Goal: Task Accomplishment & Management: Contribute content

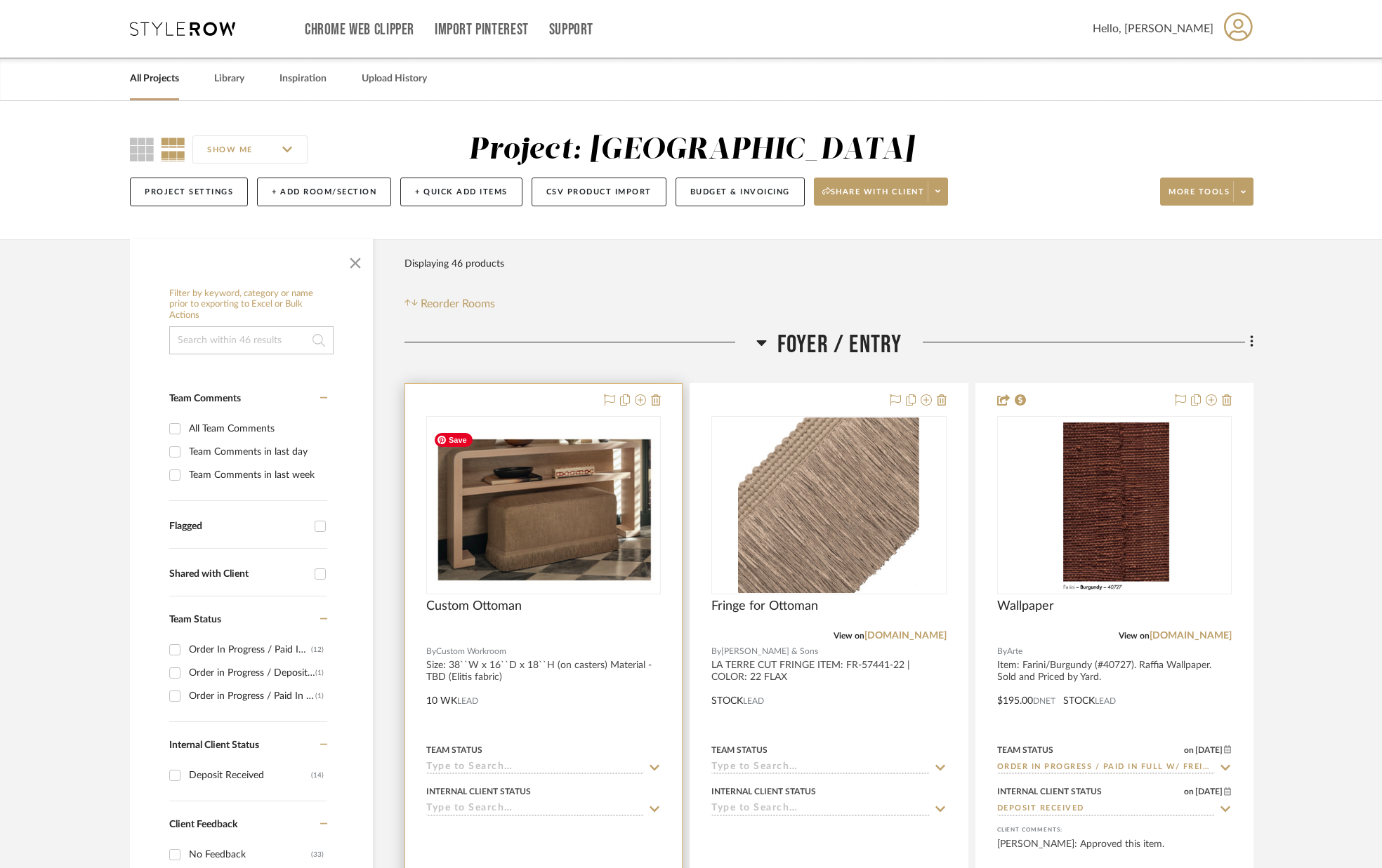
click at [577, 515] on img "0" at bounding box center [543, 505] width 232 height 159
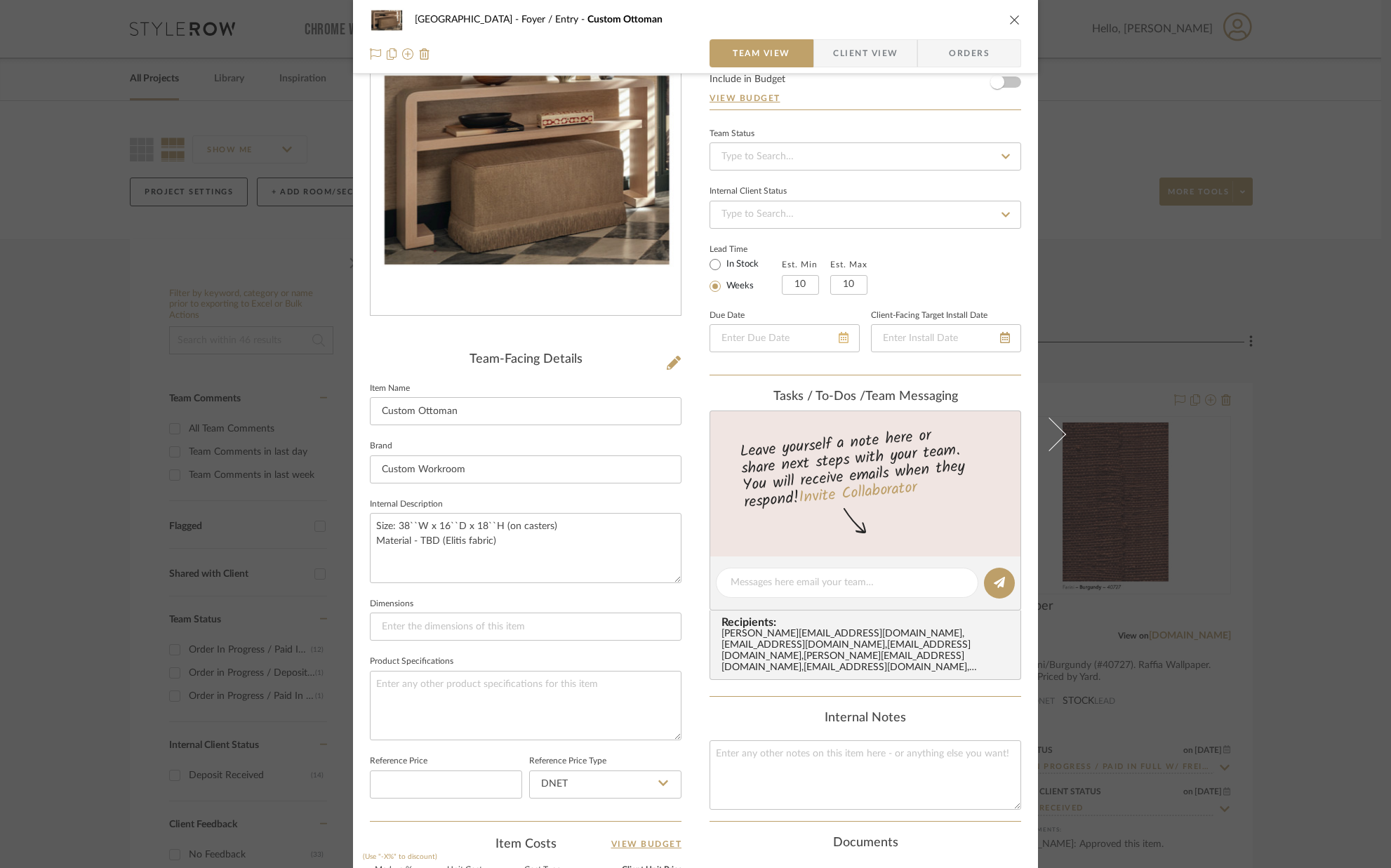
scroll to position [85, 0]
click at [812, 287] on input "10" at bounding box center [800, 285] width 37 height 20
type input "6"
click at [855, 287] on input "10" at bounding box center [849, 285] width 37 height 20
type input "8"
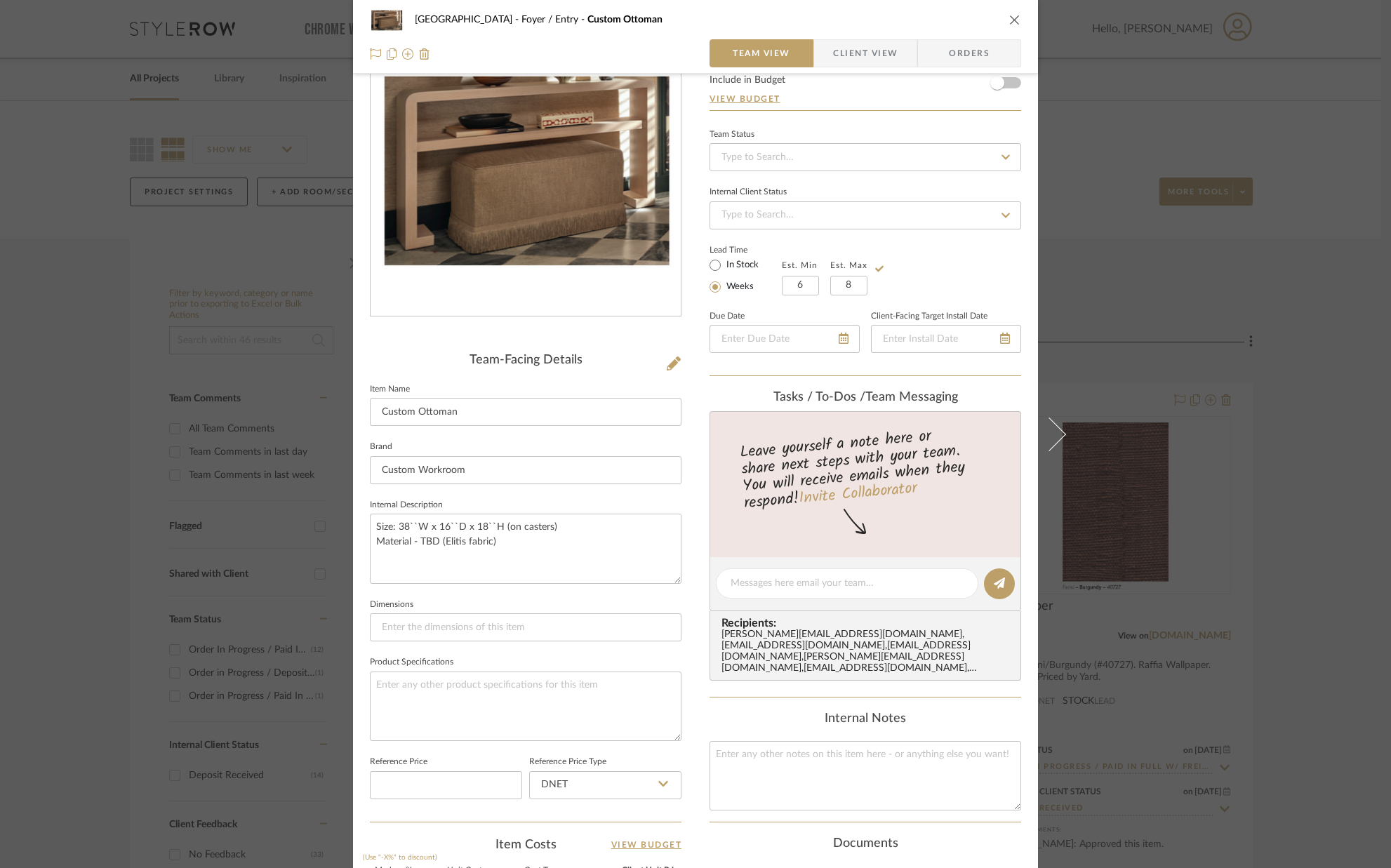
click at [903, 259] on div "Lead Time In Stock Weeks Est. Min 6 Est. Max 8" at bounding box center [865, 269] width 311 height 55
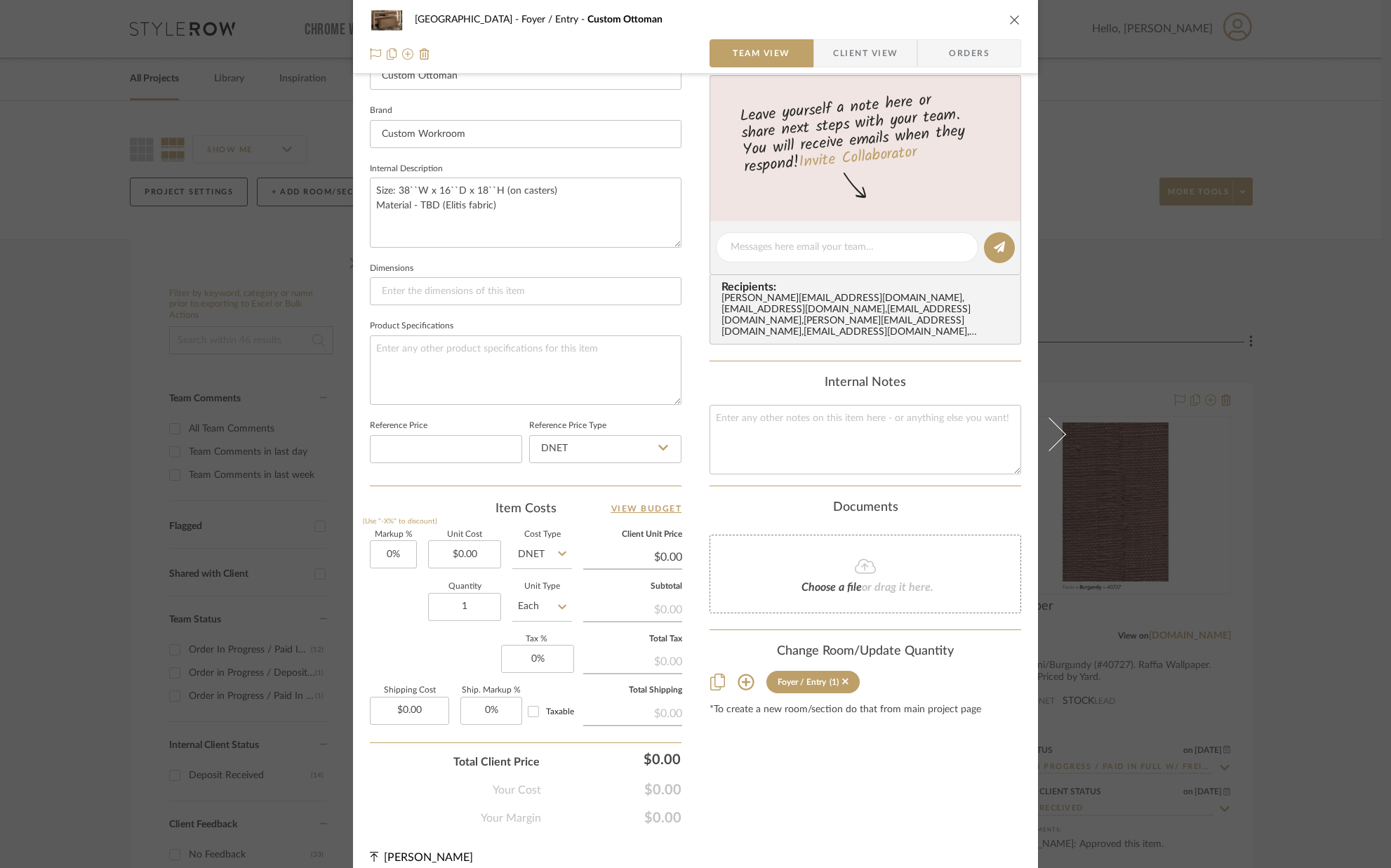
scroll to position [436, 0]
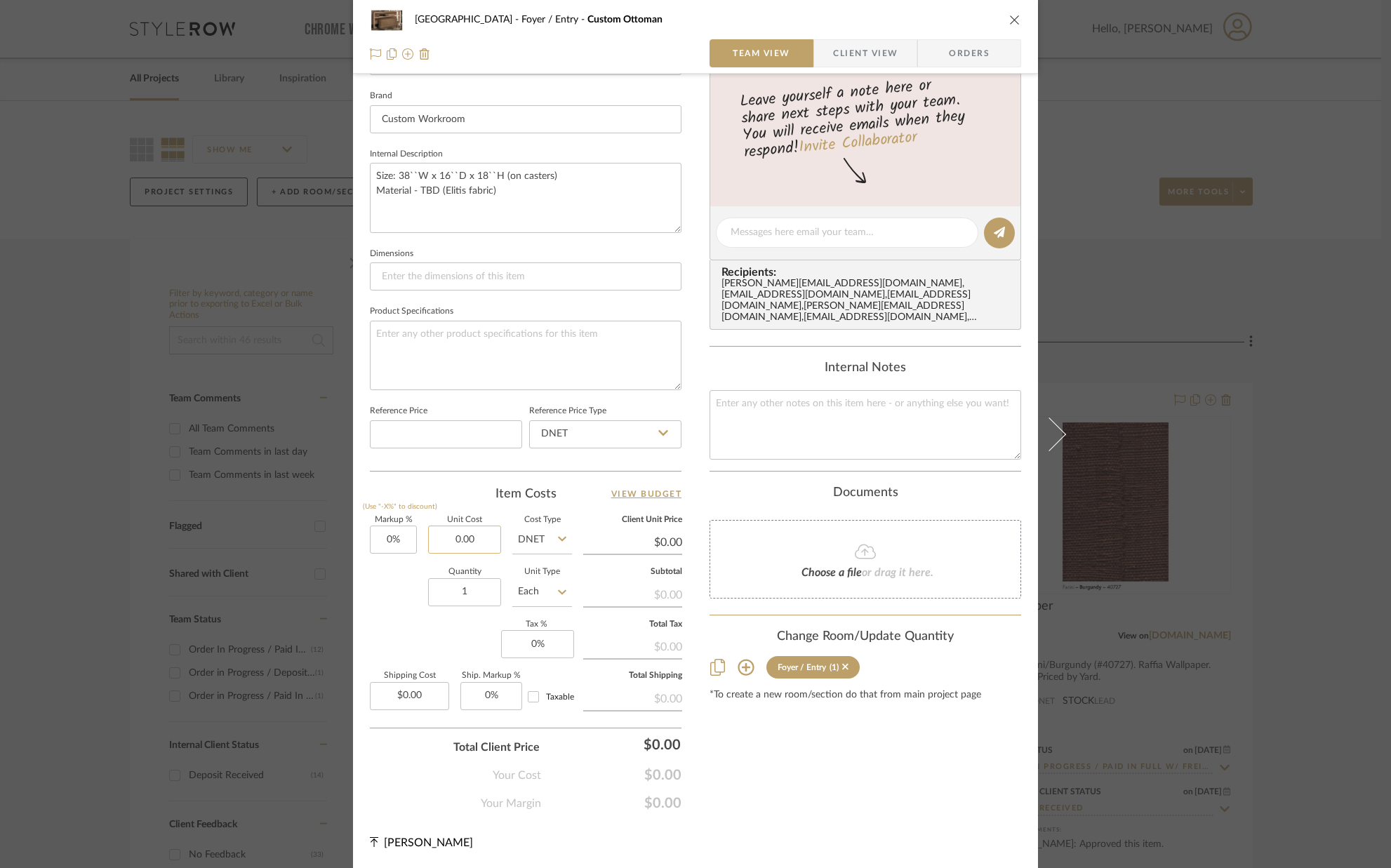
click at [485, 543] on input "0.00" at bounding box center [464, 539] width 73 height 28
type input "$2,650.00"
click at [402, 619] on div "Markup % (Use "-X%" to discount) 0% Unit Cost $2,650.00 Cost Type DNET Client U…" at bounding box center [526, 619] width 311 height 205
type input "$2,650.00"
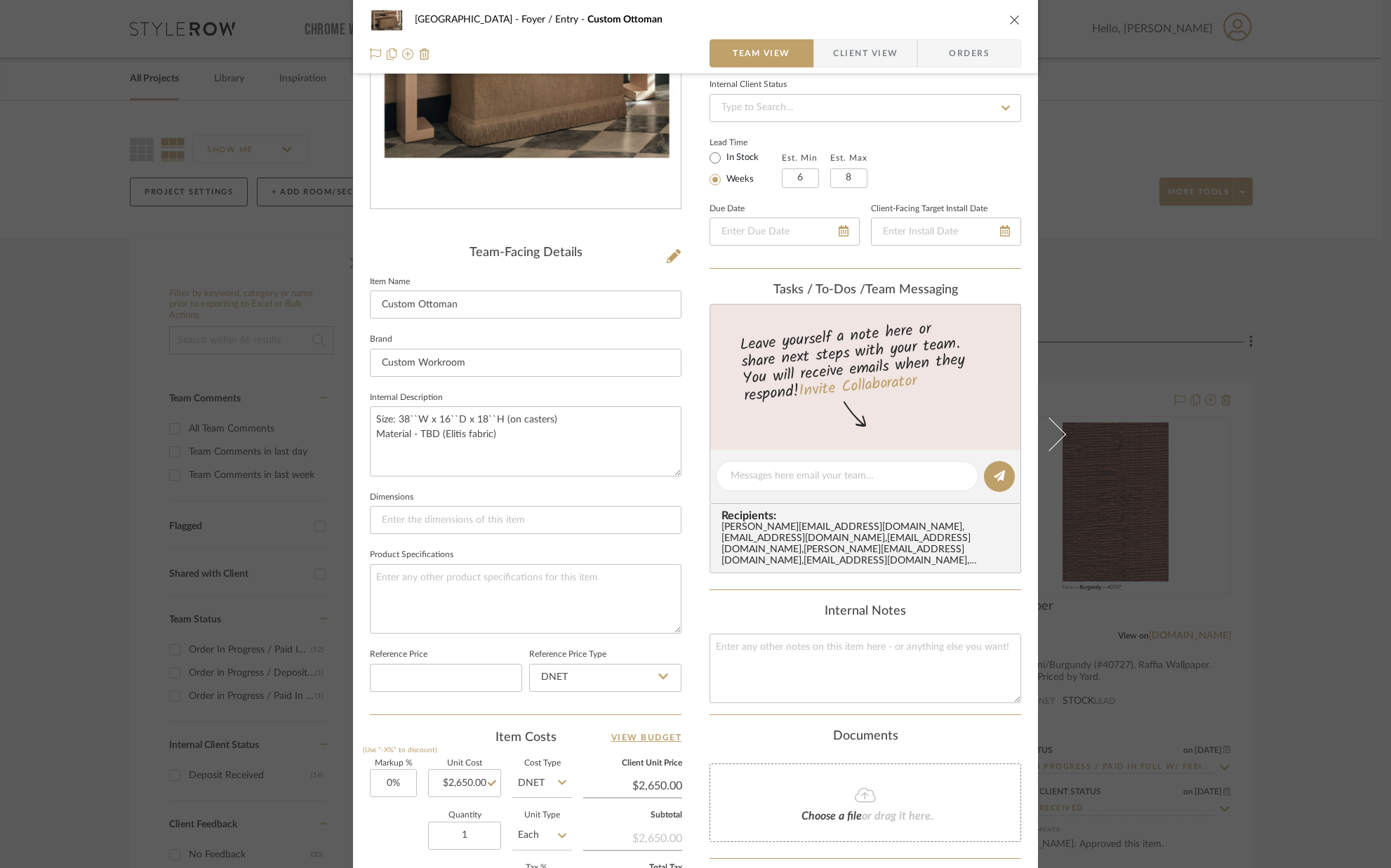
scroll to position [0, 0]
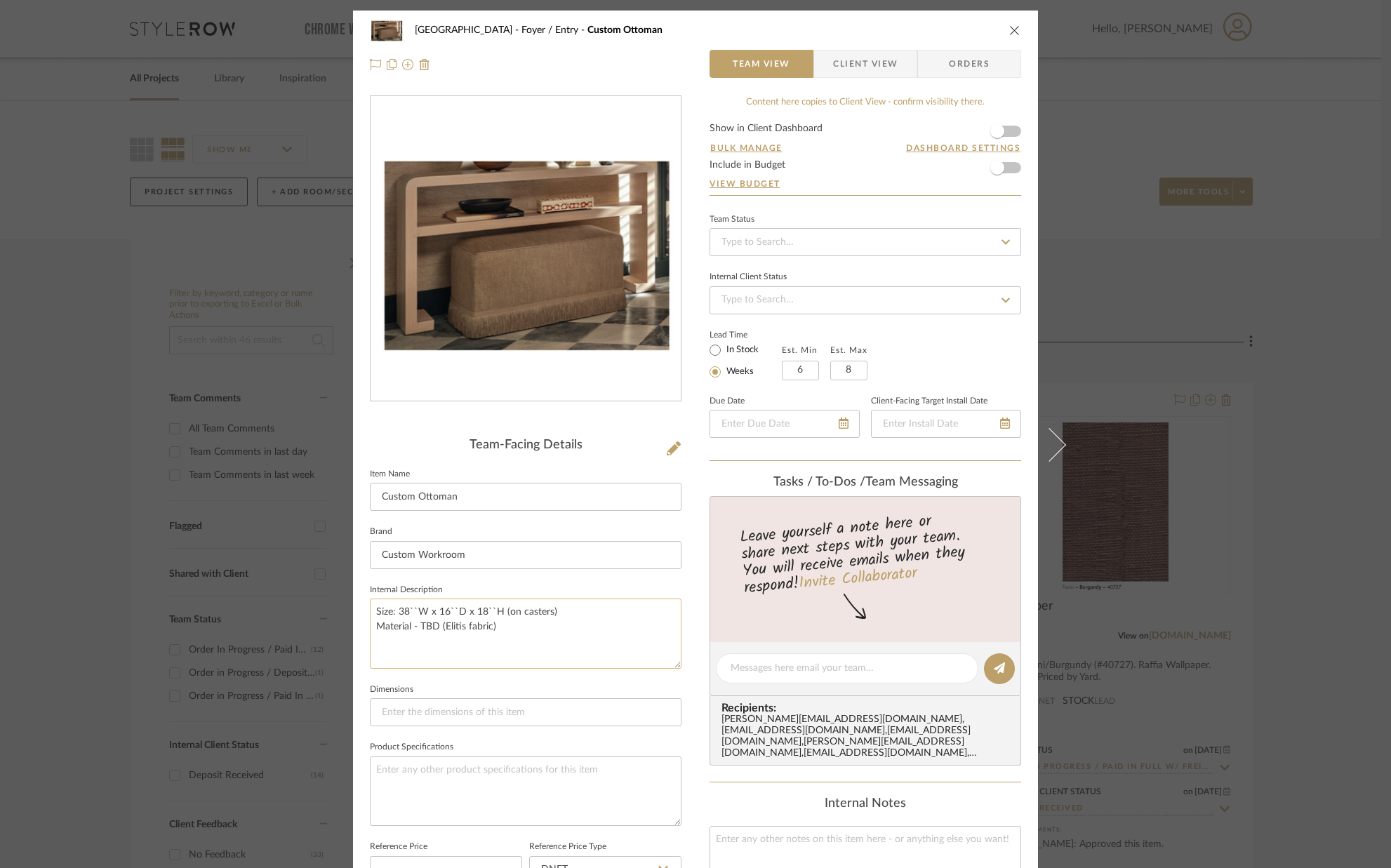
click at [504, 624] on textarea "Size: 38``W x 16``D x 18``H (on casters) Material - TBD (Elitis fabric)" at bounding box center [526, 633] width 311 height 69
type textarea "Size: 38``W x 16``D x 18``H (on casters) Material - TBD (fabric & trim)"
click at [507, 686] on fieldset "Dimensions" at bounding box center [526, 703] width 311 height 47
click at [1007, 132] on span "button" at bounding box center [997, 131] width 31 height 31
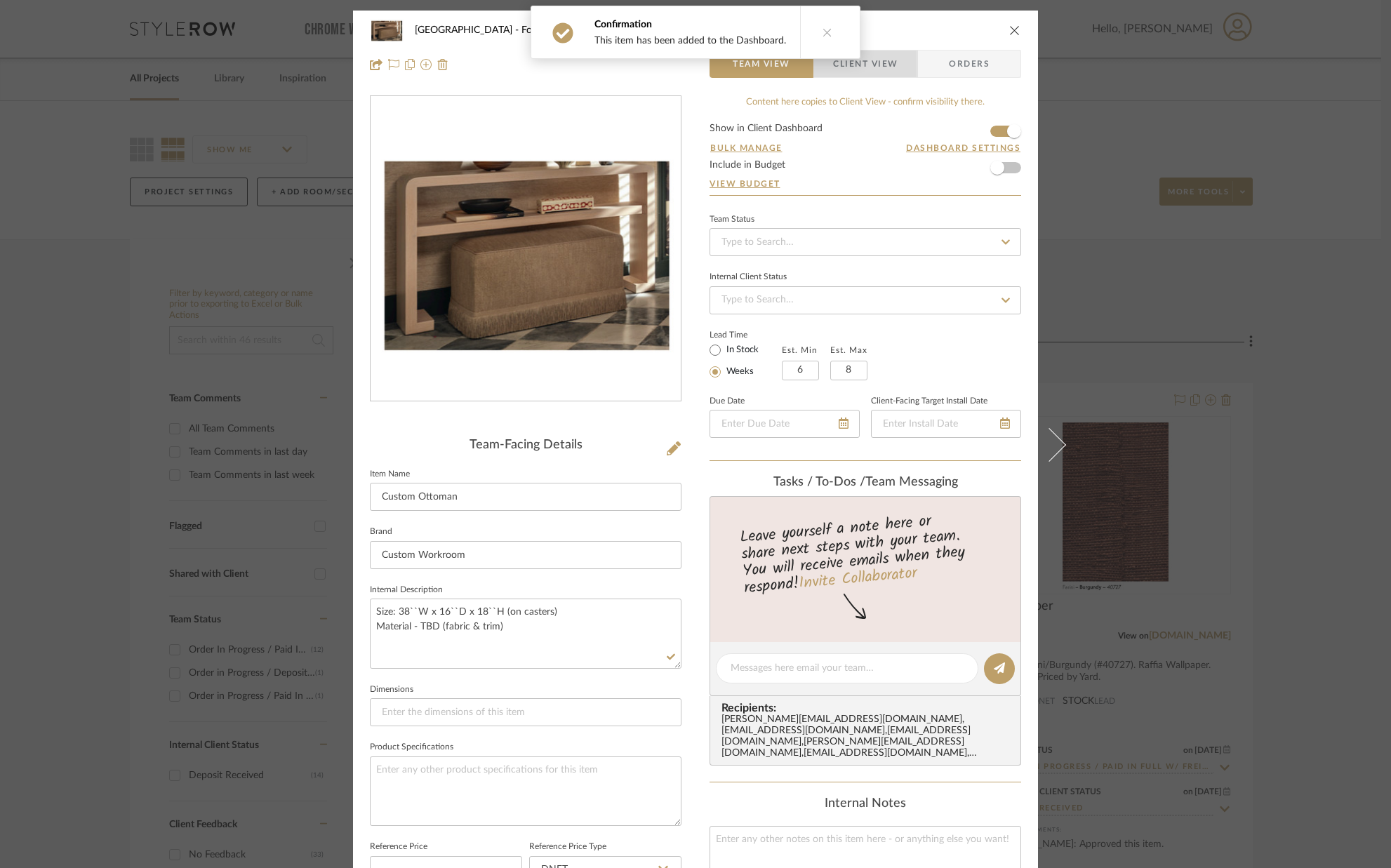
click at [904, 71] on span "Client View" at bounding box center [866, 64] width 103 height 28
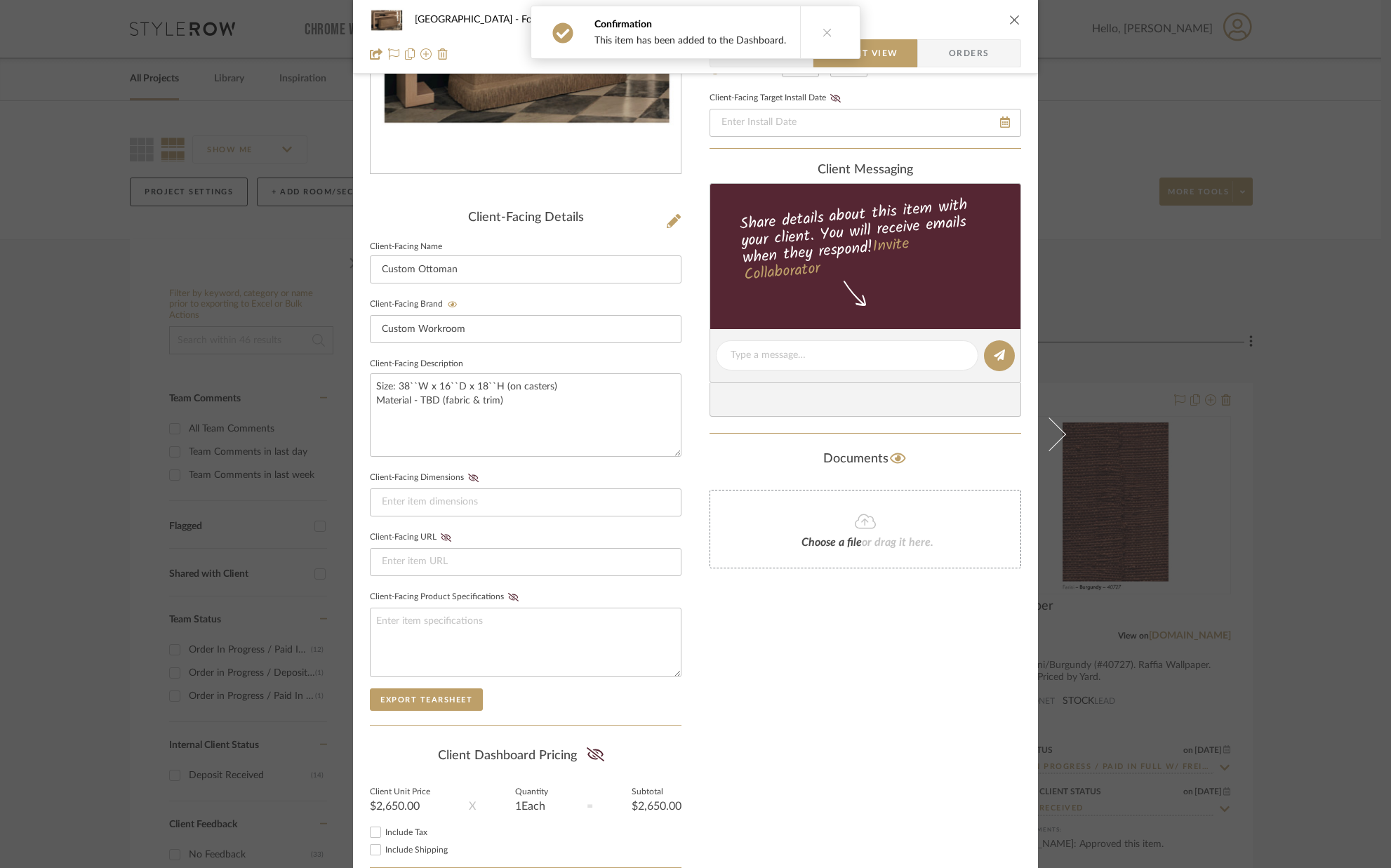
scroll to position [312, 0]
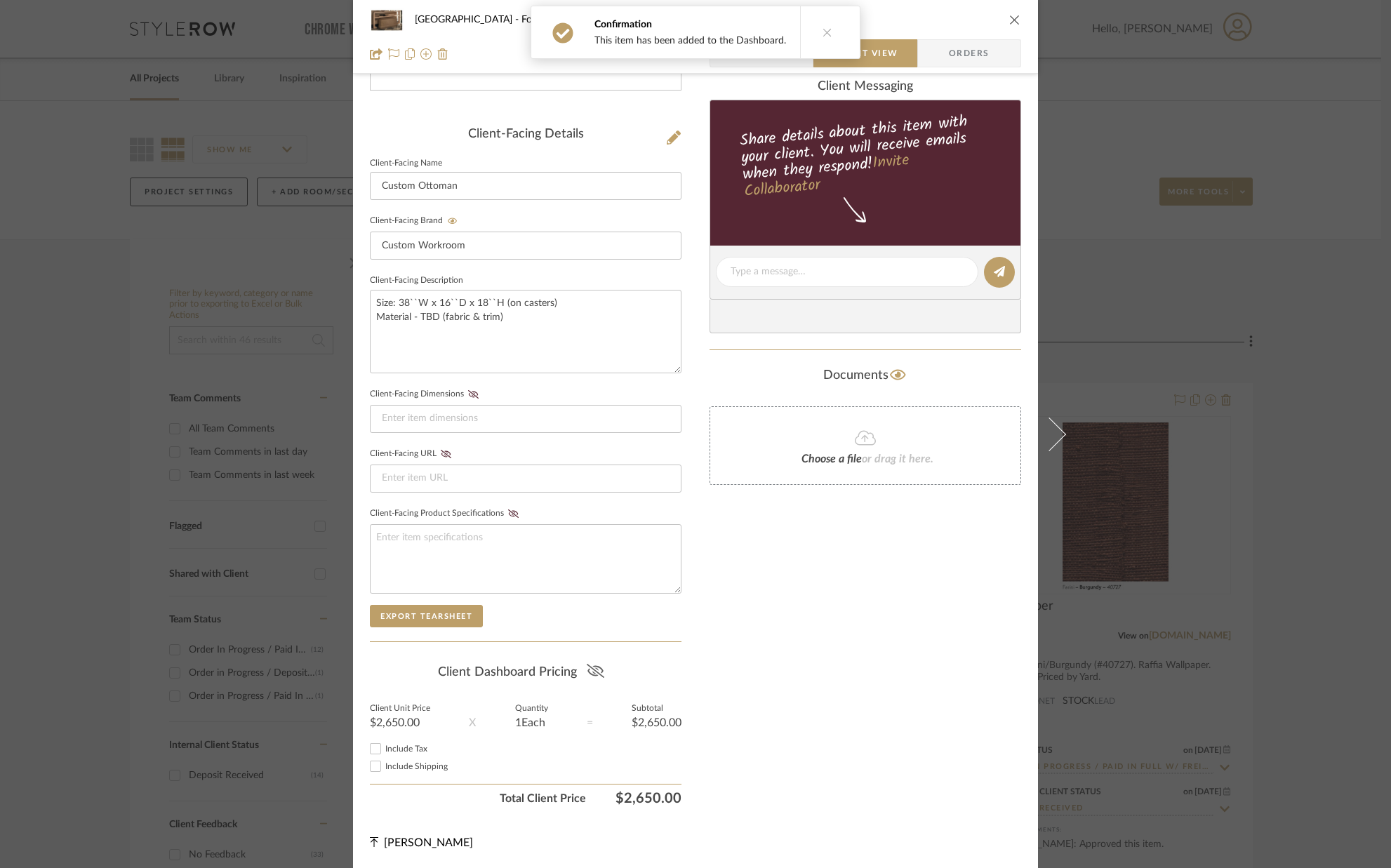
click at [587, 665] on icon at bounding box center [595, 670] width 17 height 14
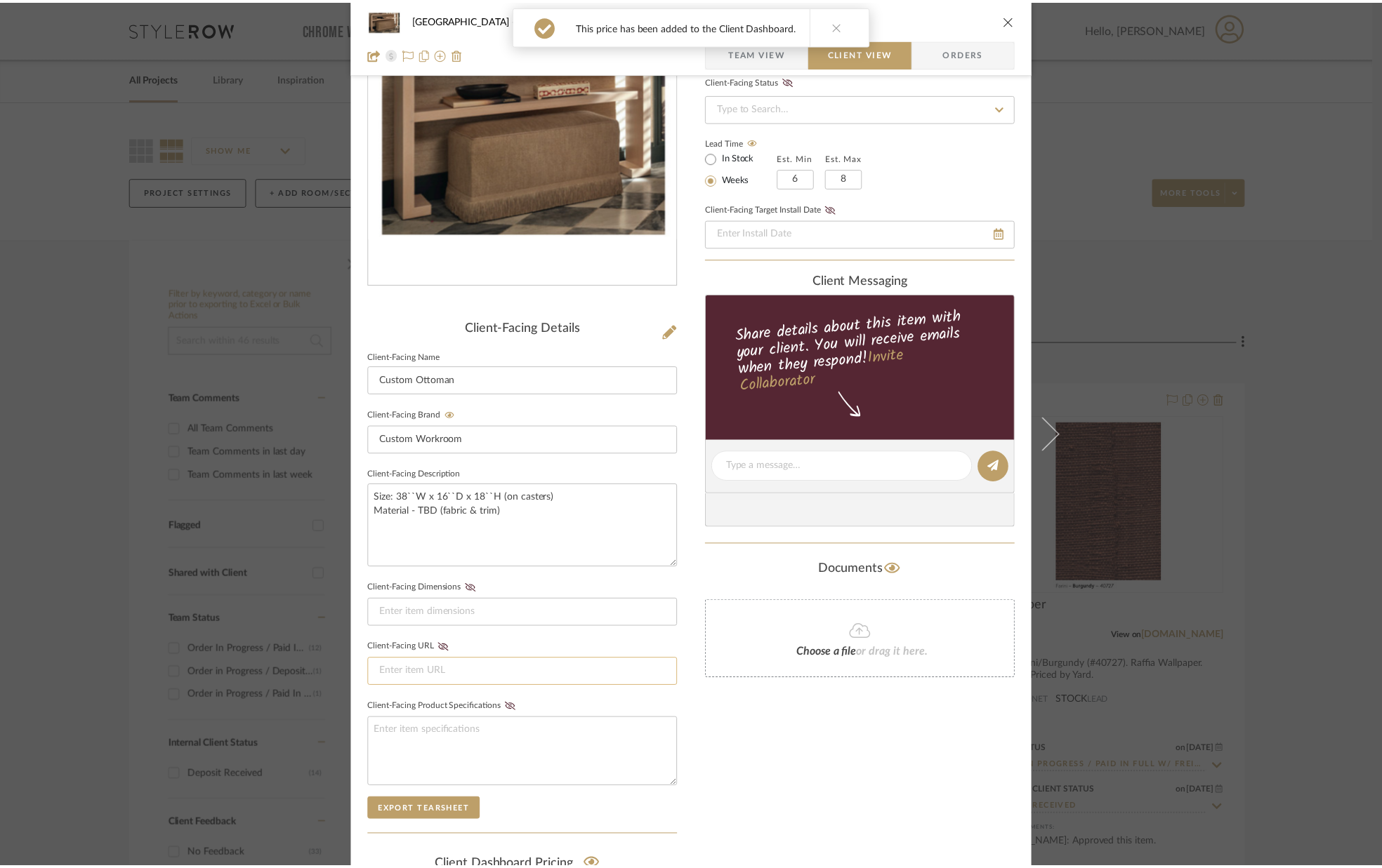
scroll to position [0, 0]
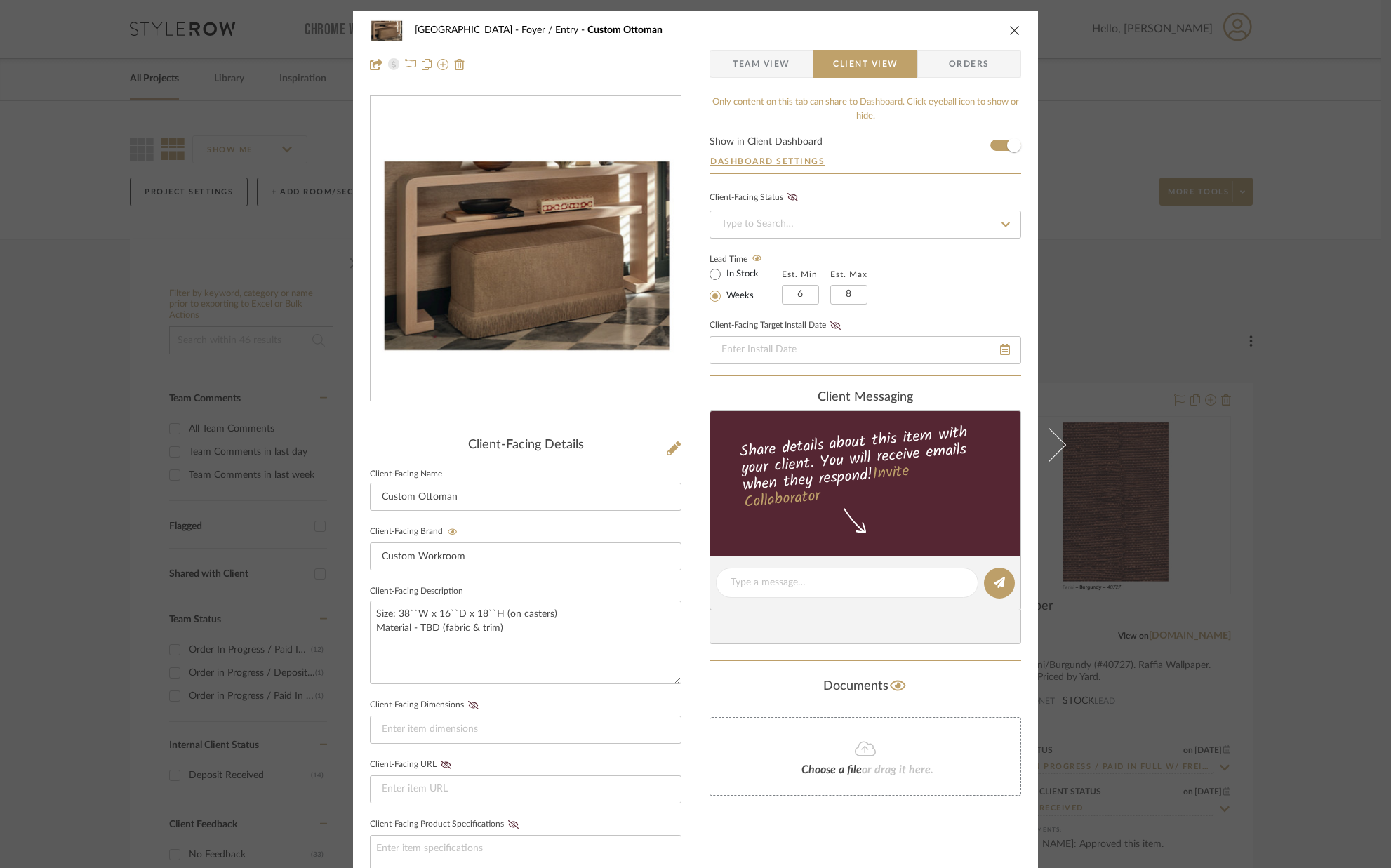
drag, startPoint x: 1014, startPoint y: 25, endPoint x: 978, endPoint y: 12, distance: 38.3
click at [1014, 25] on icon "close" at bounding box center [1015, 30] width 12 height 12
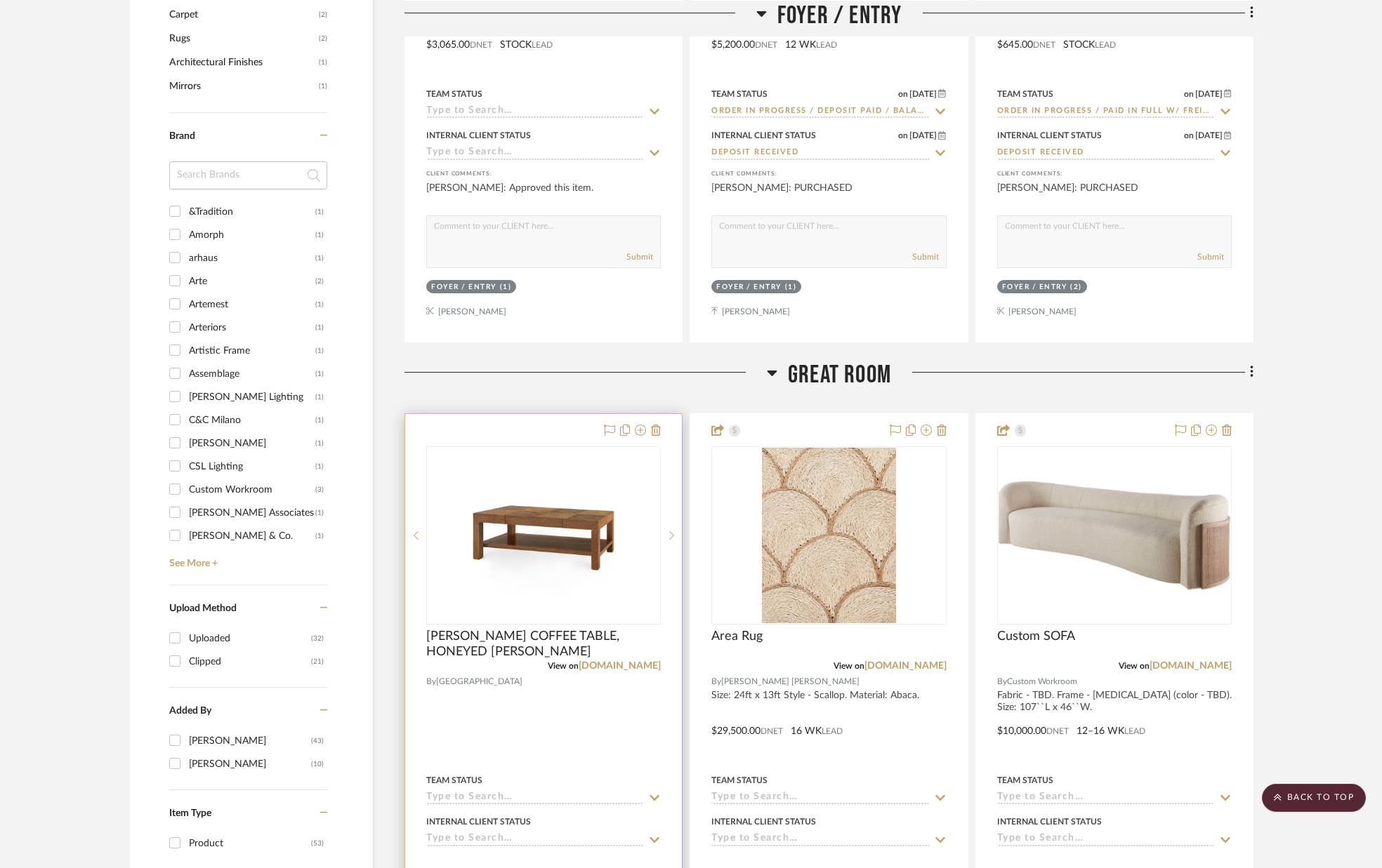
scroll to position [1279, 0]
click at [658, 428] on icon at bounding box center [656, 430] width 10 height 12
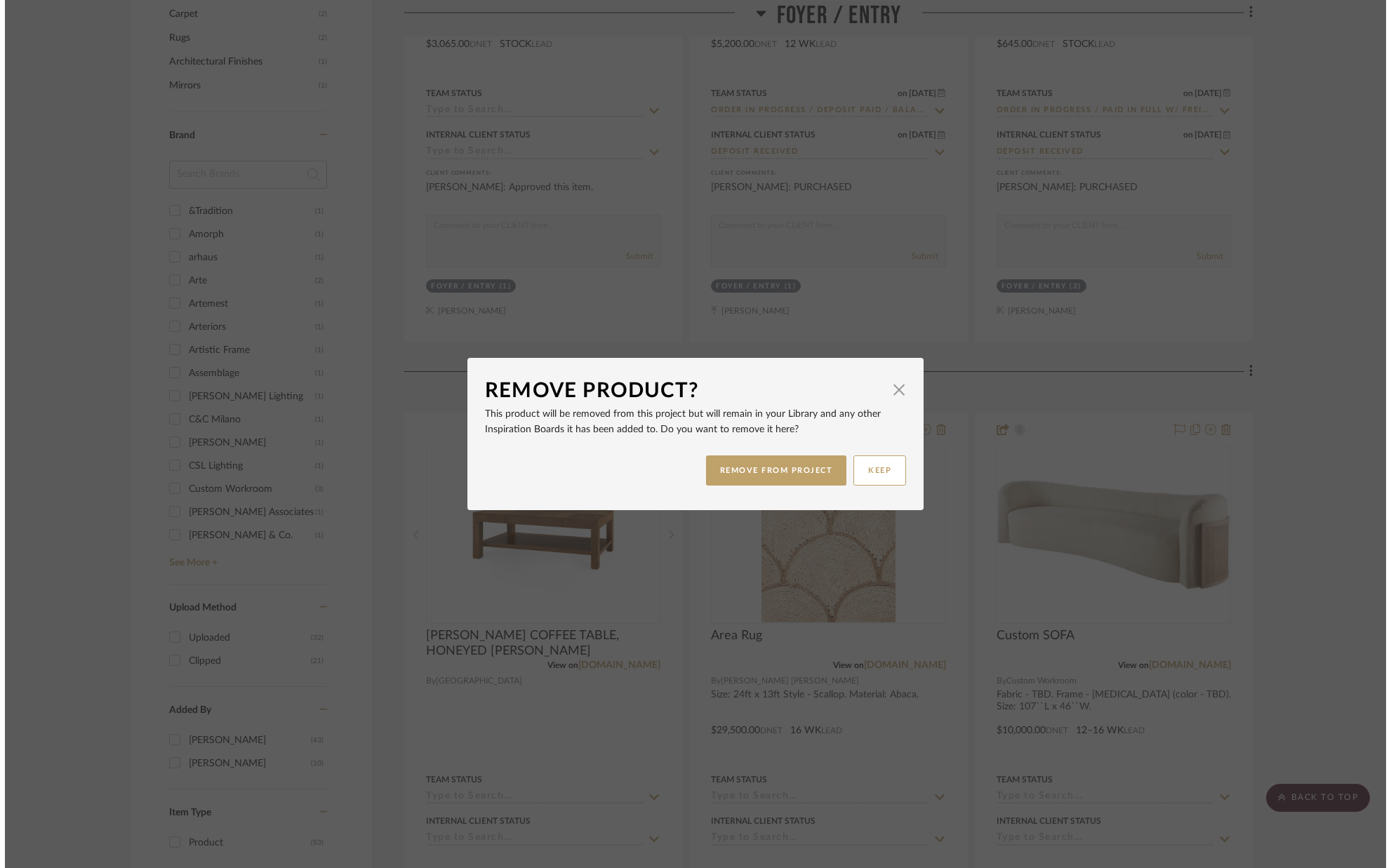
scroll to position [0, 0]
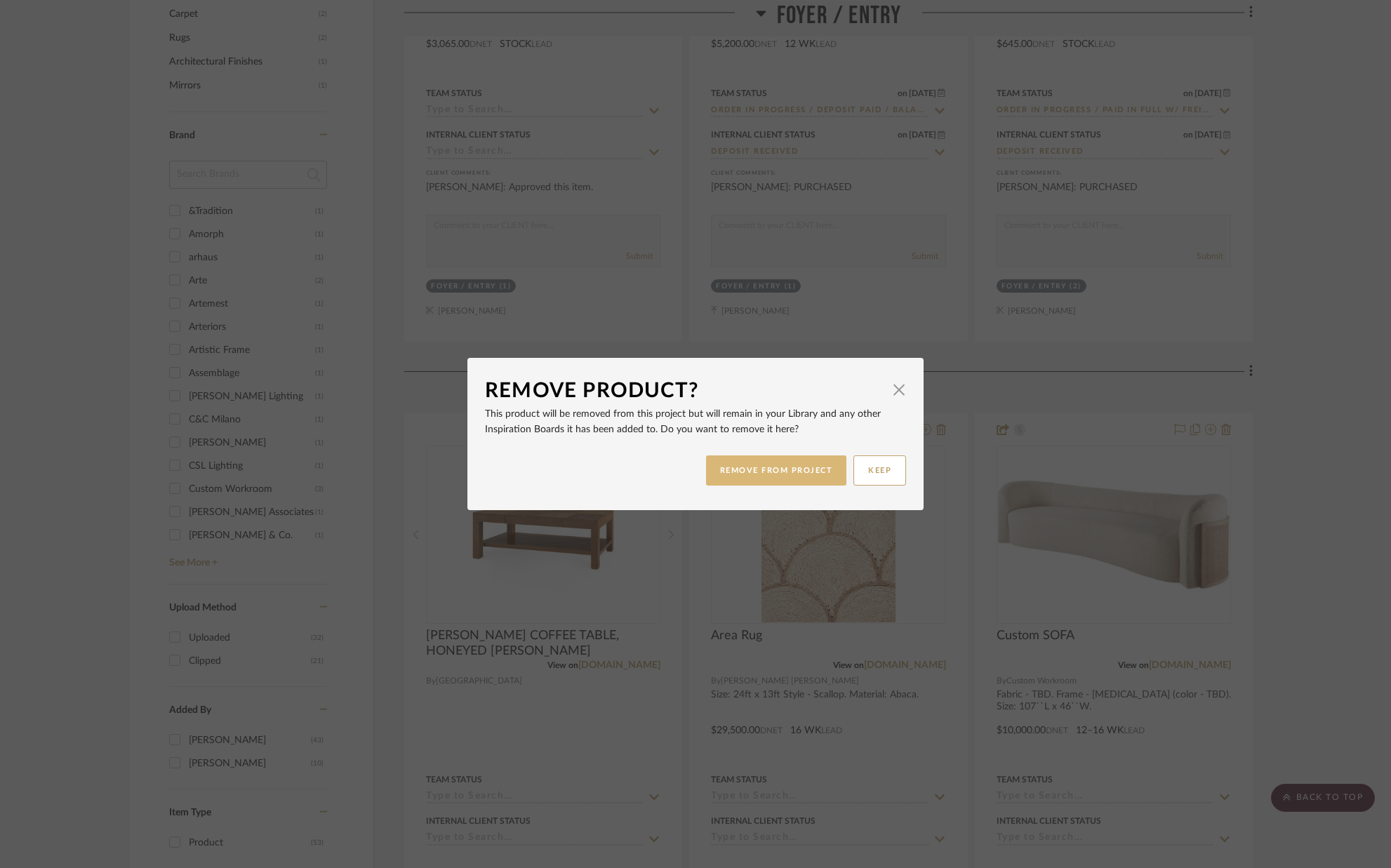
click at [788, 468] on button "REMOVE FROM PROJECT" at bounding box center [776, 471] width 141 height 30
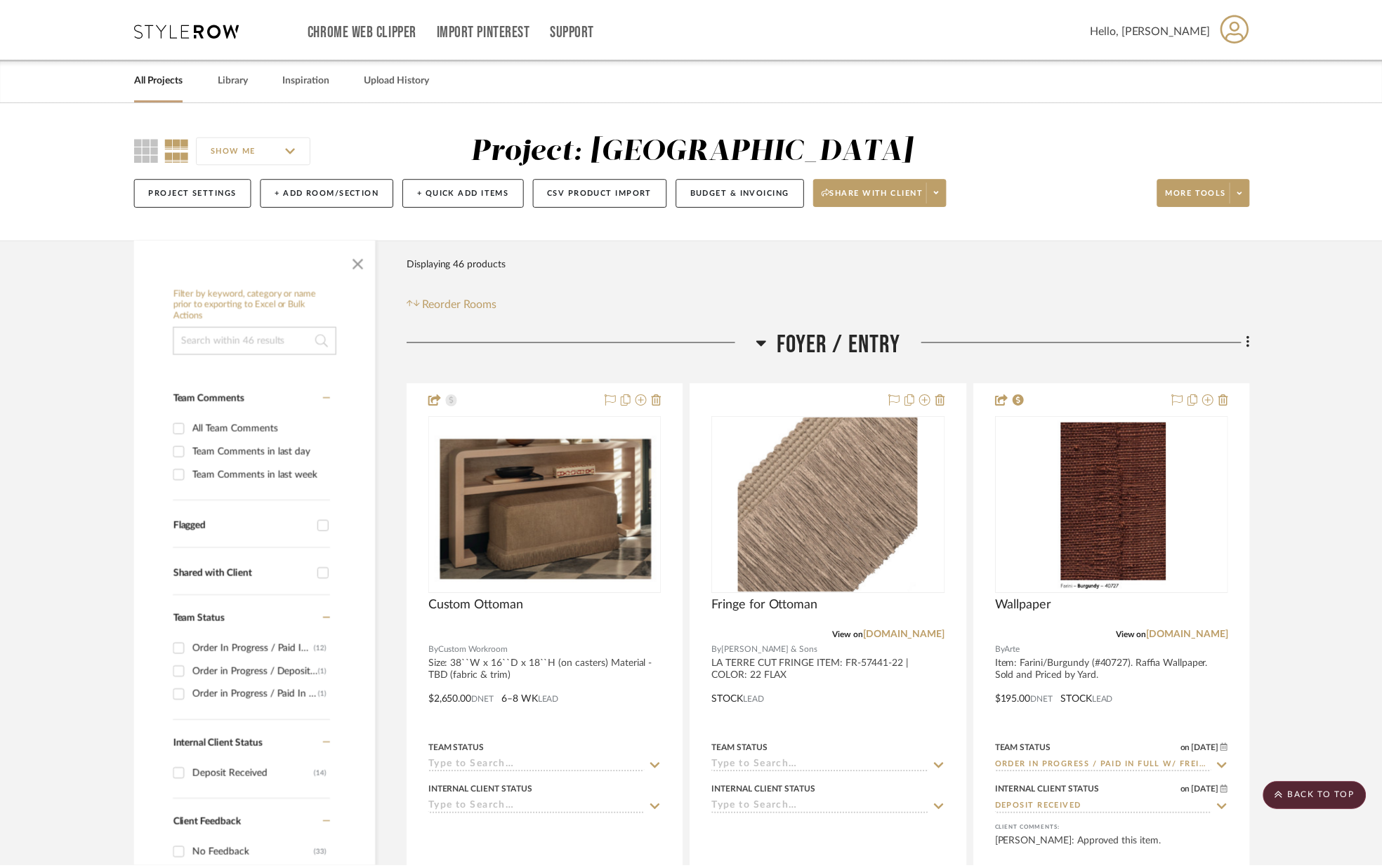
scroll to position [1279, 0]
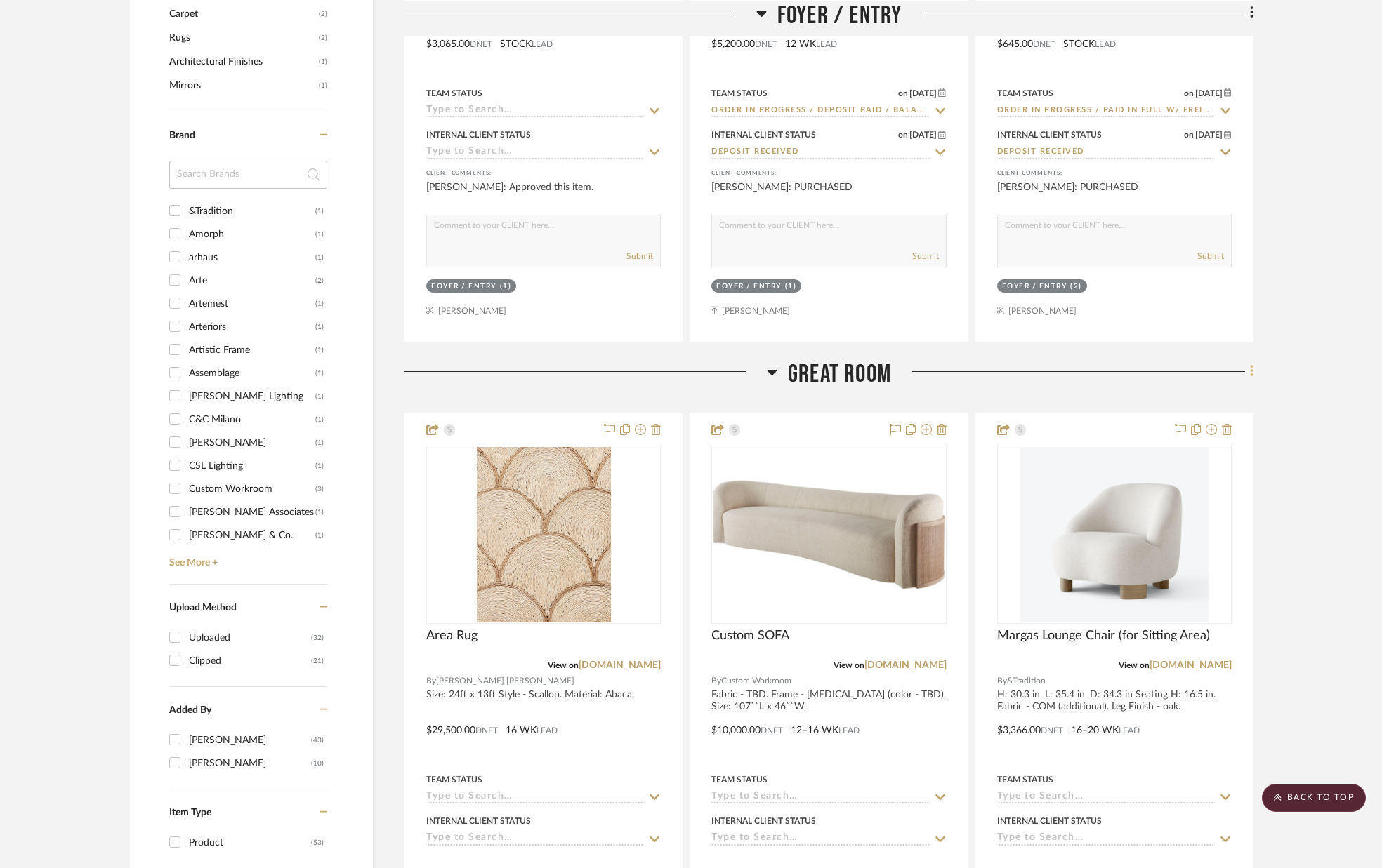
click at [1248, 368] on fa-icon at bounding box center [1249, 373] width 9 height 23
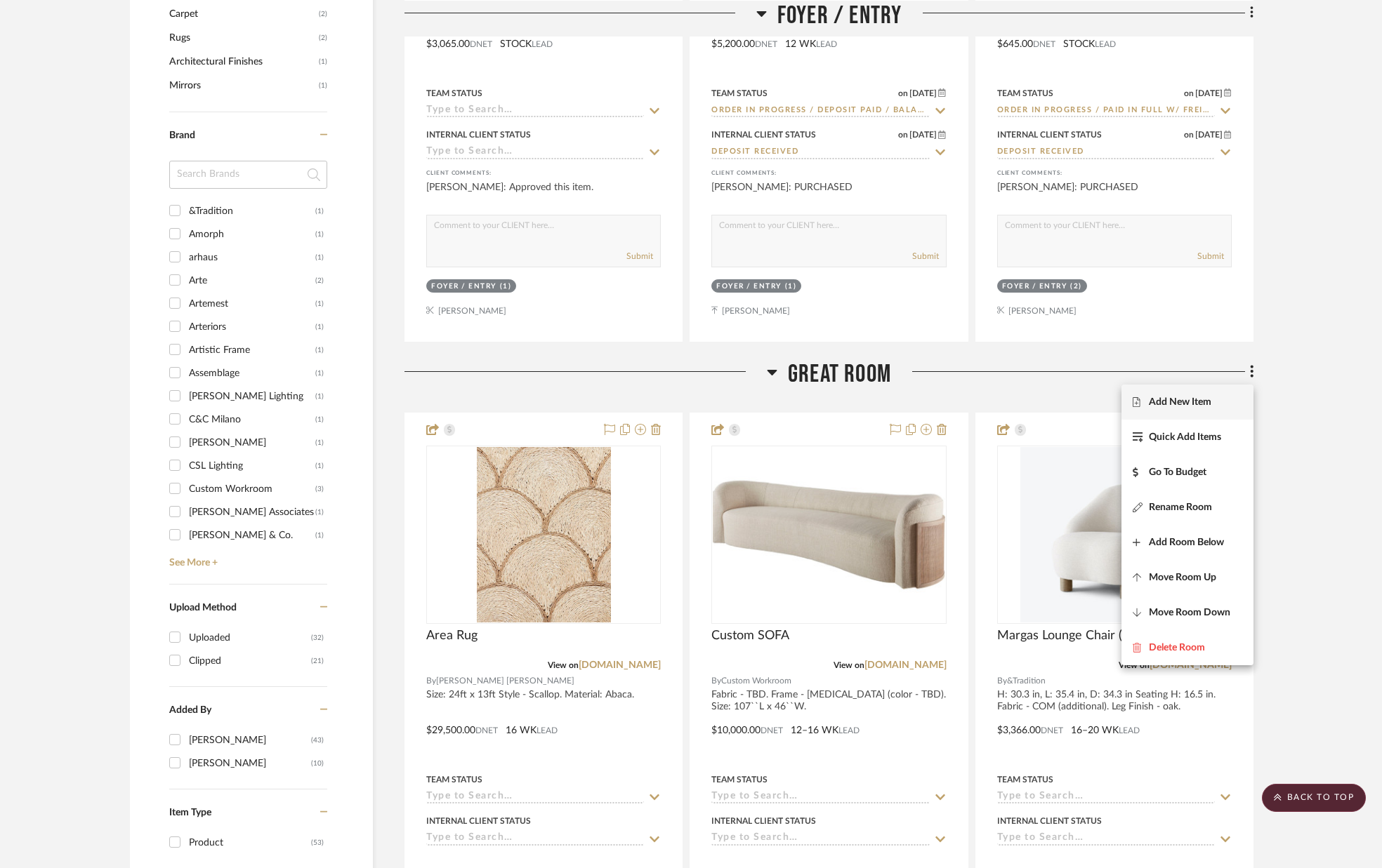
click at [1207, 400] on span "Add New Item" at bounding box center [1180, 402] width 62 height 12
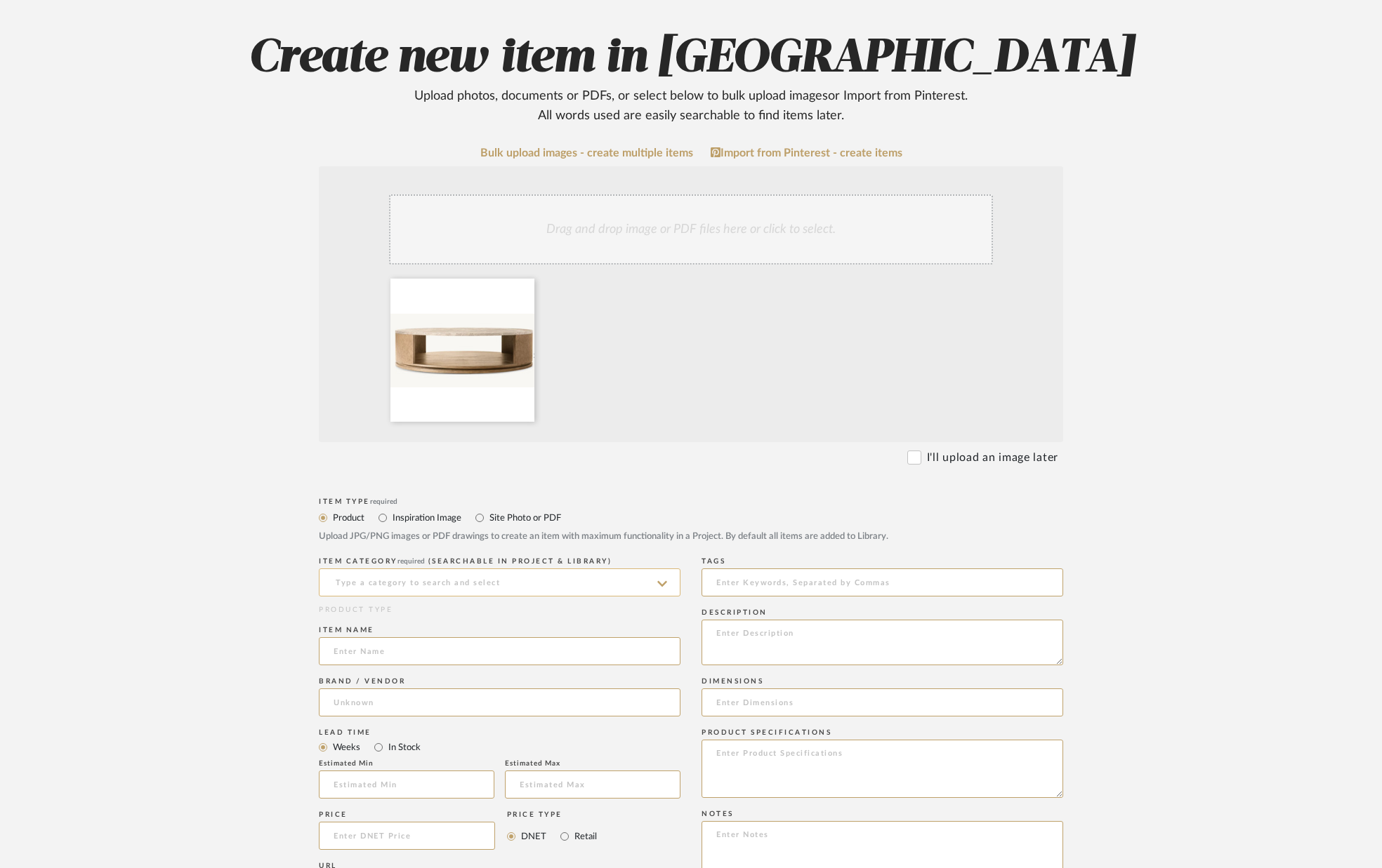
scroll to position [142, 0]
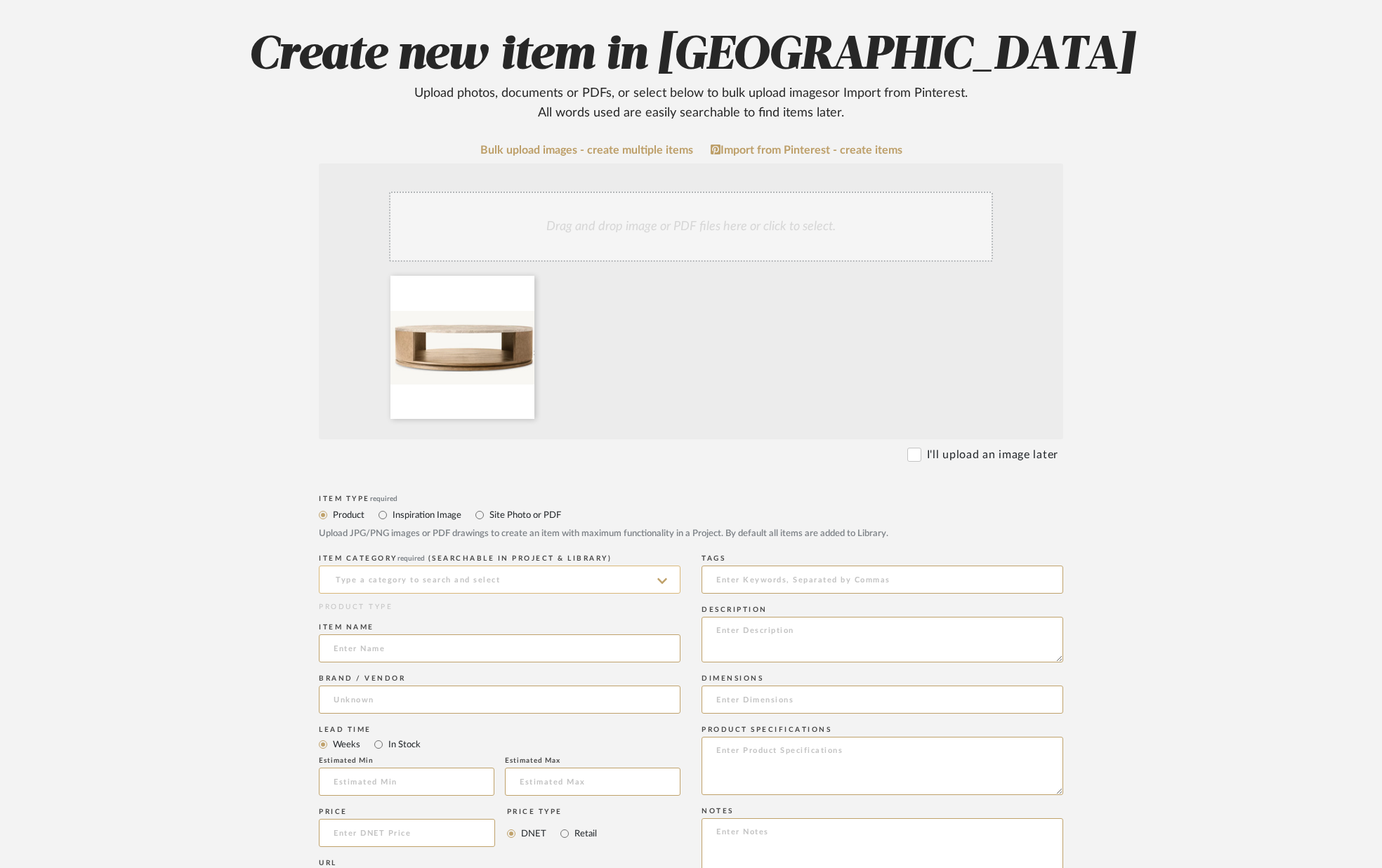
click at [448, 588] on input at bounding box center [499, 579] width 361 height 28
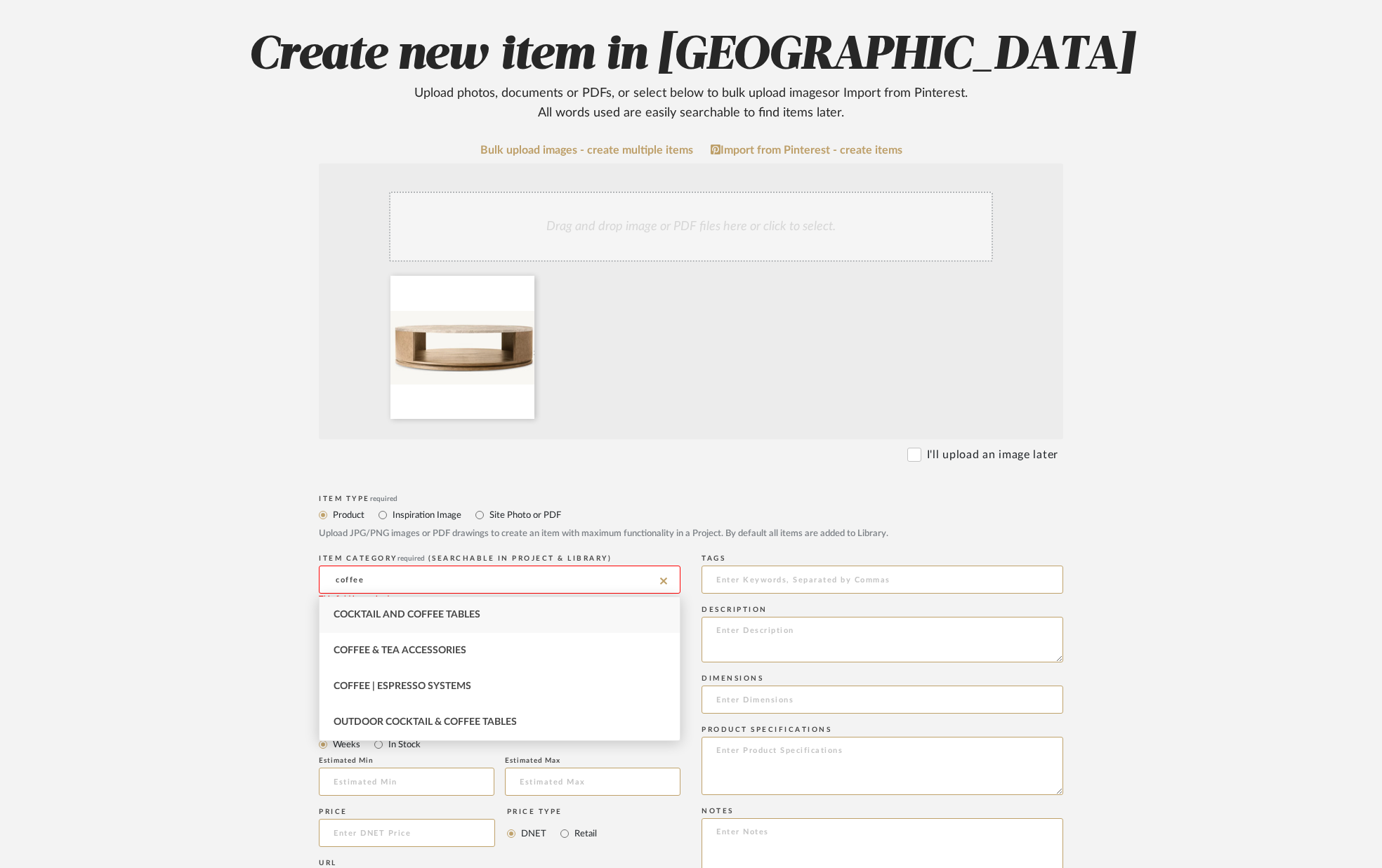
click at [458, 618] on span "Cocktail and Coffee Tables" at bounding box center [406, 615] width 147 height 10
type input "Cocktail and Coffee Tables"
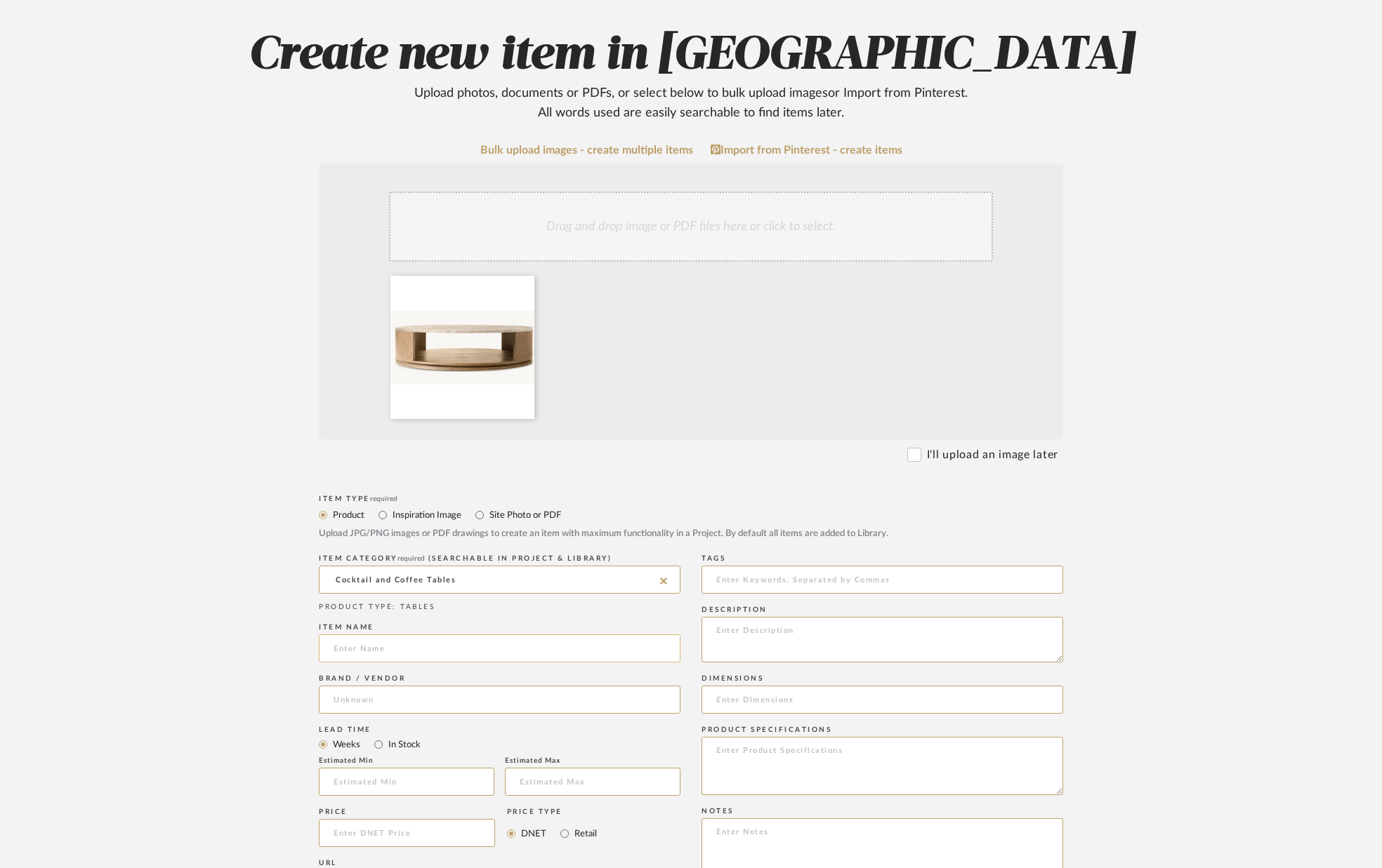
click at [441, 646] on input at bounding box center [499, 648] width 361 height 28
type input "Ligne Emperador Round Coffee Table"
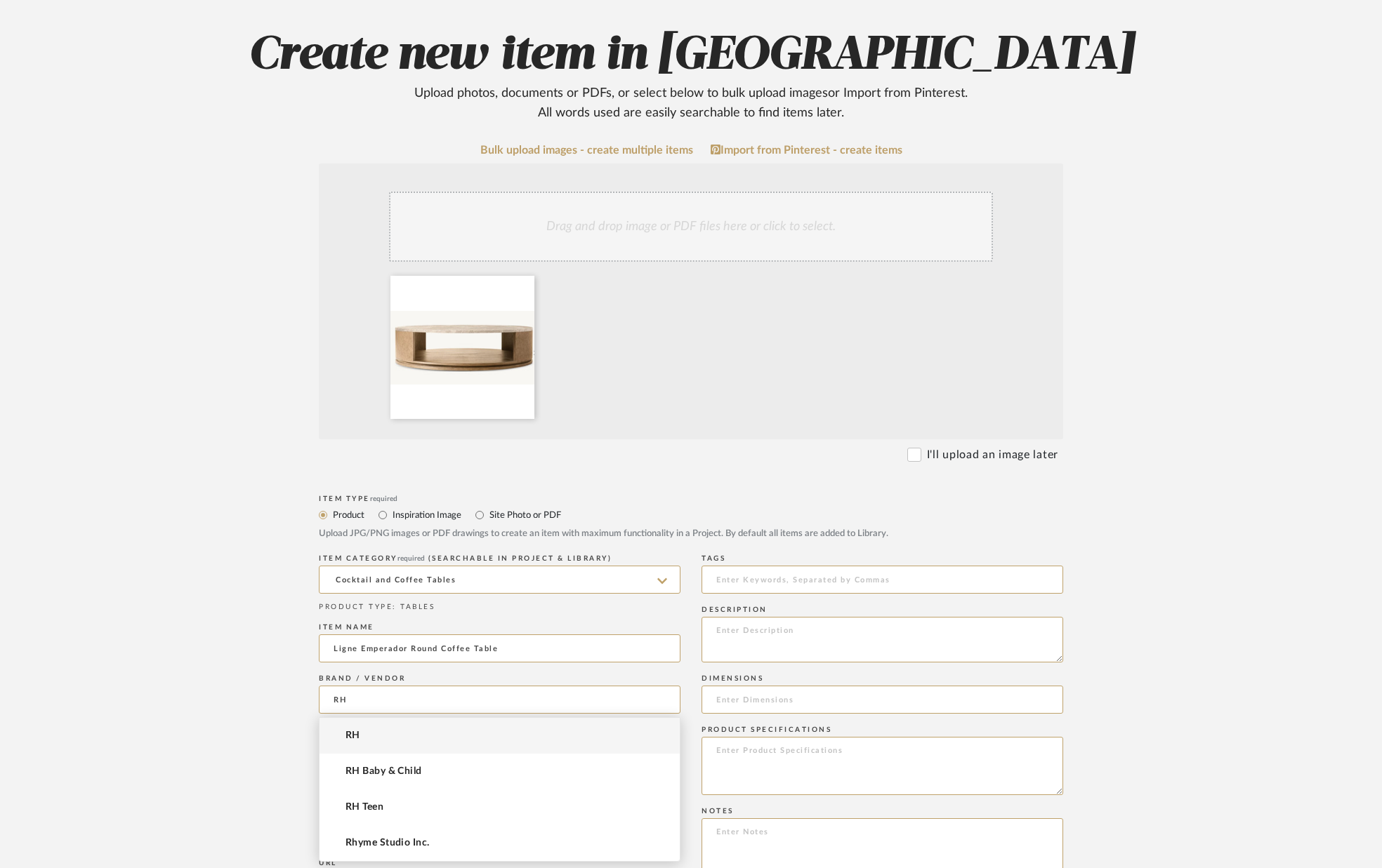
type input "RH"
click at [390, 738] on mat-option "RH" at bounding box center [499, 736] width 360 height 35
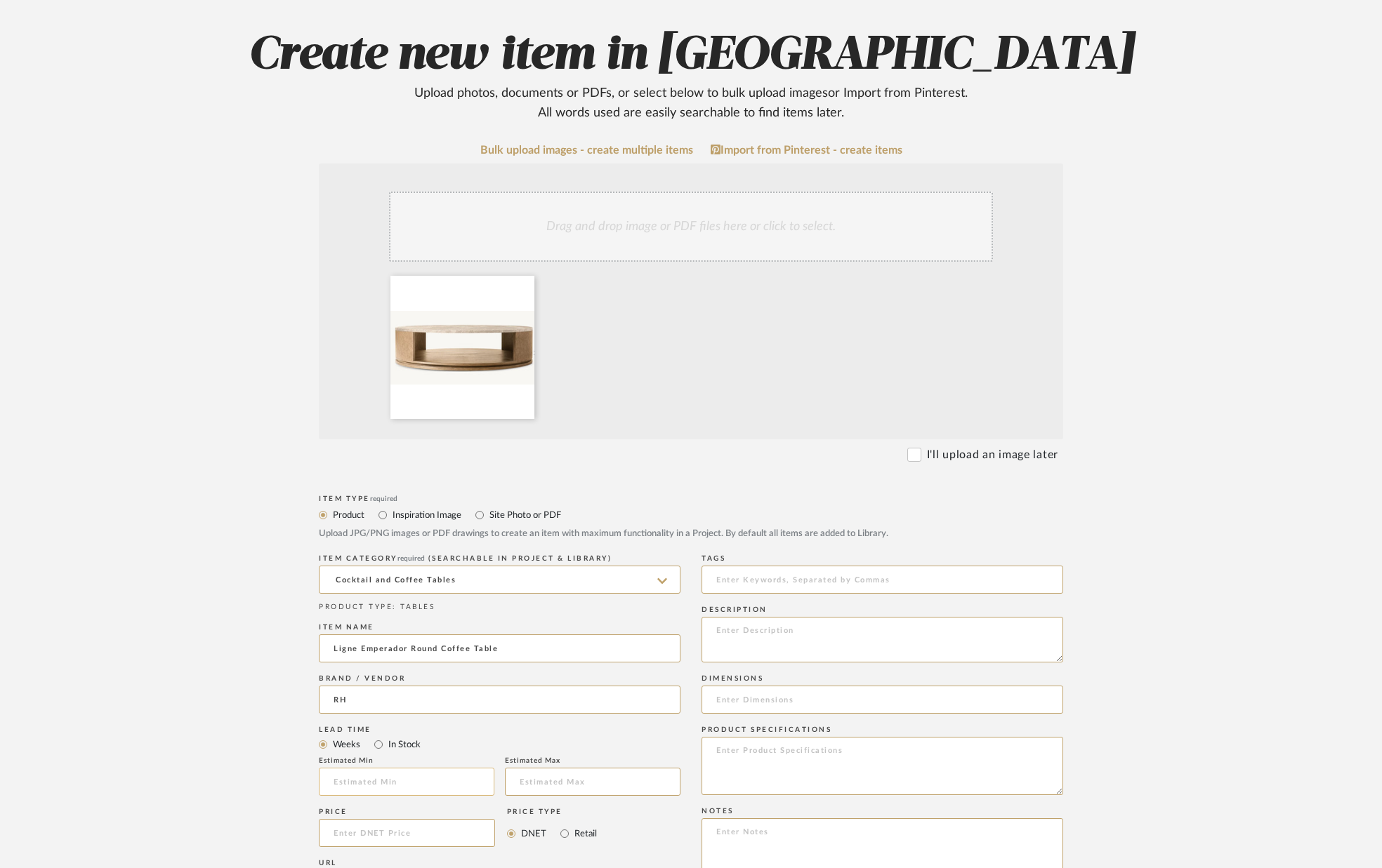
click at [369, 782] on input "text" at bounding box center [406, 782] width 175 height 28
type input "14"
click at [529, 784] on input "text" at bounding box center [592, 782] width 175 height 28
type input "16"
click at [523, 728] on div "Lead Time" at bounding box center [499, 730] width 361 height 9
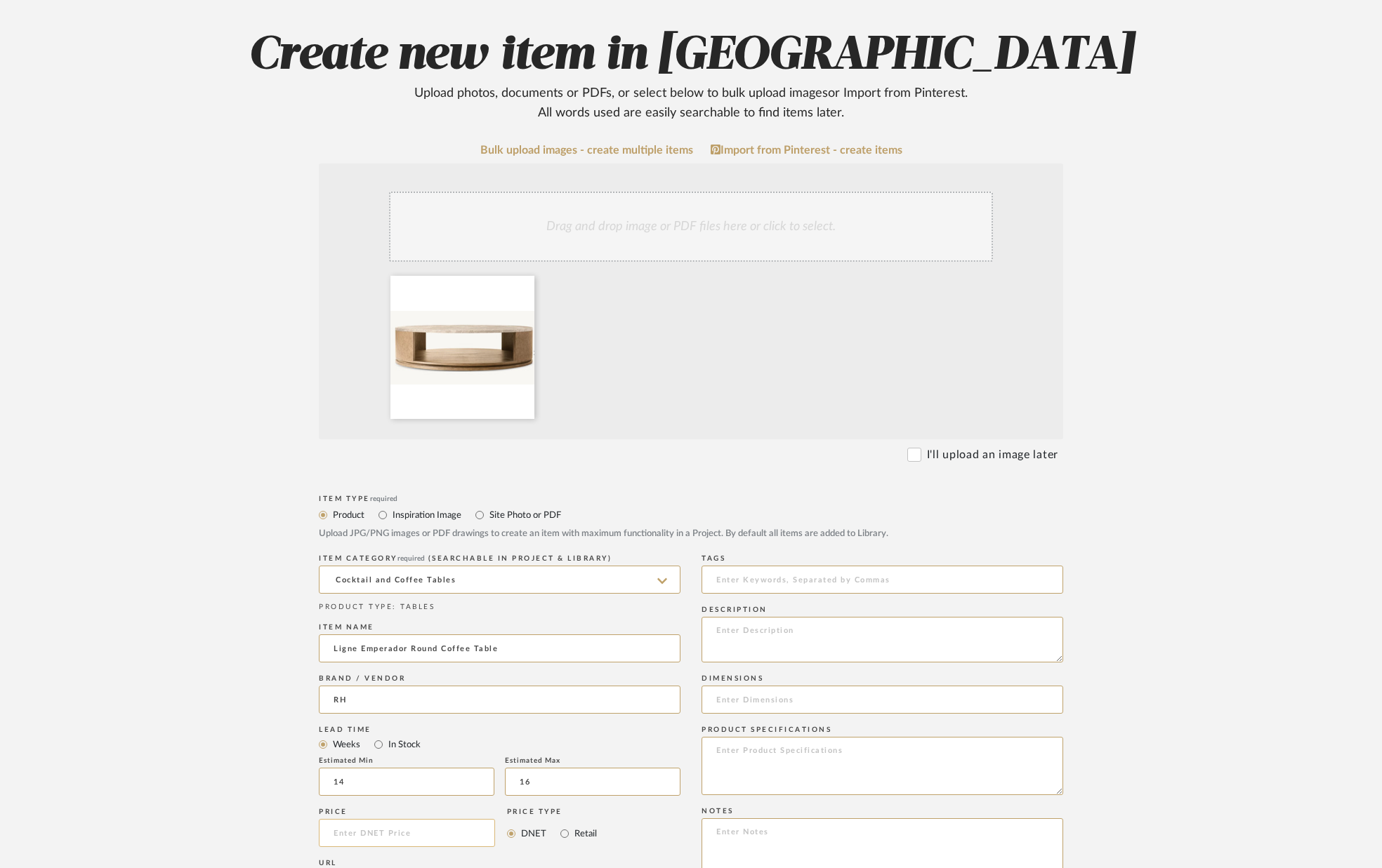
click at [424, 831] on input at bounding box center [406, 833] width 176 height 28
type input "$2,695.00"
drag, startPoint x: 261, startPoint y: 457, endPoint x: 261, endPoint y: 449, distance: 8.0
click at [261, 457] on form "Bulk upload images - create multiple items Import from Pinterest - create items…" at bounding box center [690, 728] width 895 height 1167
click at [794, 636] on textarea at bounding box center [881, 639] width 361 height 46
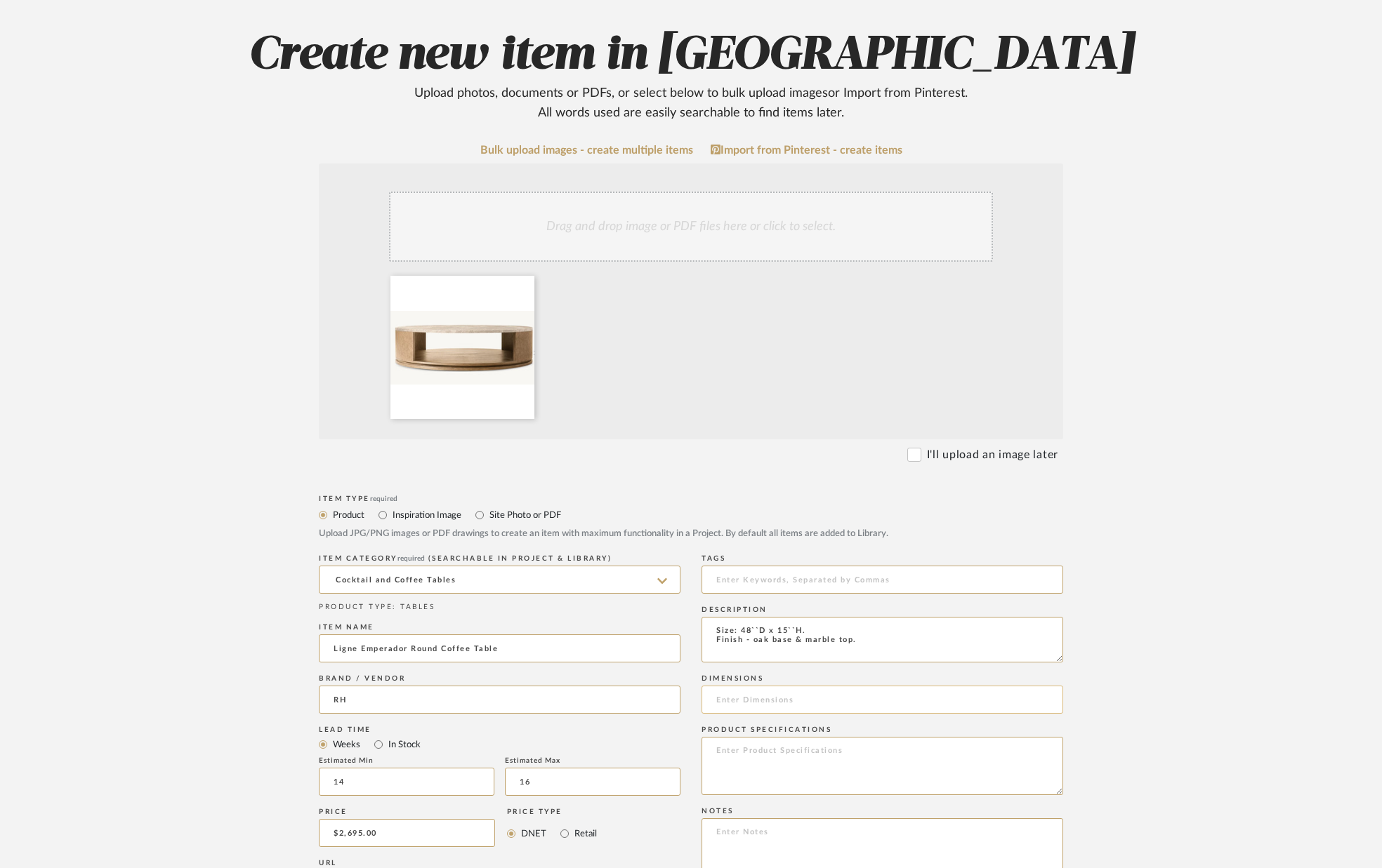
type textarea "Size: 48``D x 15``H. Finish - oak base & marble top."
click at [853, 698] on input at bounding box center [881, 699] width 361 height 28
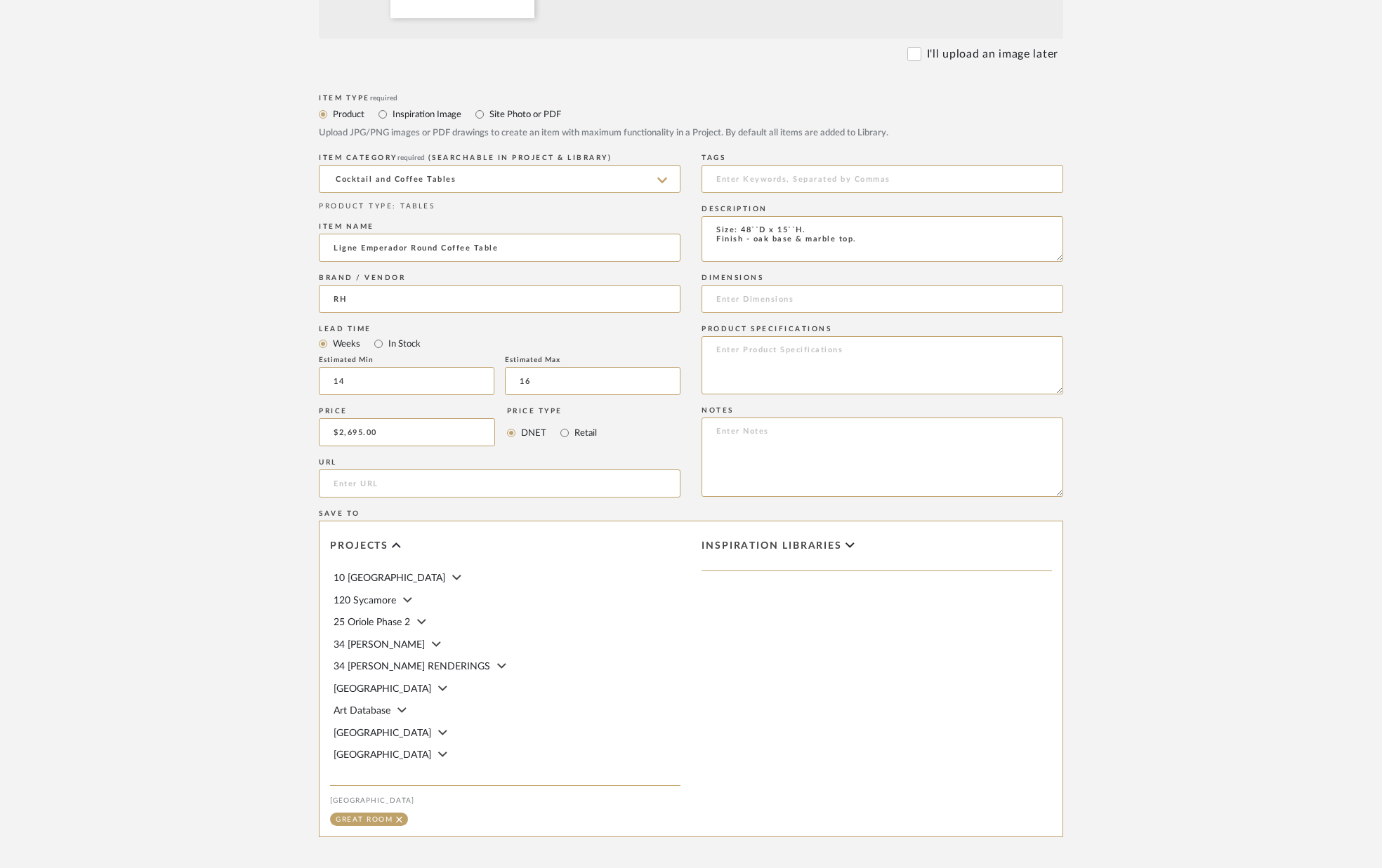
scroll to position [544, 0]
click at [405, 492] on input "url" at bounding box center [499, 482] width 361 height 28
paste input "[URL][DOMAIN_NAME]"
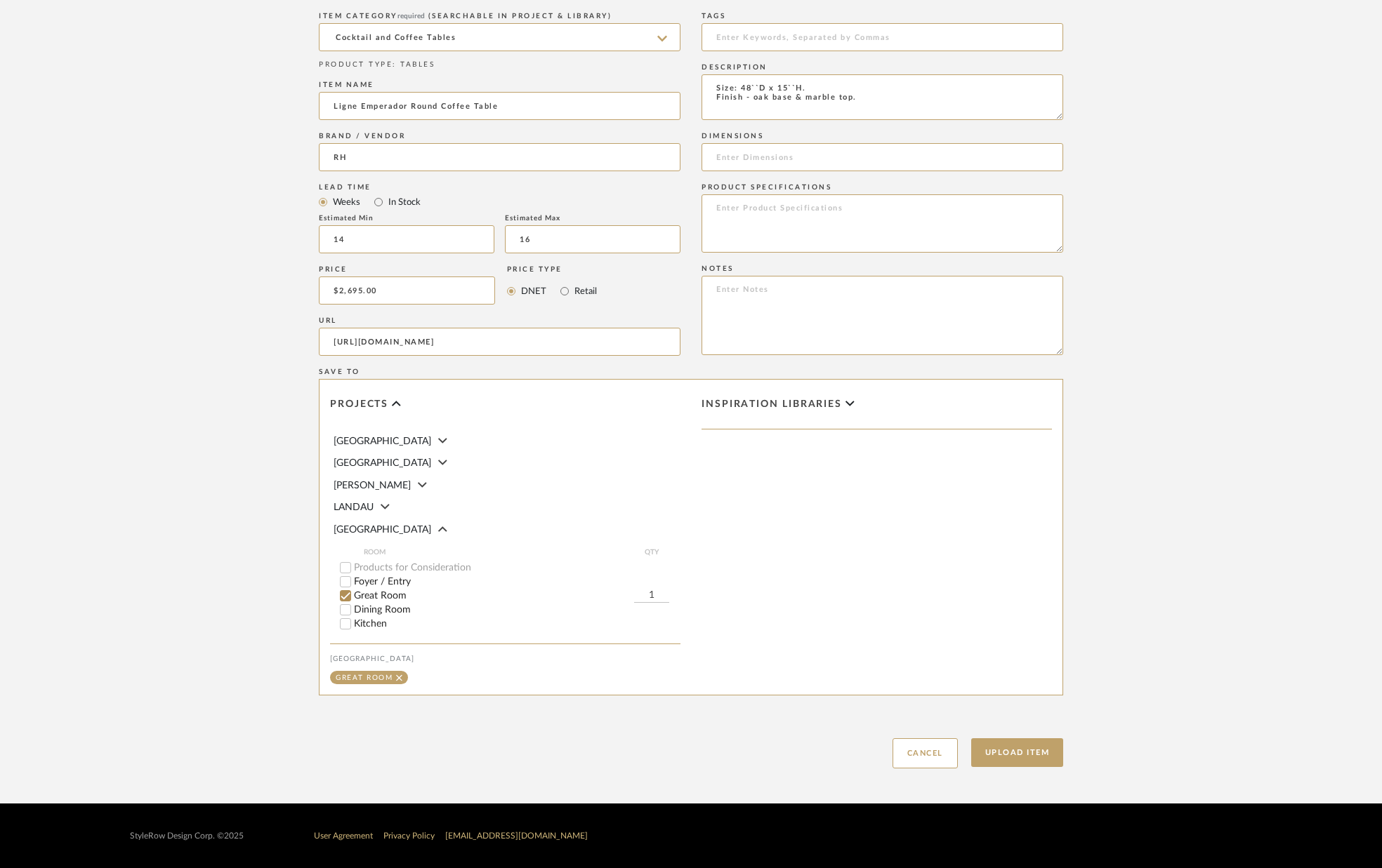
scroll to position [191, 0]
type input "[URL][DOMAIN_NAME]"
click at [1013, 757] on button "Upload Item" at bounding box center [1018, 753] width 93 height 29
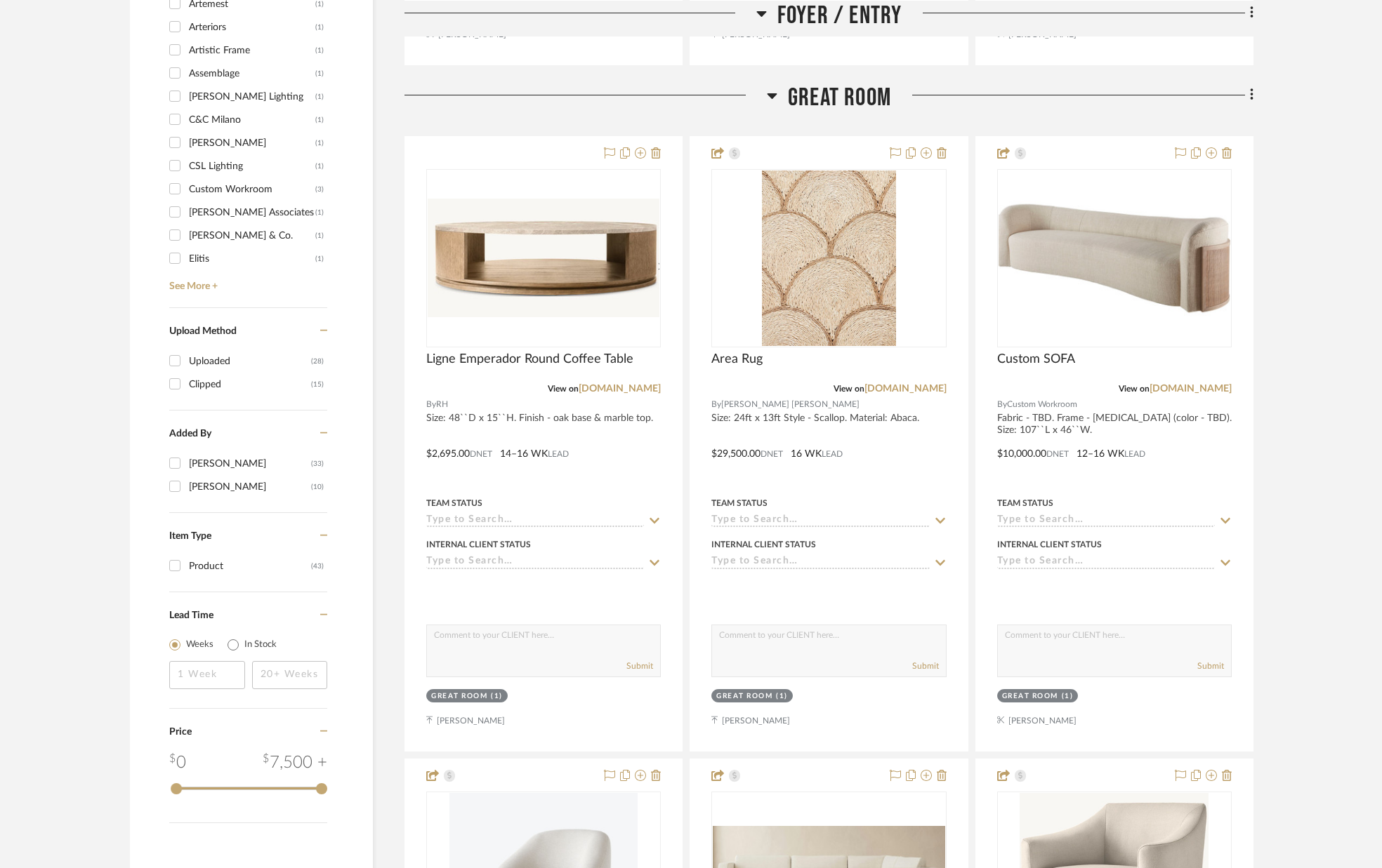
scroll to position [1638, 0]
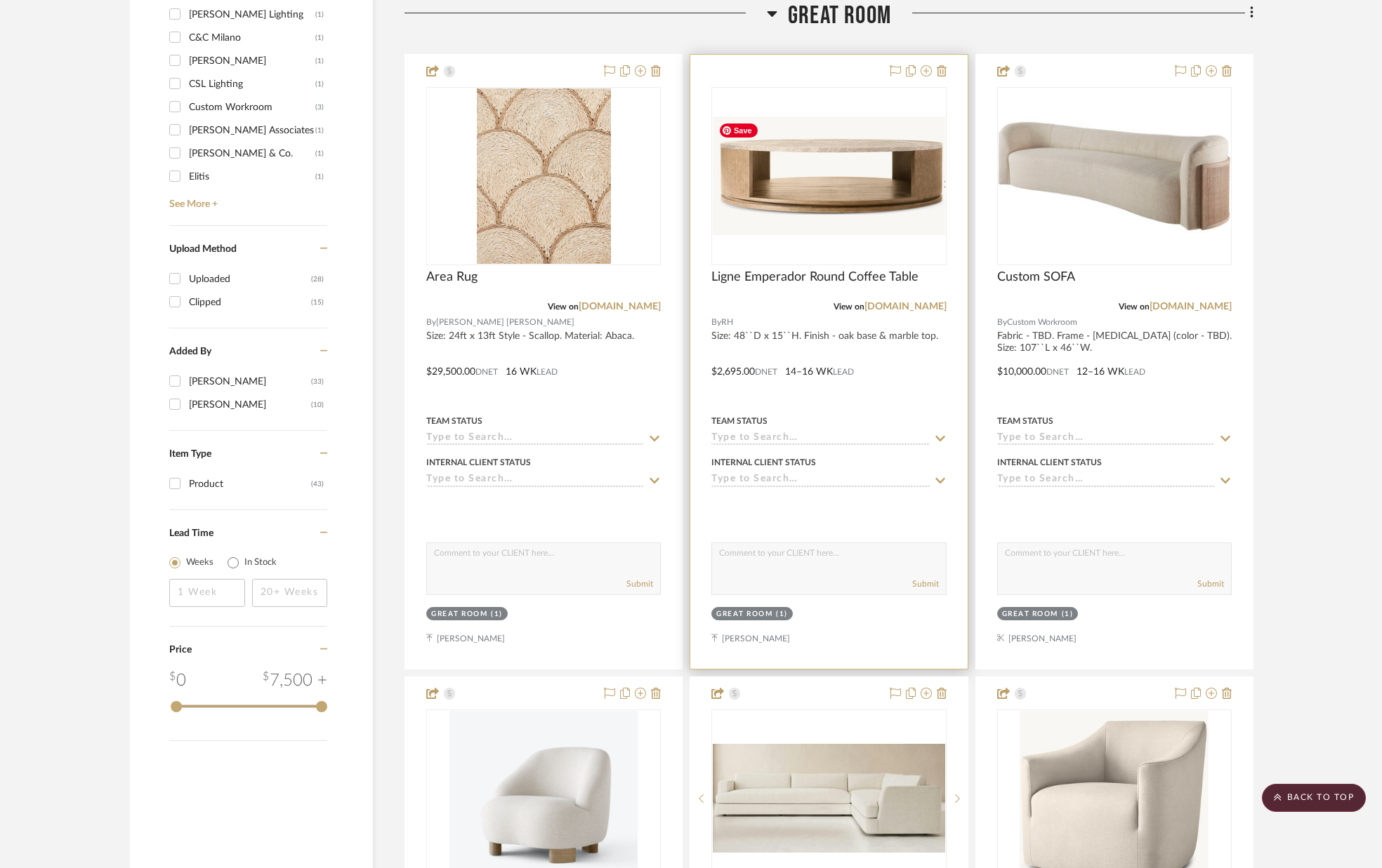
click at [814, 160] on img "0" at bounding box center [829, 176] width 232 height 119
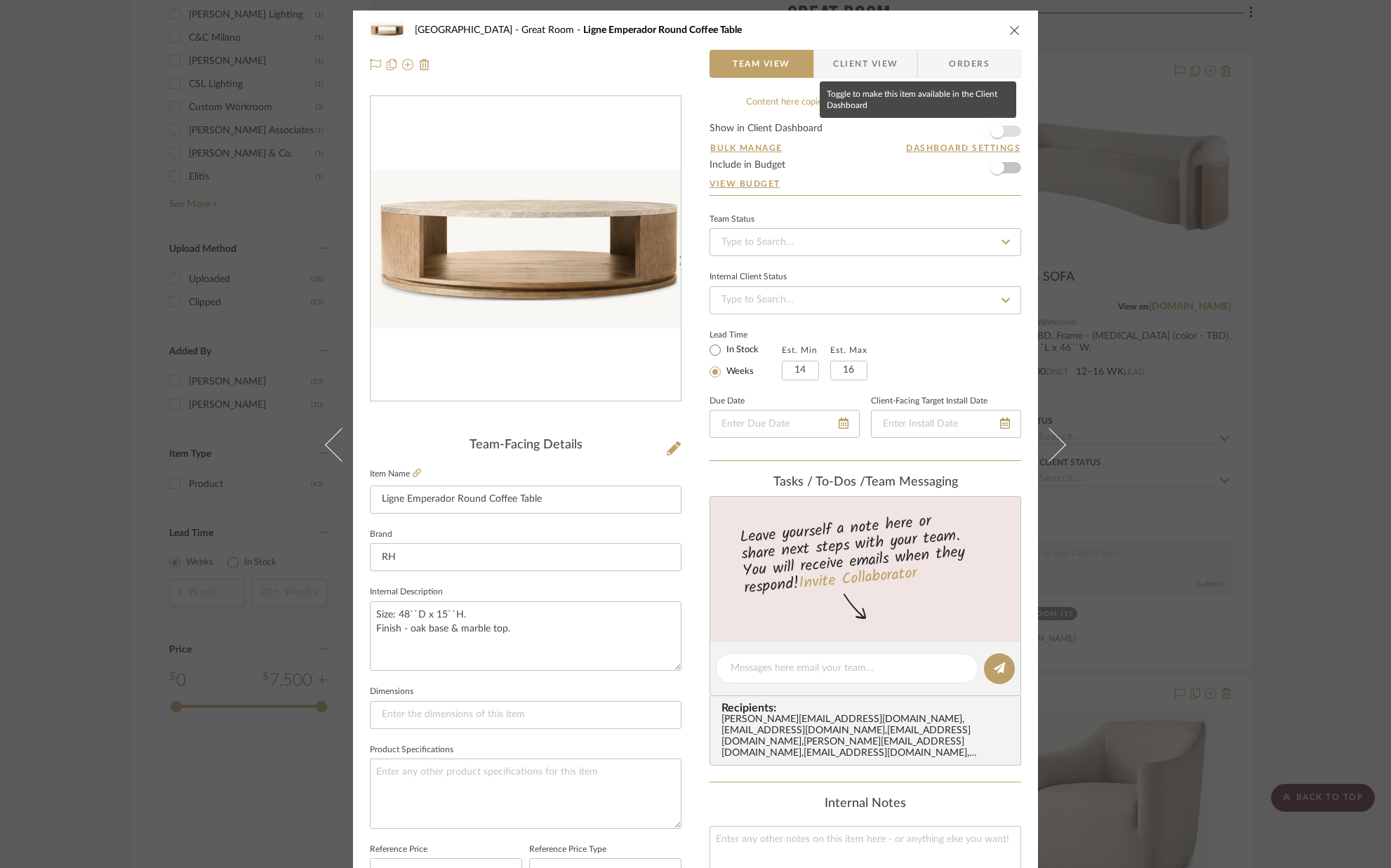
click at [1004, 127] on span "button" at bounding box center [997, 131] width 31 height 31
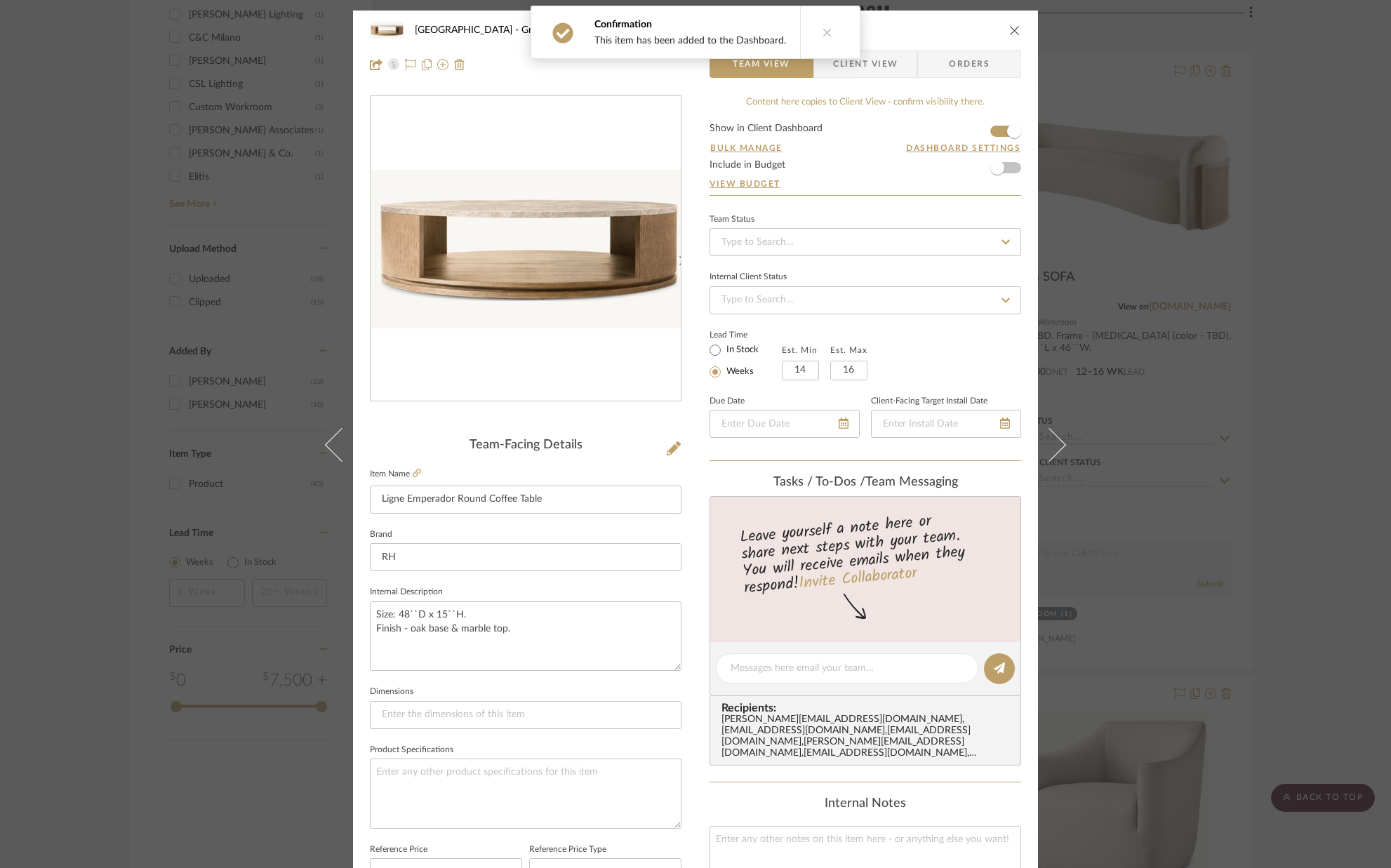
click at [886, 67] on span "Client View" at bounding box center [865, 64] width 64 height 28
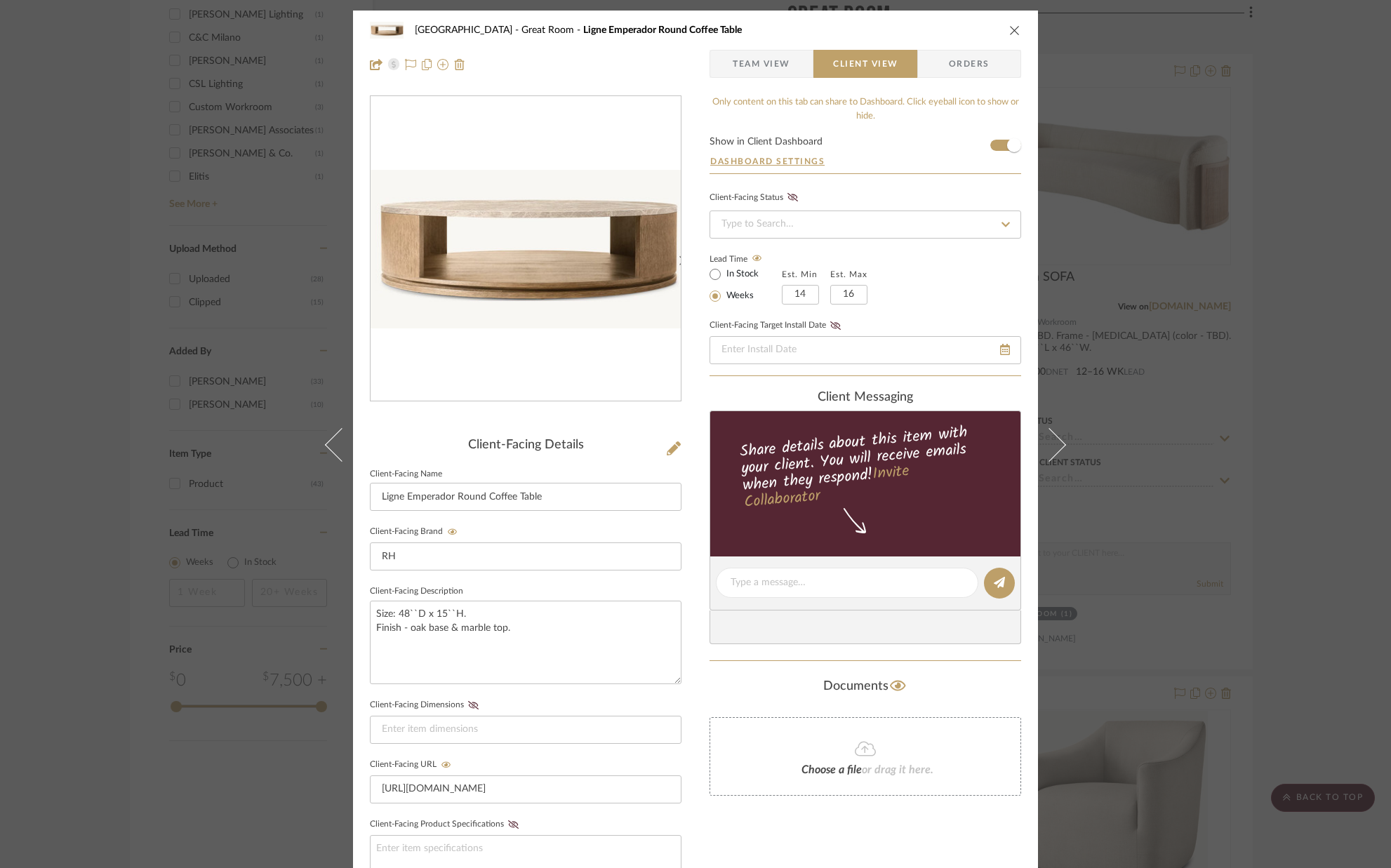
click at [1009, 28] on icon "close" at bounding box center [1015, 30] width 12 height 12
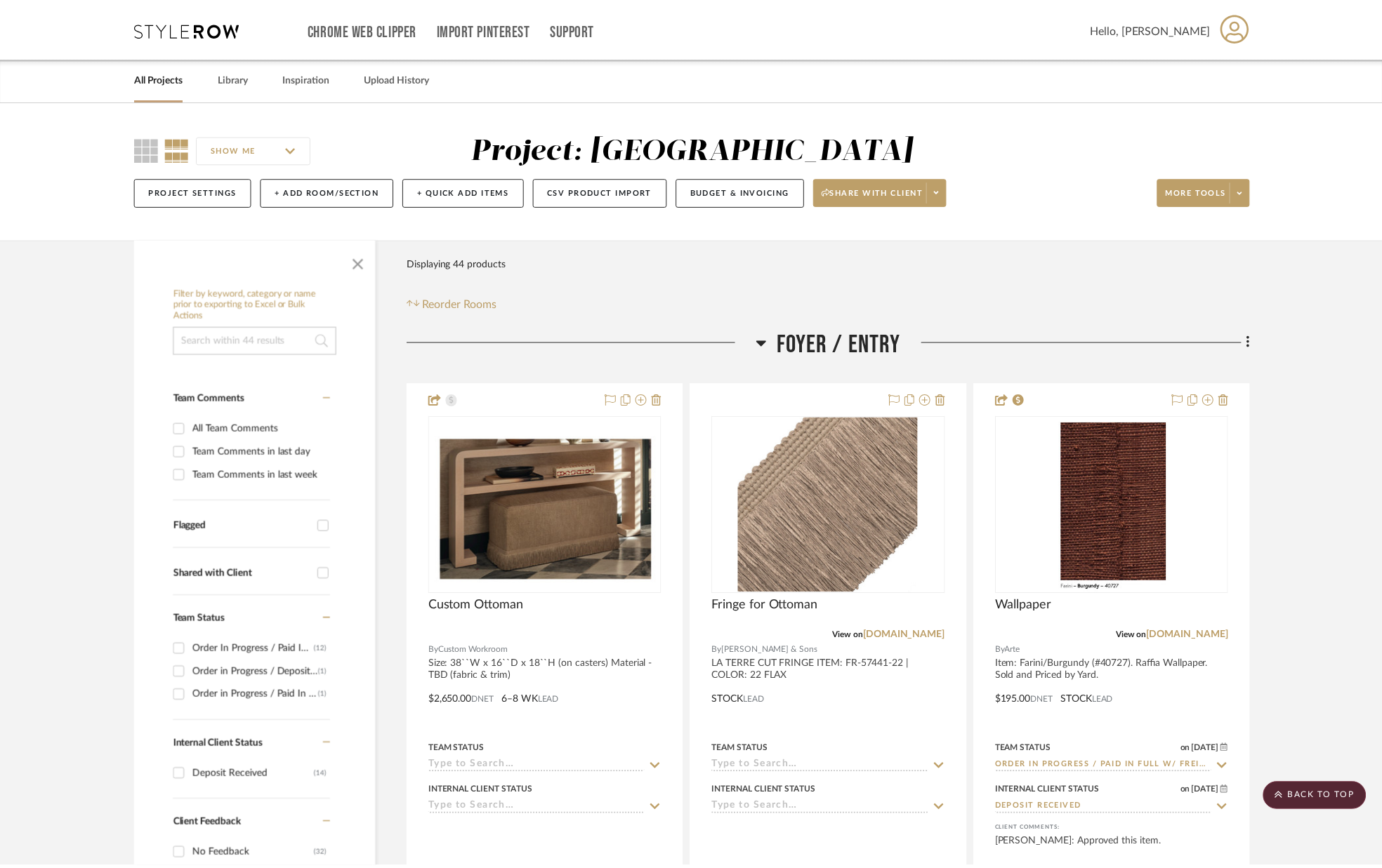
scroll to position [1638, 0]
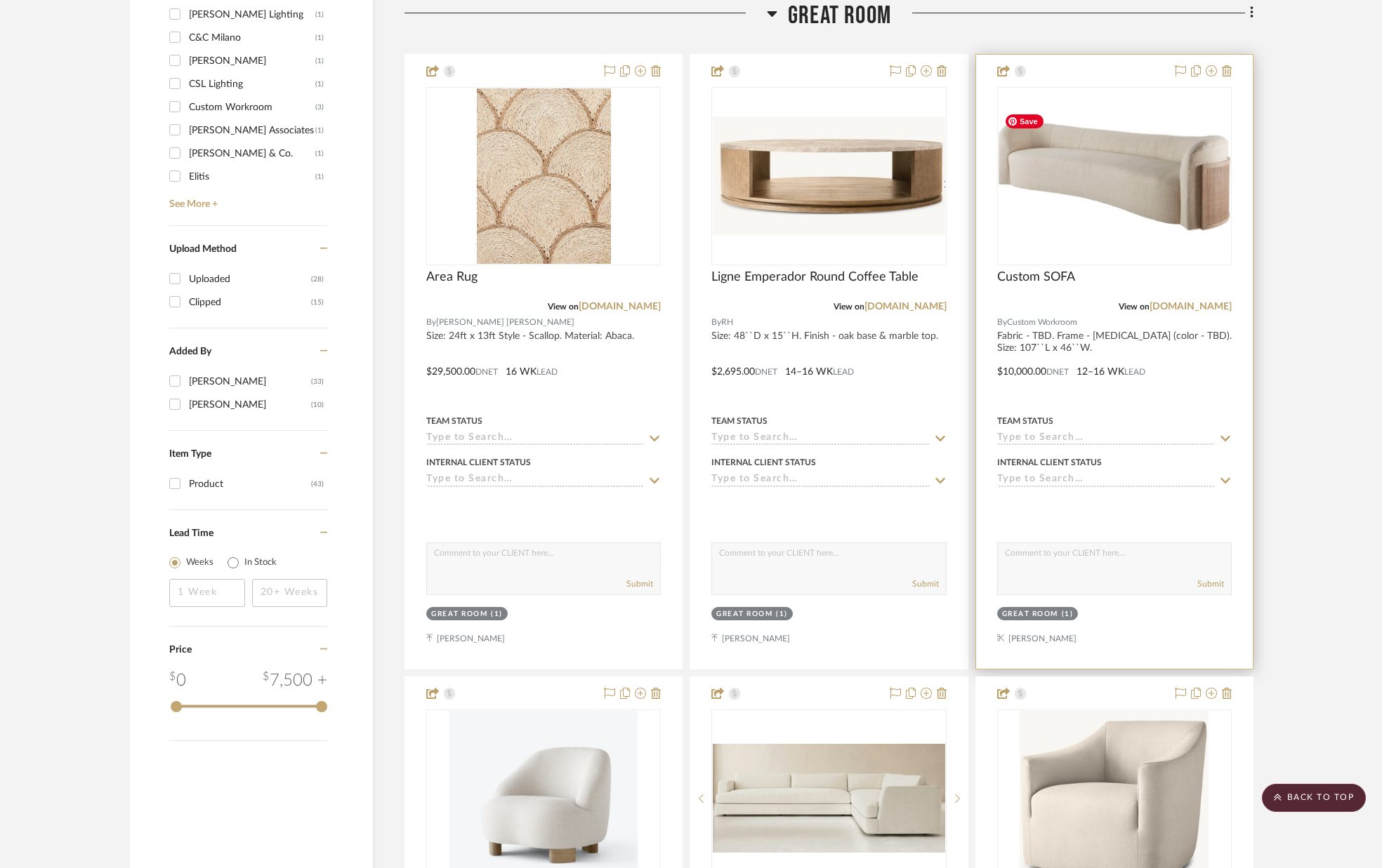
click at [1089, 178] on img "0" at bounding box center [1115, 176] width 232 height 138
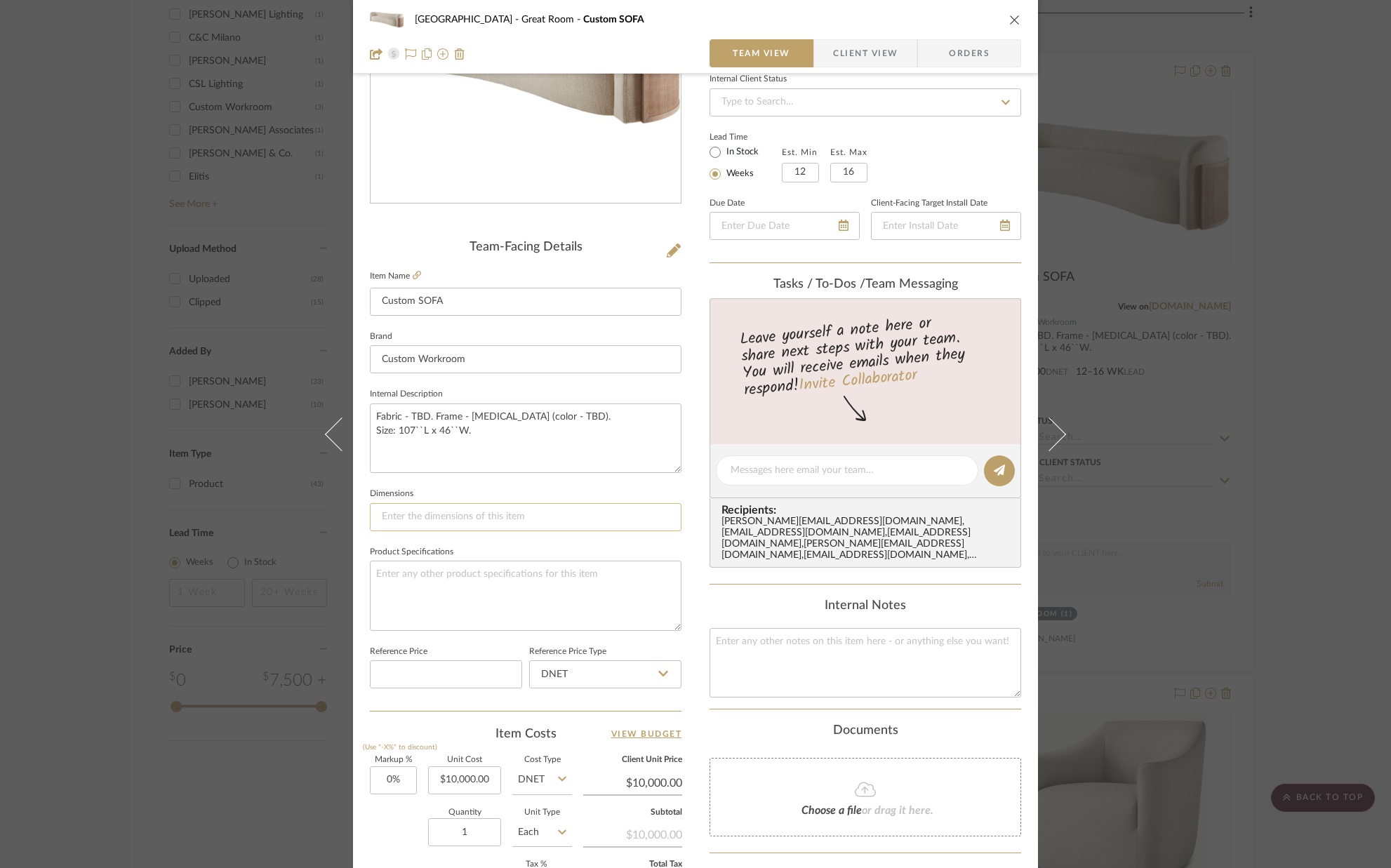
scroll to position [206, 0]
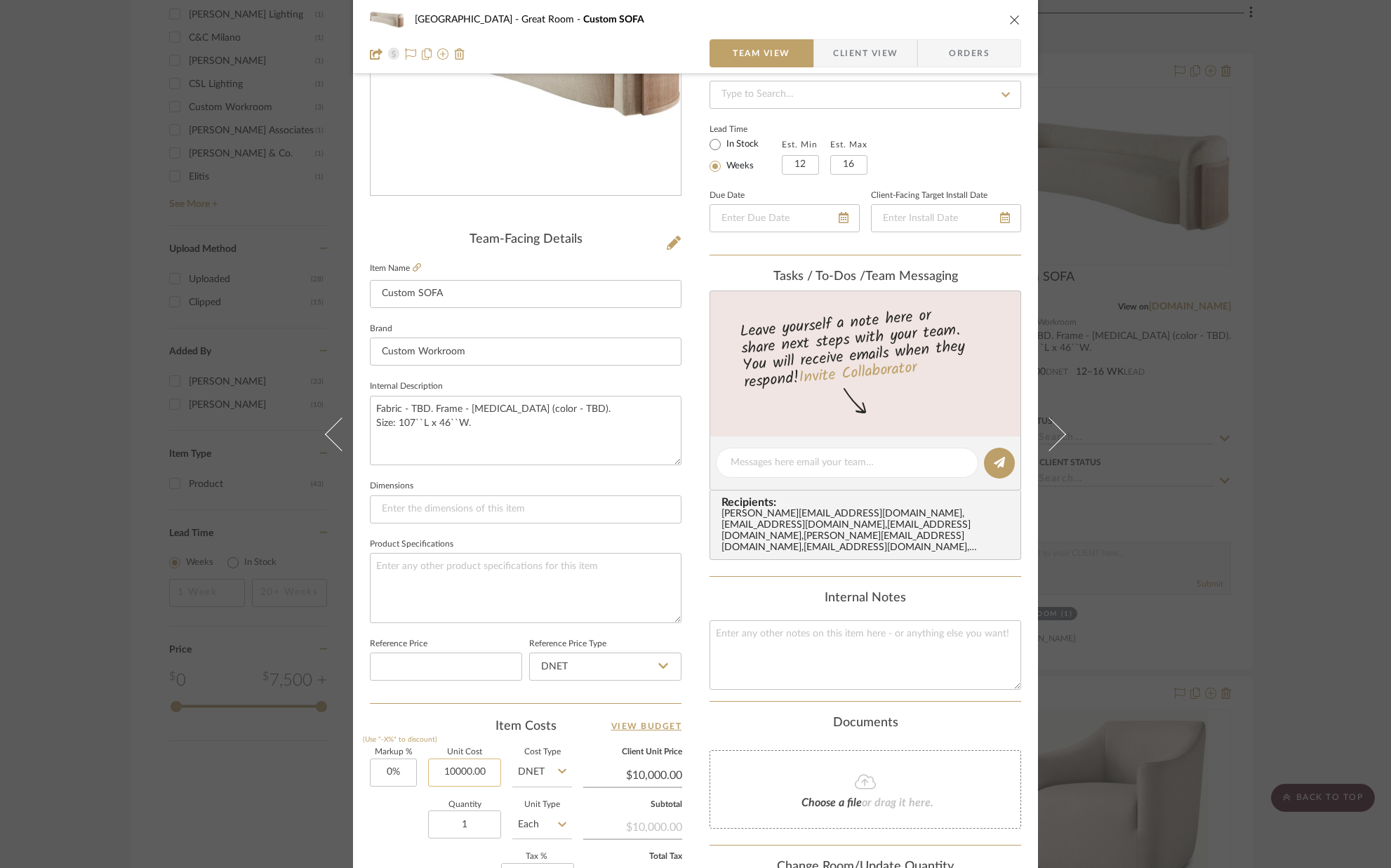
click at [487, 771] on input "10000.00" at bounding box center [464, 772] width 73 height 28
type input "$15,000.00"
click at [378, 816] on div "Quantity 1 Unit Type Each" at bounding box center [471, 826] width 202 height 50
type input "$15,000.00"
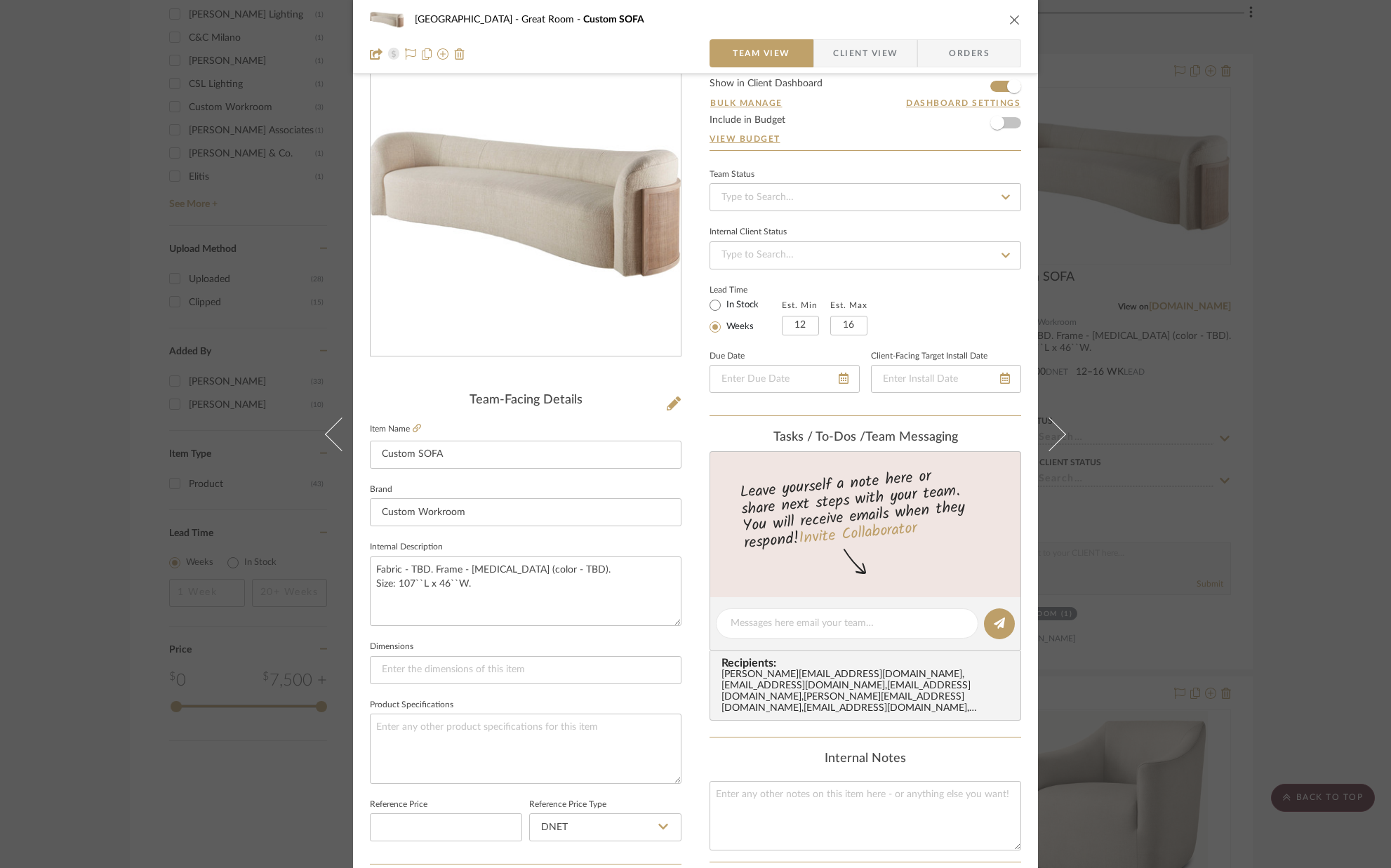
scroll to position [0, 0]
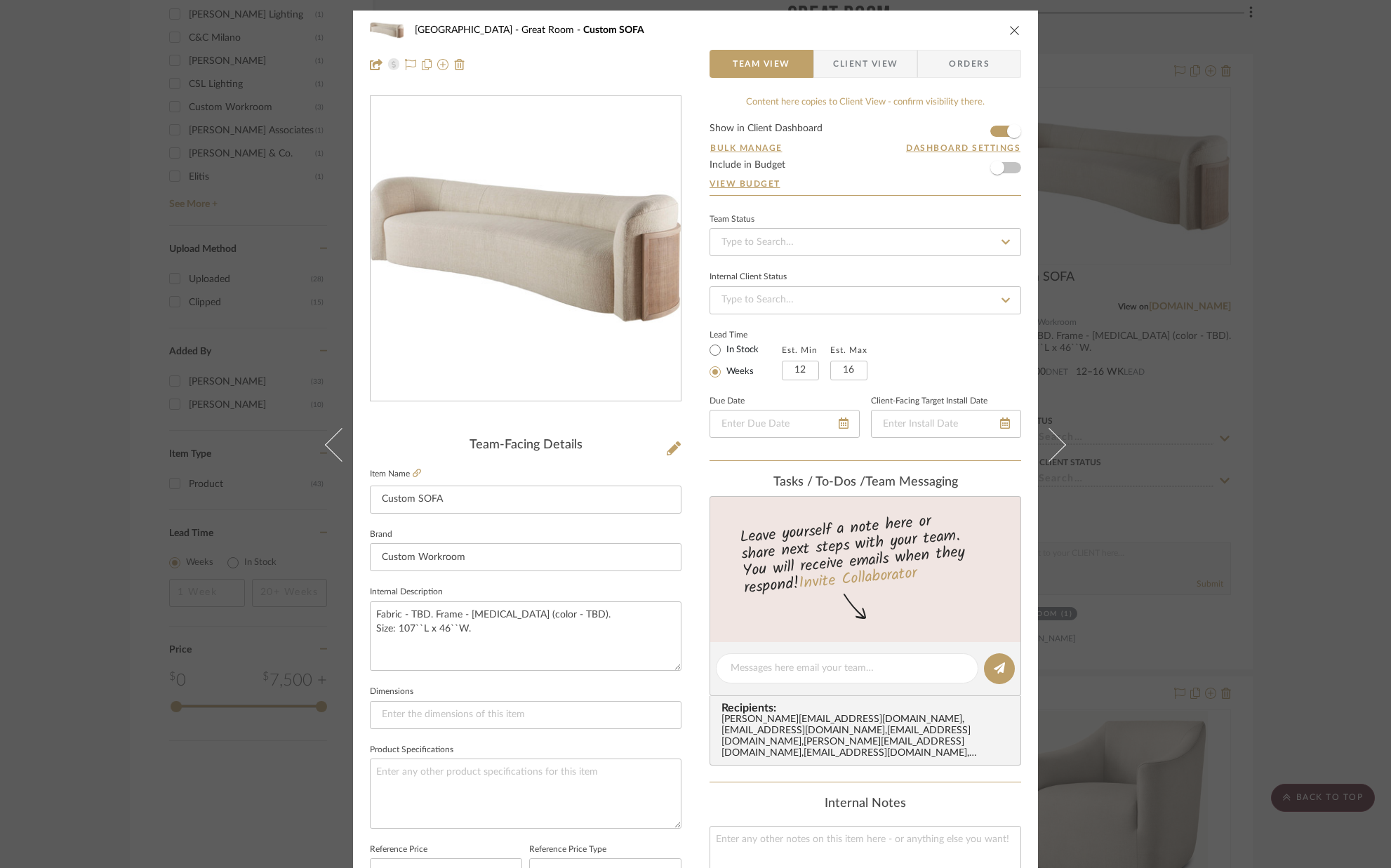
click at [1011, 29] on icon "close" at bounding box center [1015, 30] width 12 height 12
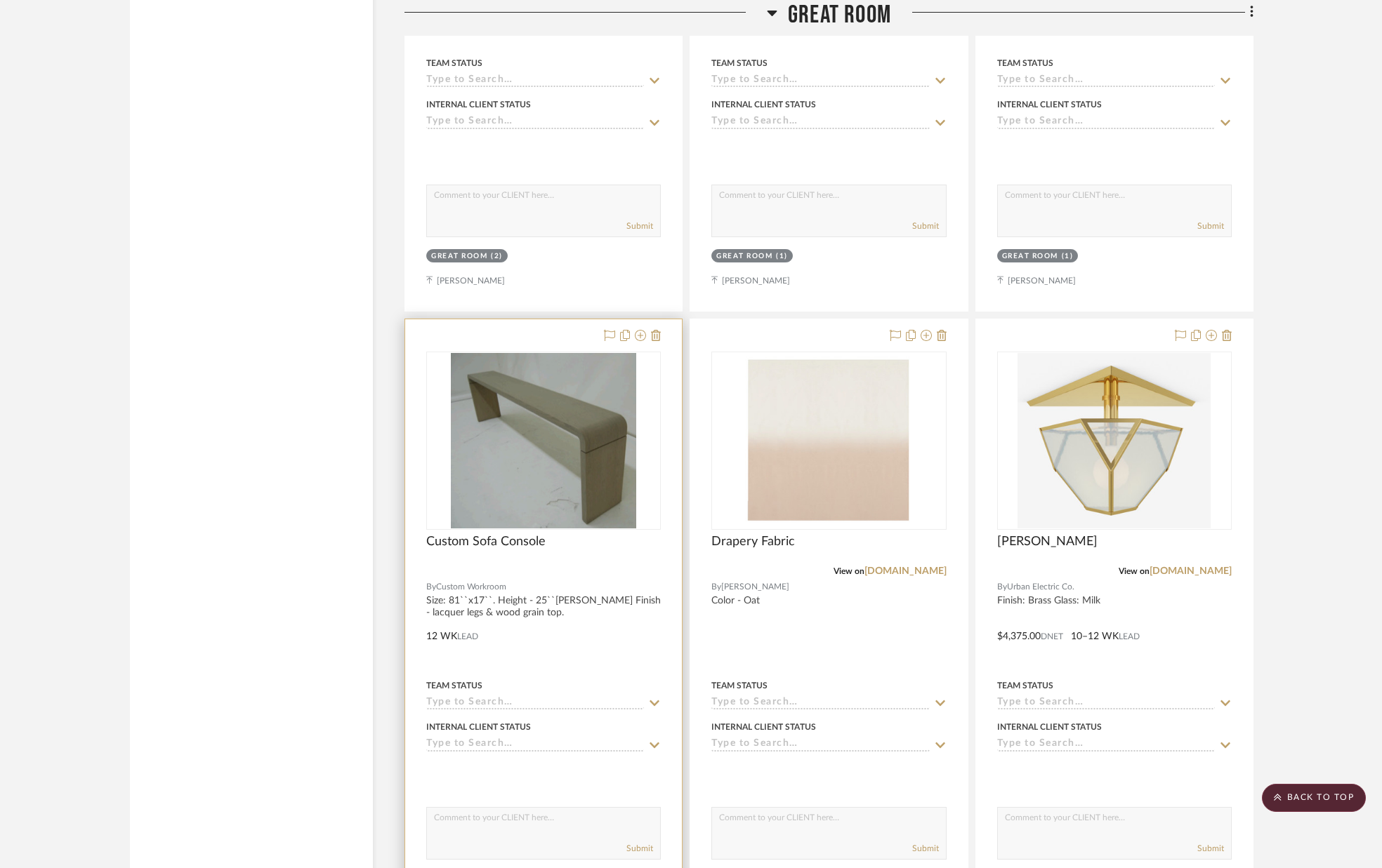
scroll to position [2622, 0]
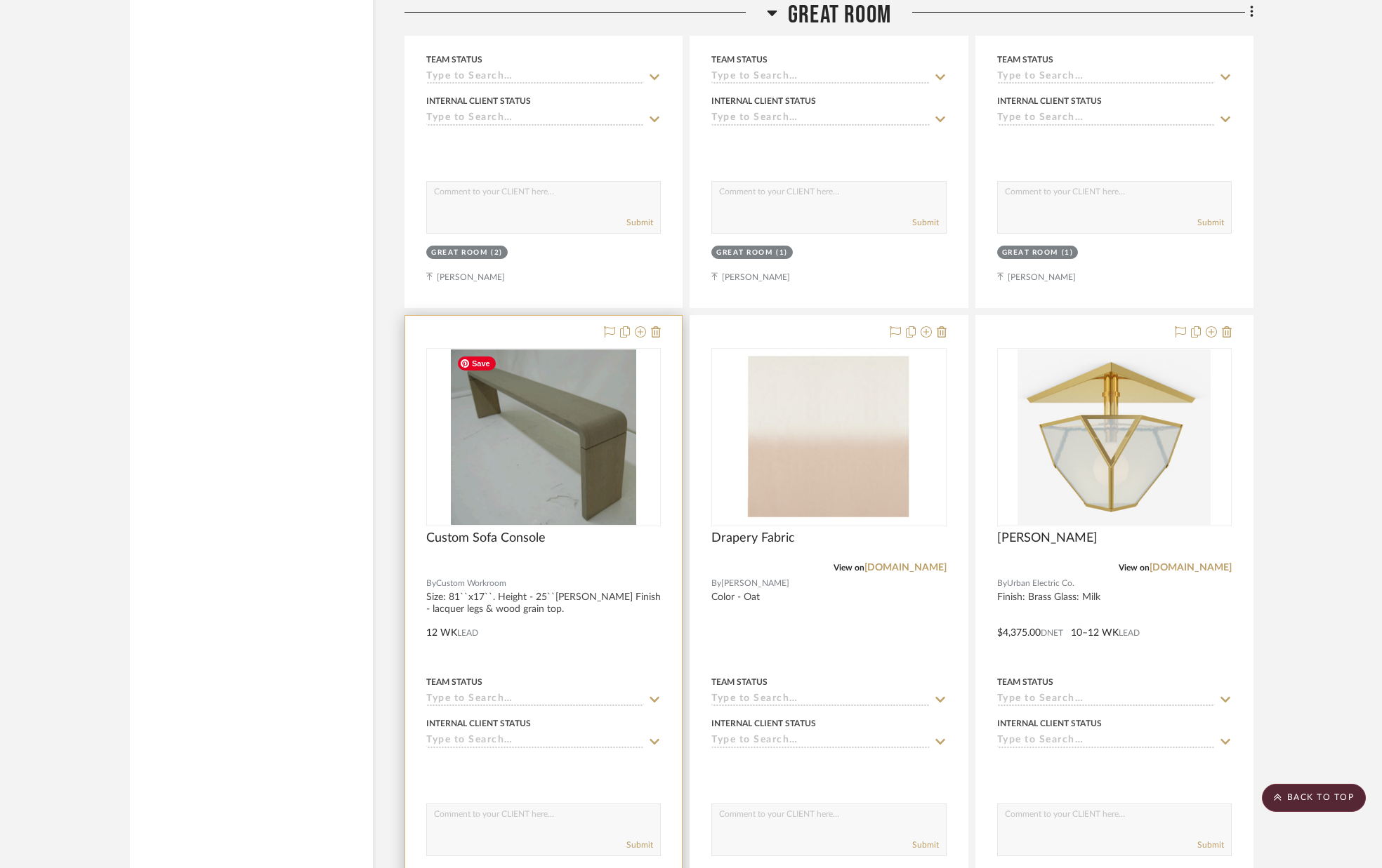
click at [537, 439] on img "0" at bounding box center [543, 437] width 185 height 175
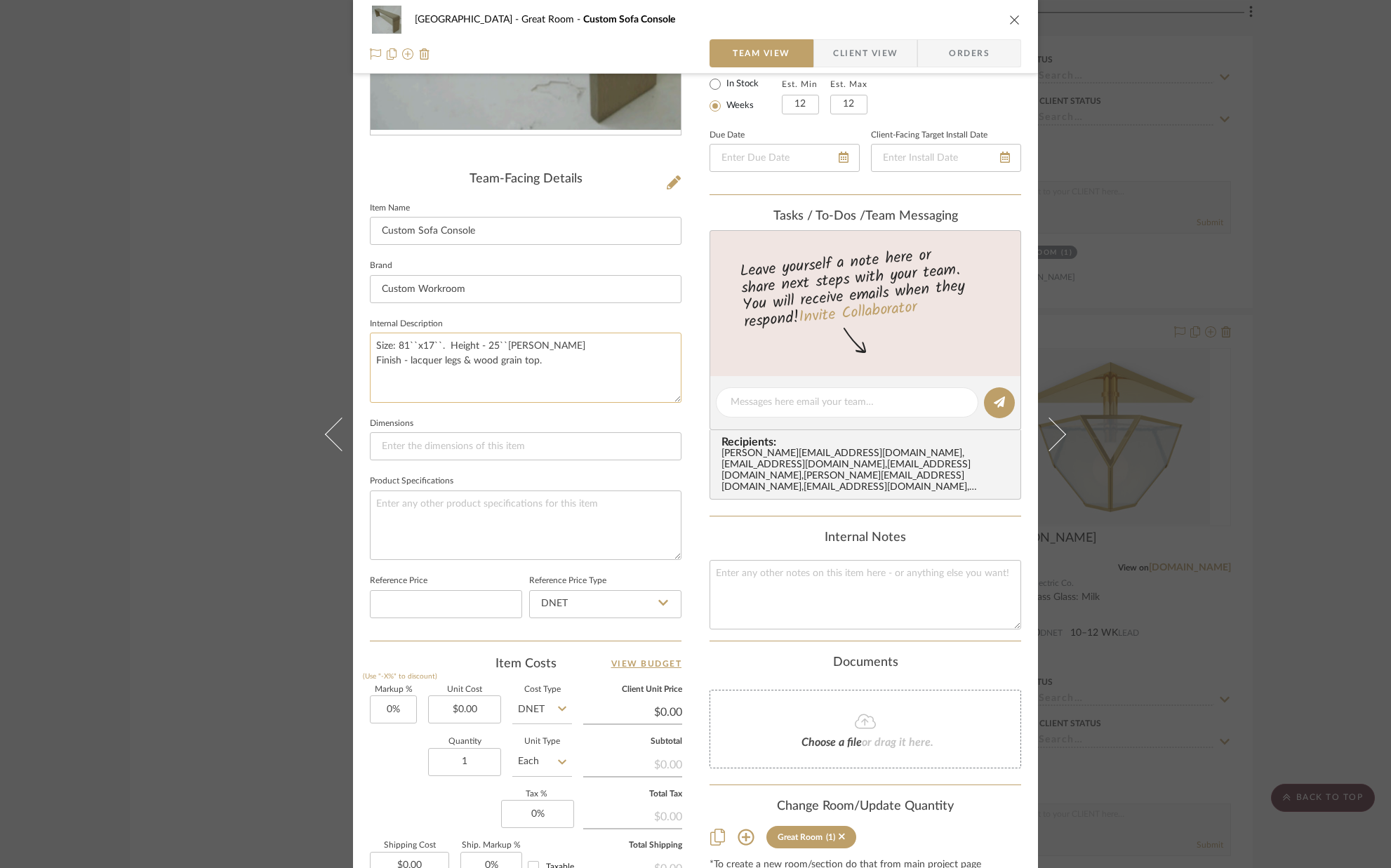
scroll to position [271, 0]
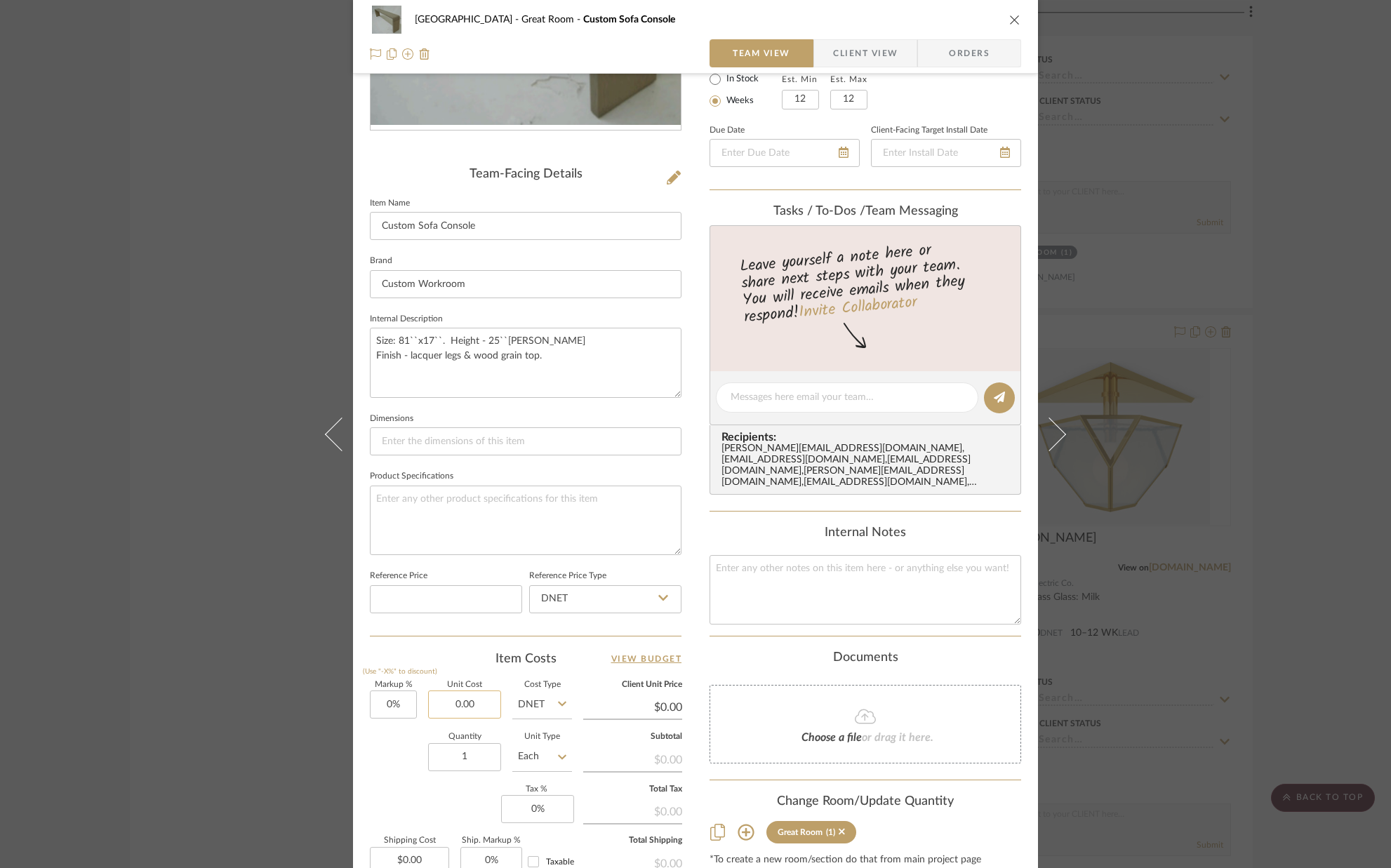
click at [481, 705] on input "0.00" at bounding box center [464, 704] width 73 height 28
type input "$7,280.00"
click at [387, 738] on div "Quantity 1 Unit Type Each" at bounding box center [471, 758] width 202 height 50
type input "$7,280.00"
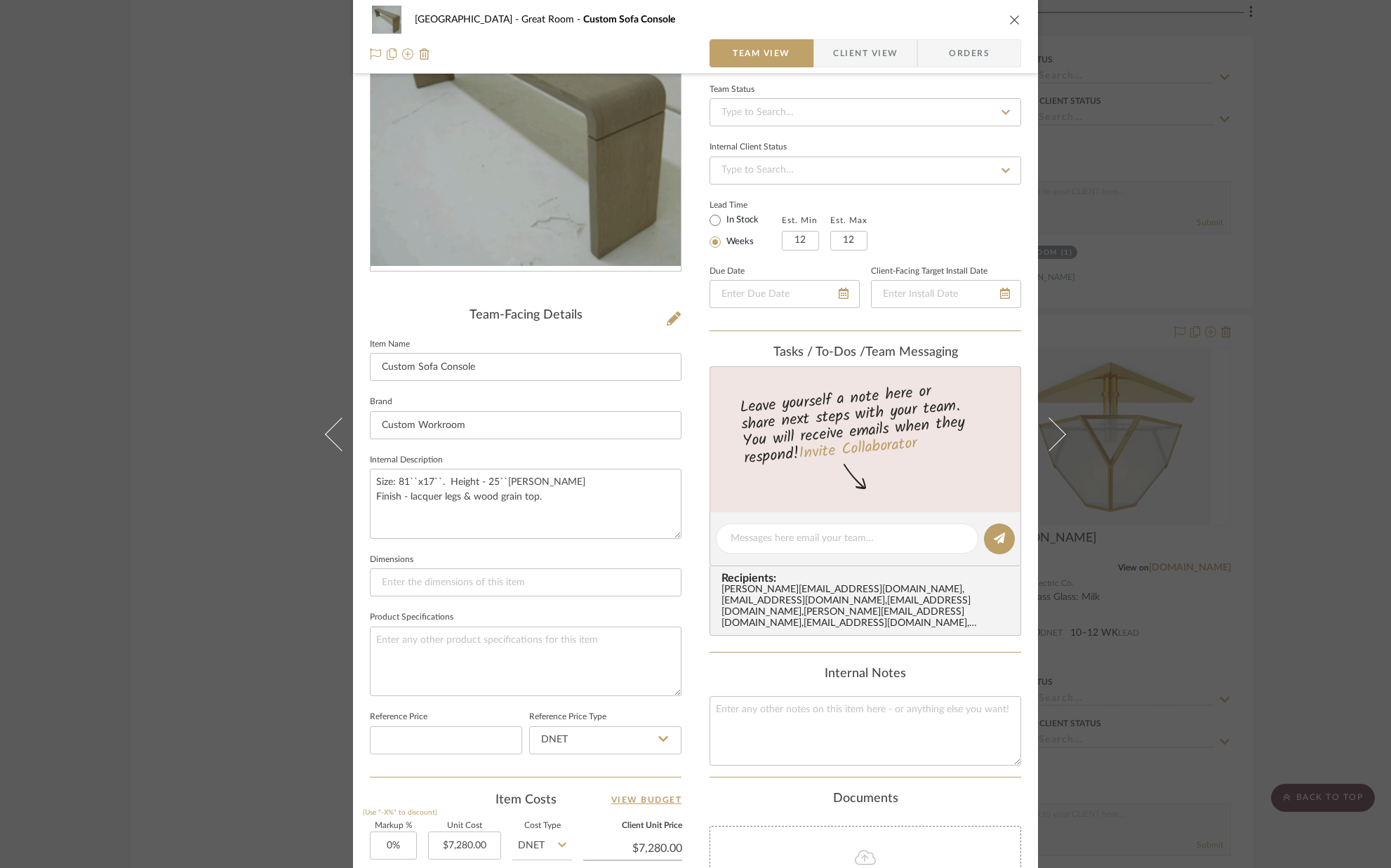
scroll to position [127, 0]
click at [803, 243] on input "12" at bounding box center [800, 243] width 37 height 20
type input "8"
click at [852, 240] on input "12" at bounding box center [849, 243] width 37 height 20
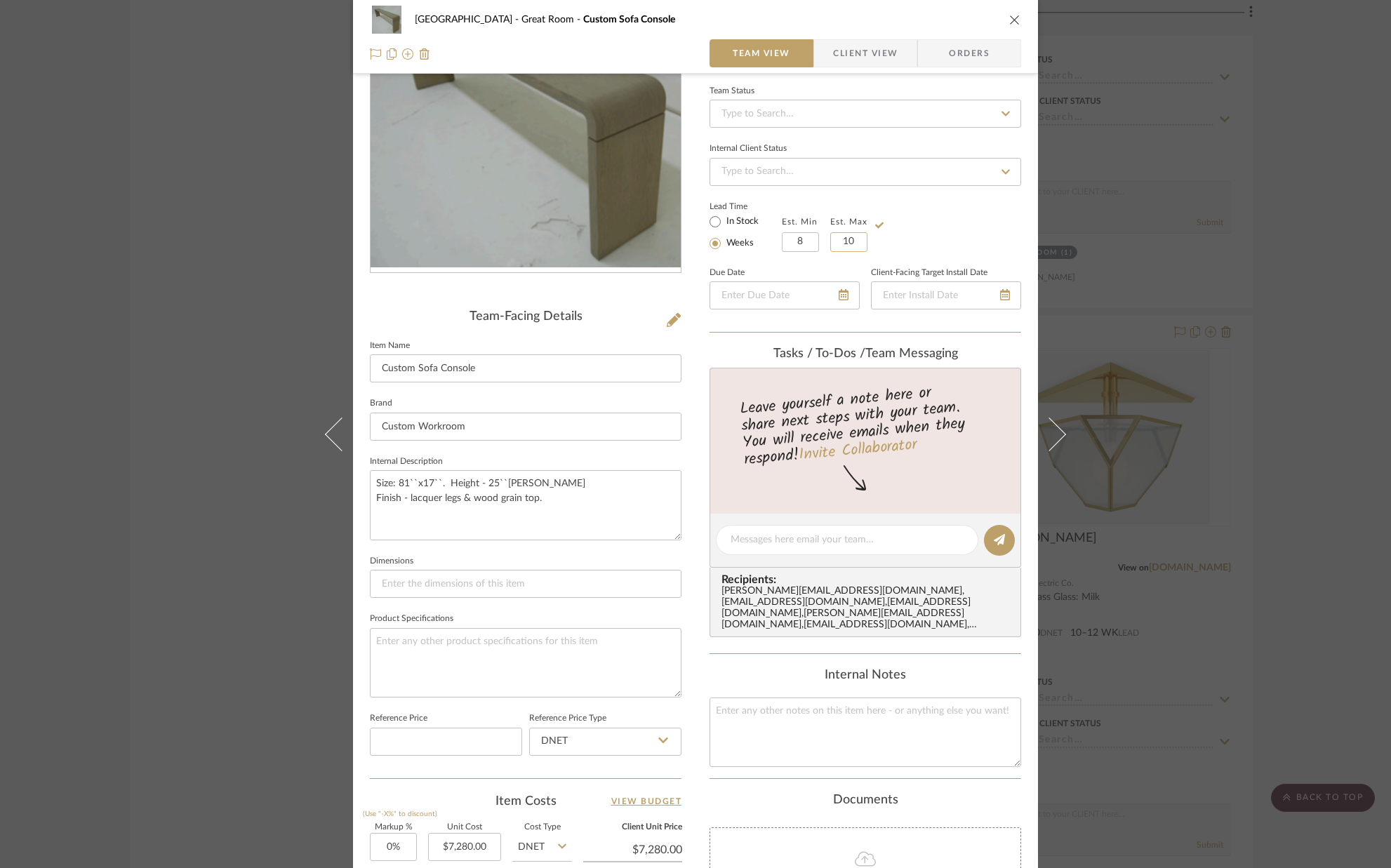
type input "10"
click at [911, 239] on div "Lead Time In Stock Weeks Est. Min 8 Est. Max 10" at bounding box center [865, 224] width 311 height 55
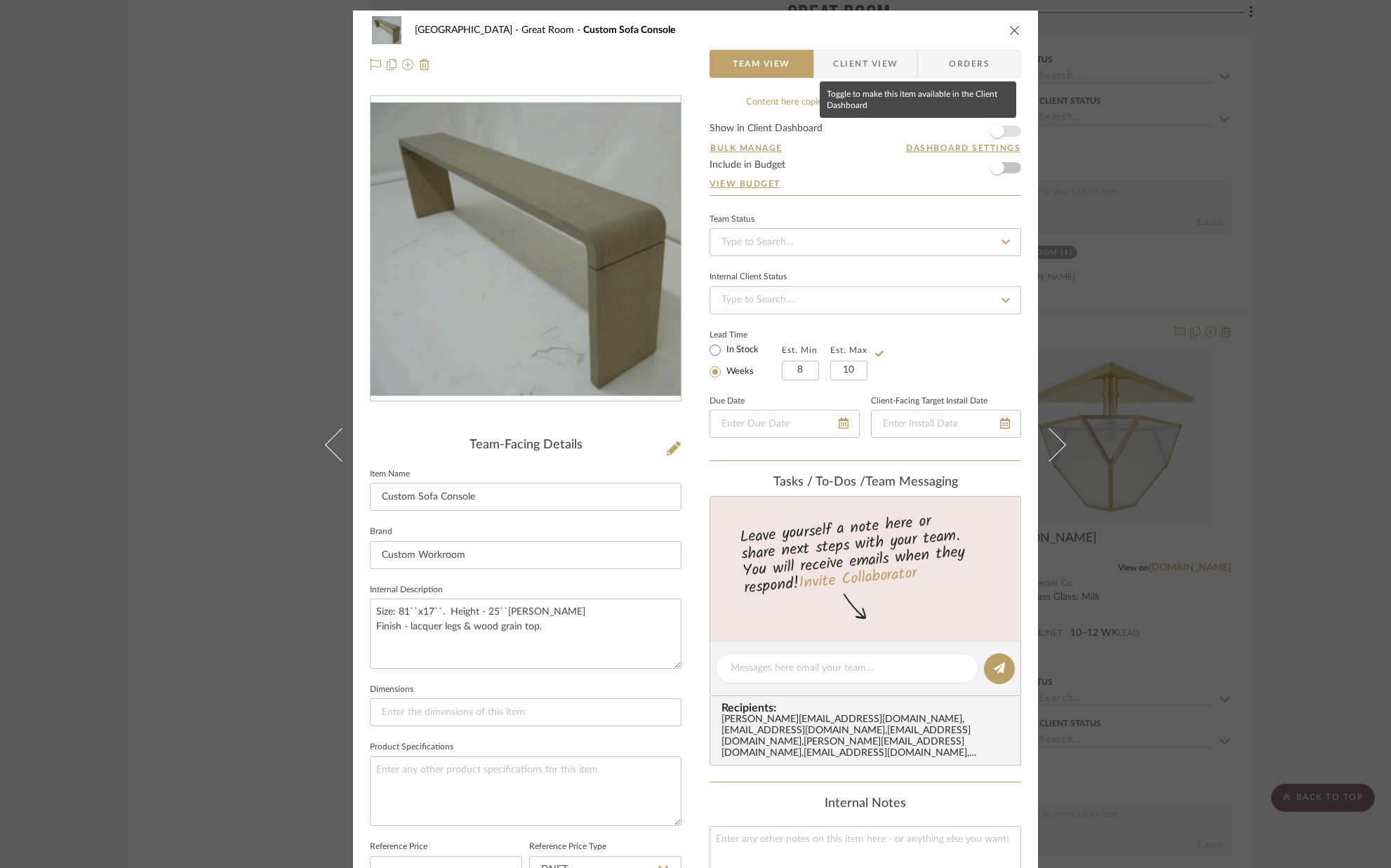
click at [997, 130] on span "button" at bounding box center [997, 131] width 14 height 14
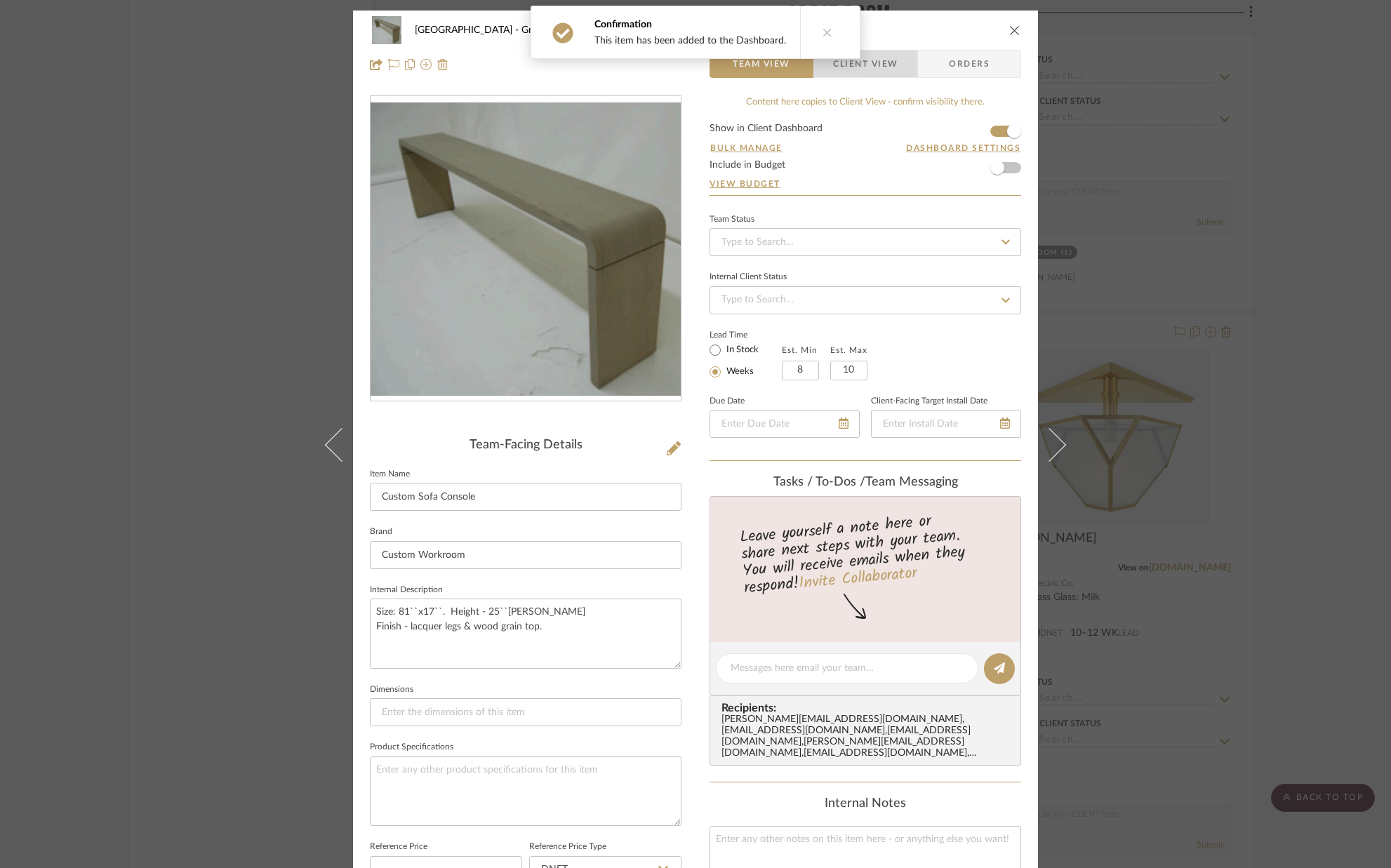
click at [900, 57] on span "Client View" at bounding box center [866, 64] width 103 height 28
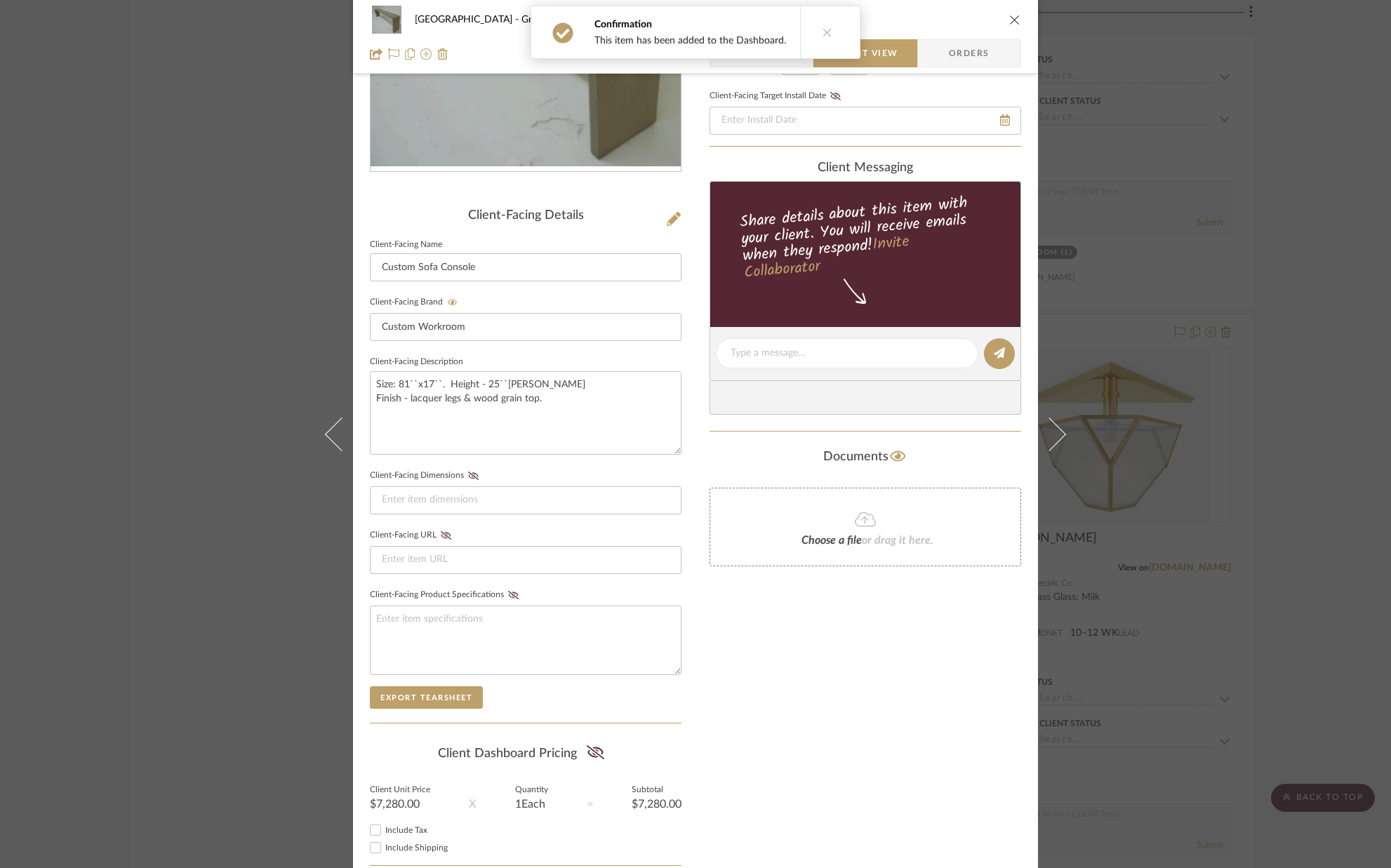
scroll to position [312, 0]
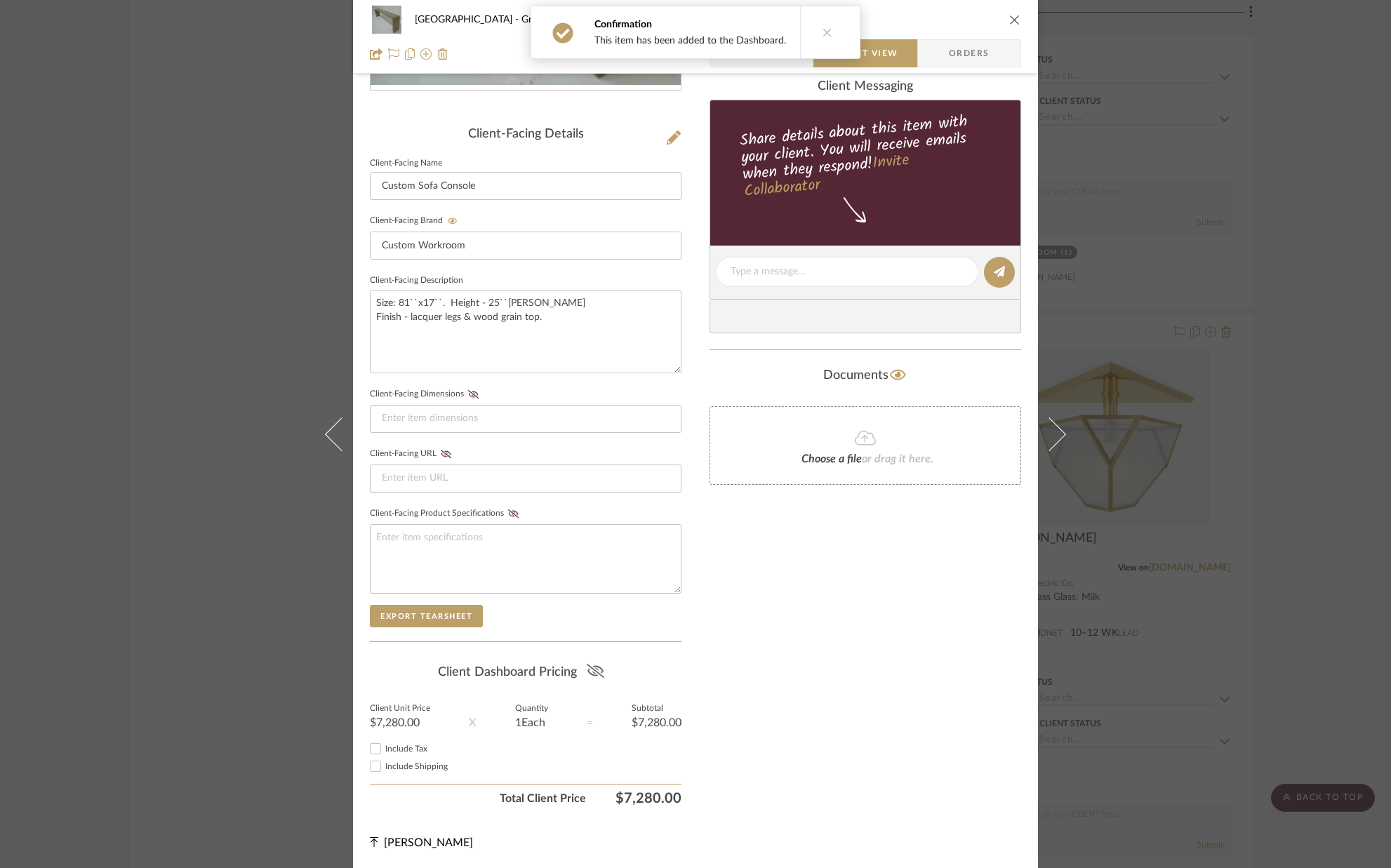
click at [594, 674] on icon at bounding box center [595, 670] width 17 height 14
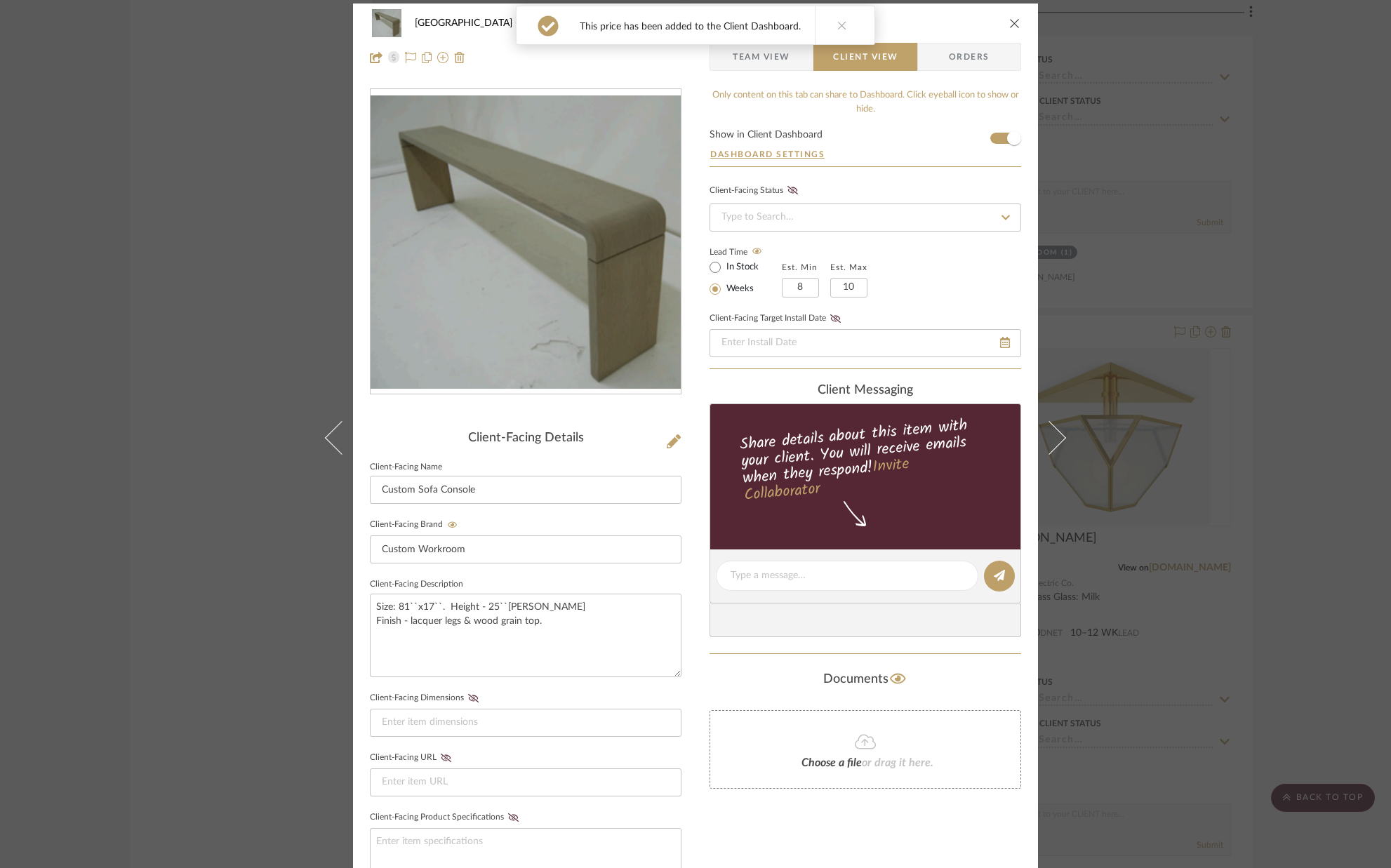
scroll to position [0, 0]
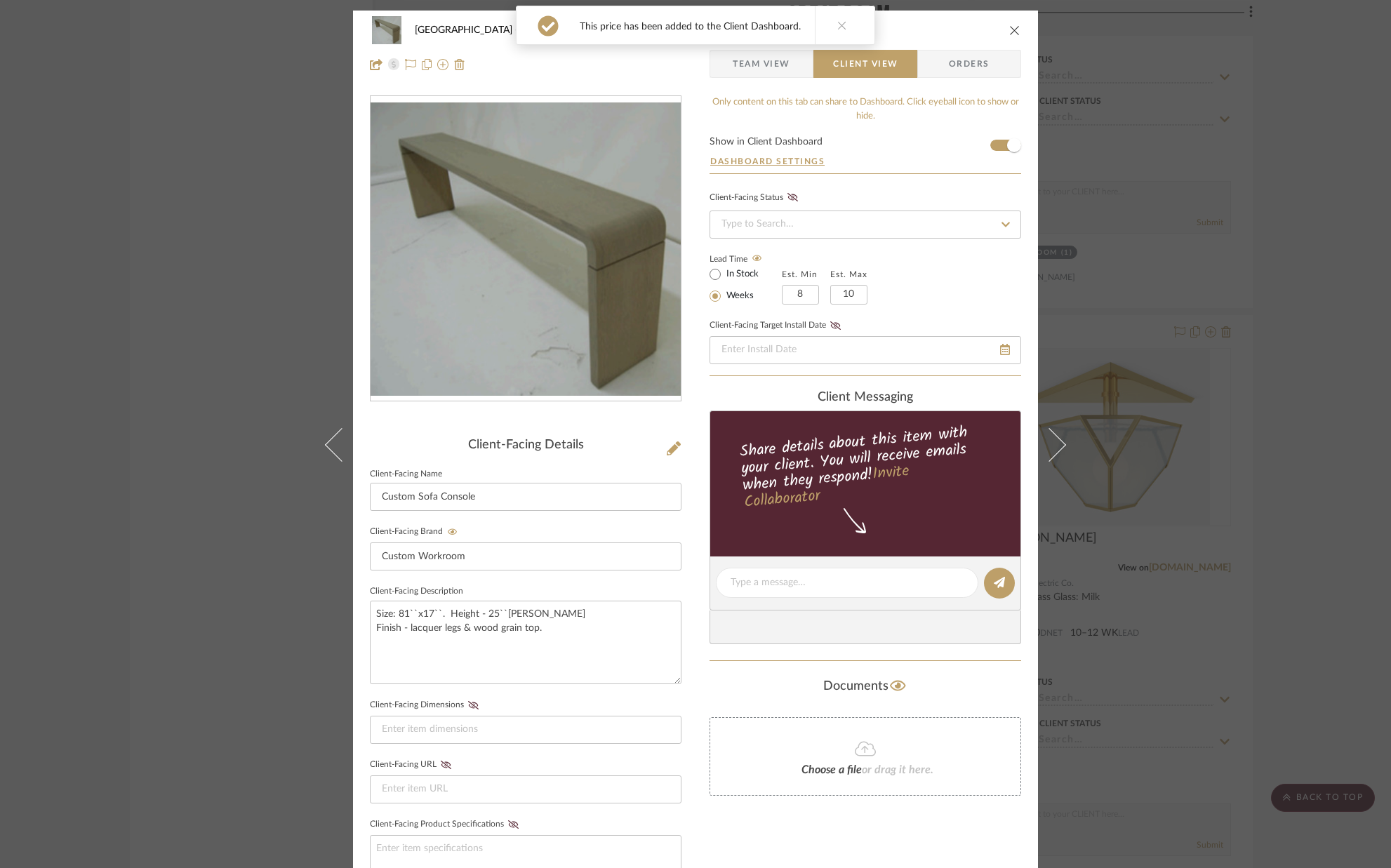
click at [1012, 29] on icon "close" at bounding box center [1015, 30] width 12 height 12
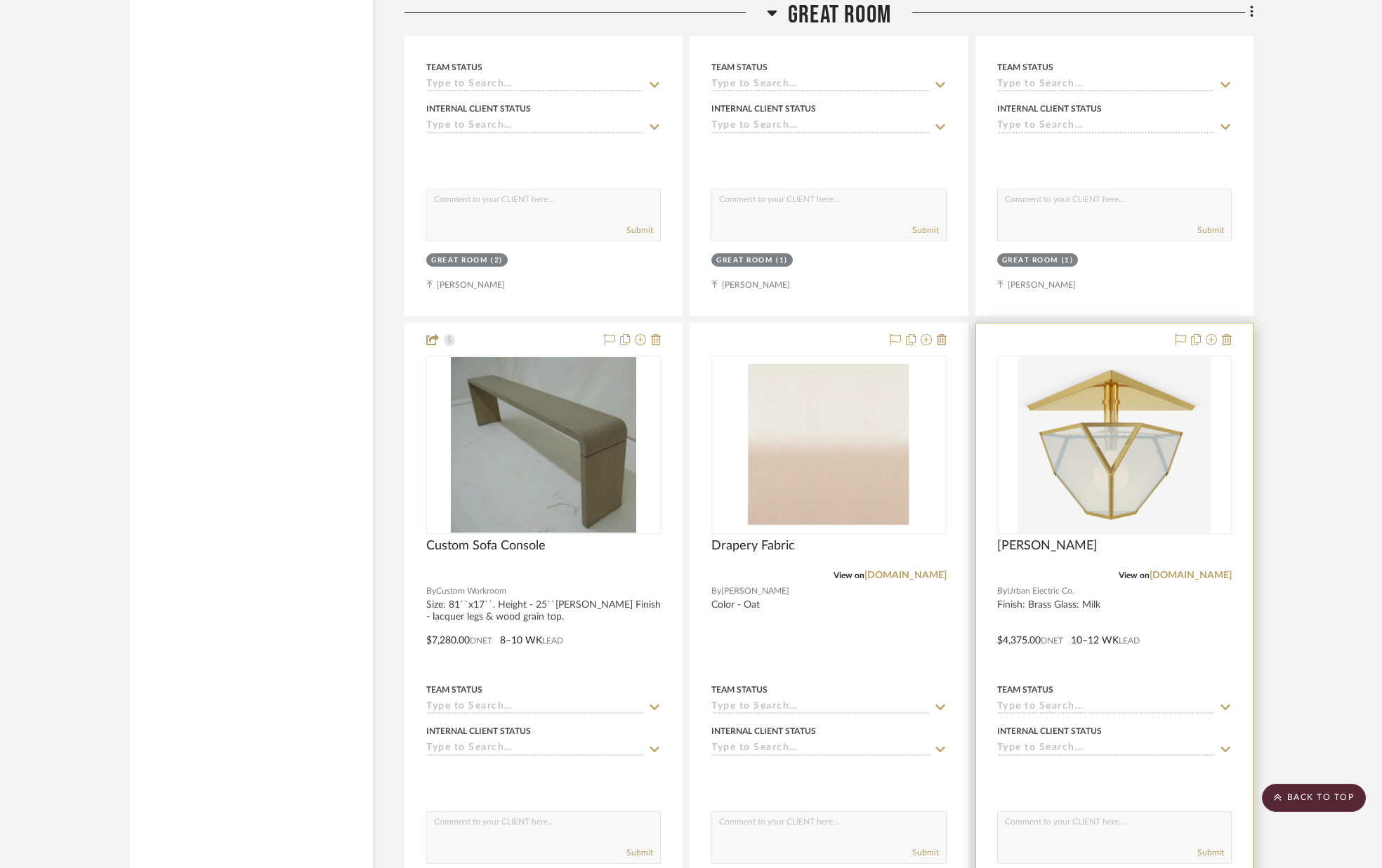
scroll to position [2615, 0]
click at [1105, 439] on img "0" at bounding box center [1095, 444] width 193 height 175
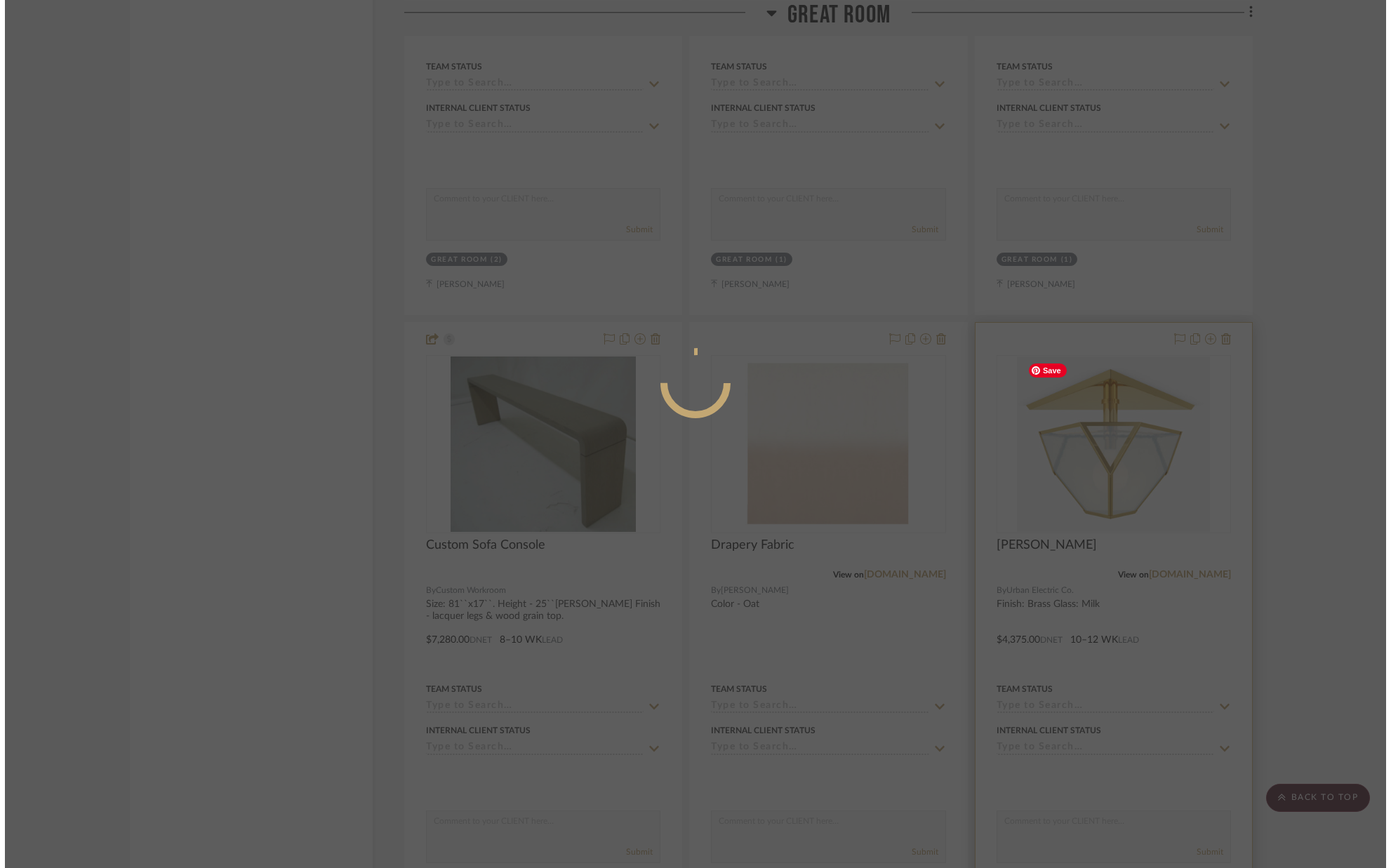
scroll to position [0, 0]
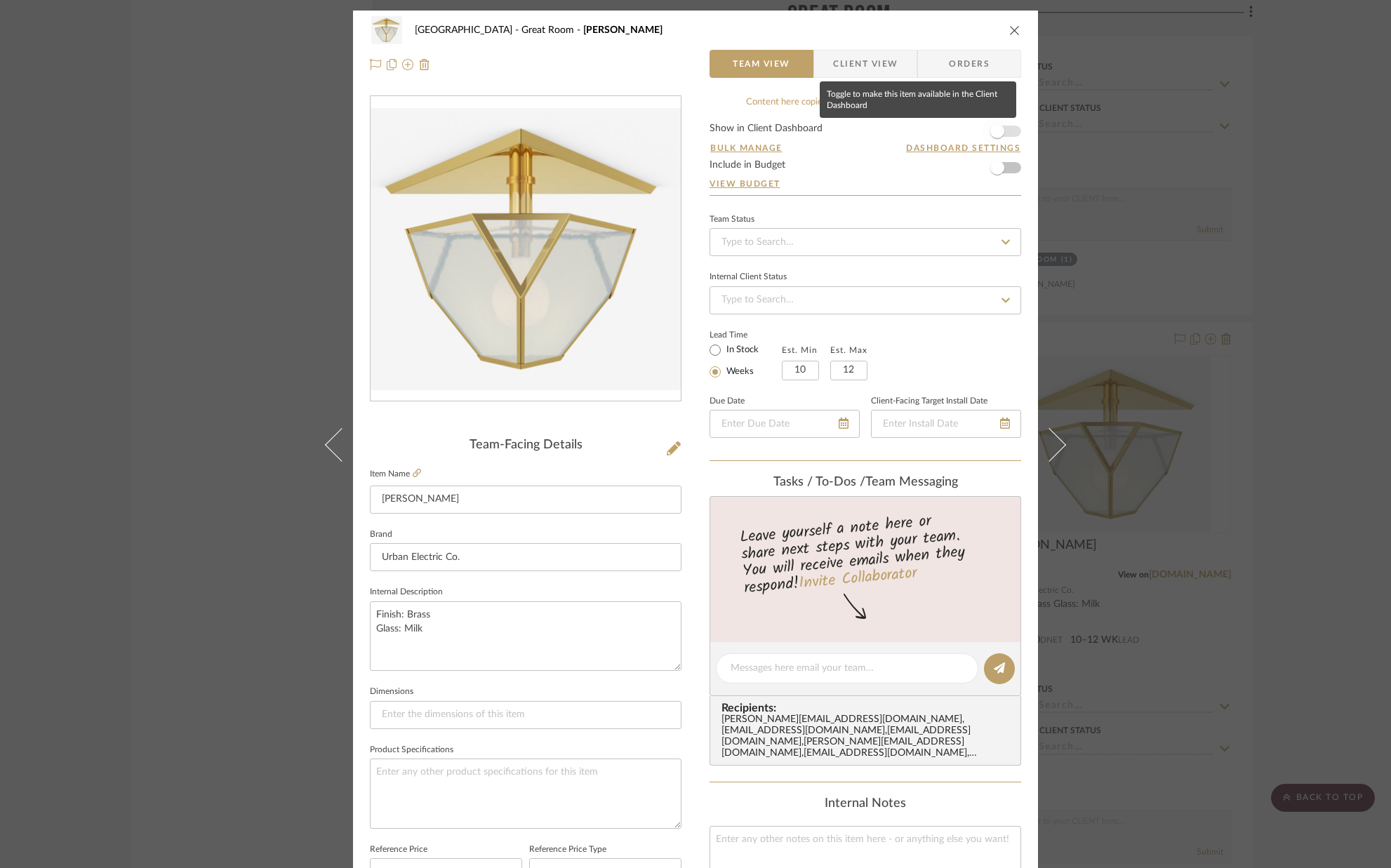
click at [1001, 131] on span "button" at bounding box center [997, 131] width 31 height 31
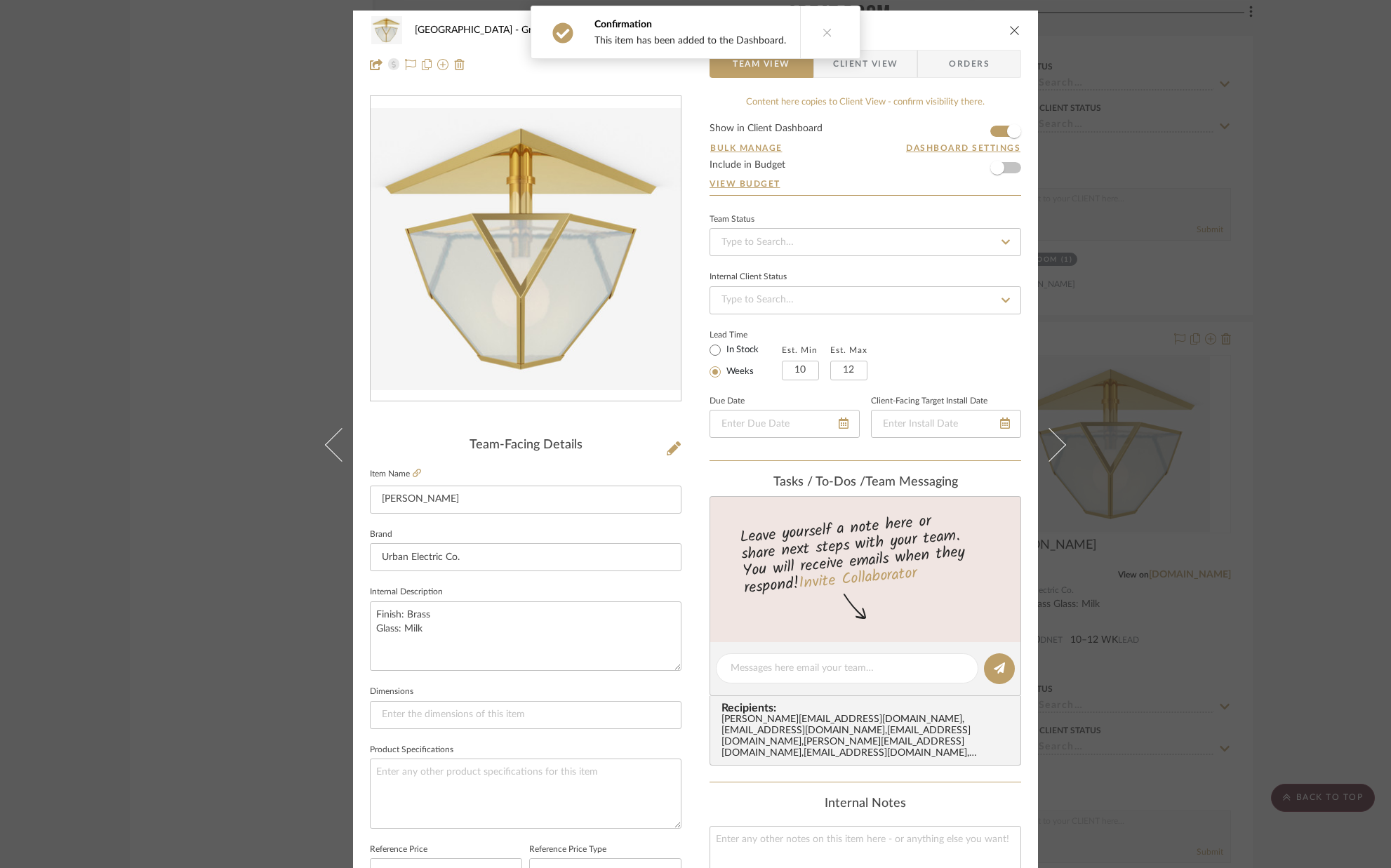
click at [1013, 30] on icon "close" at bounding box center [1015, 30] width 12 height 12
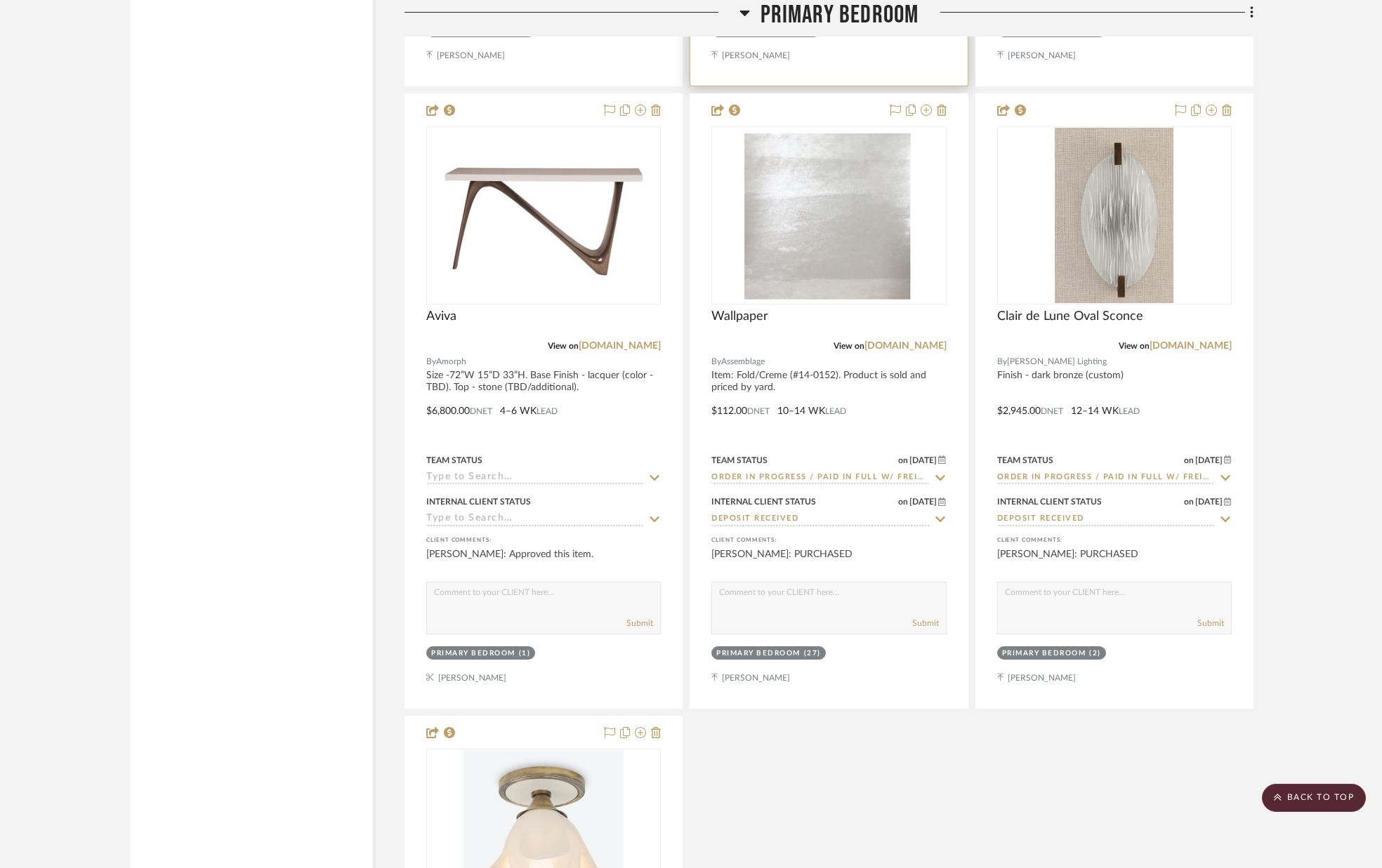
scroll to position [7033, 0]
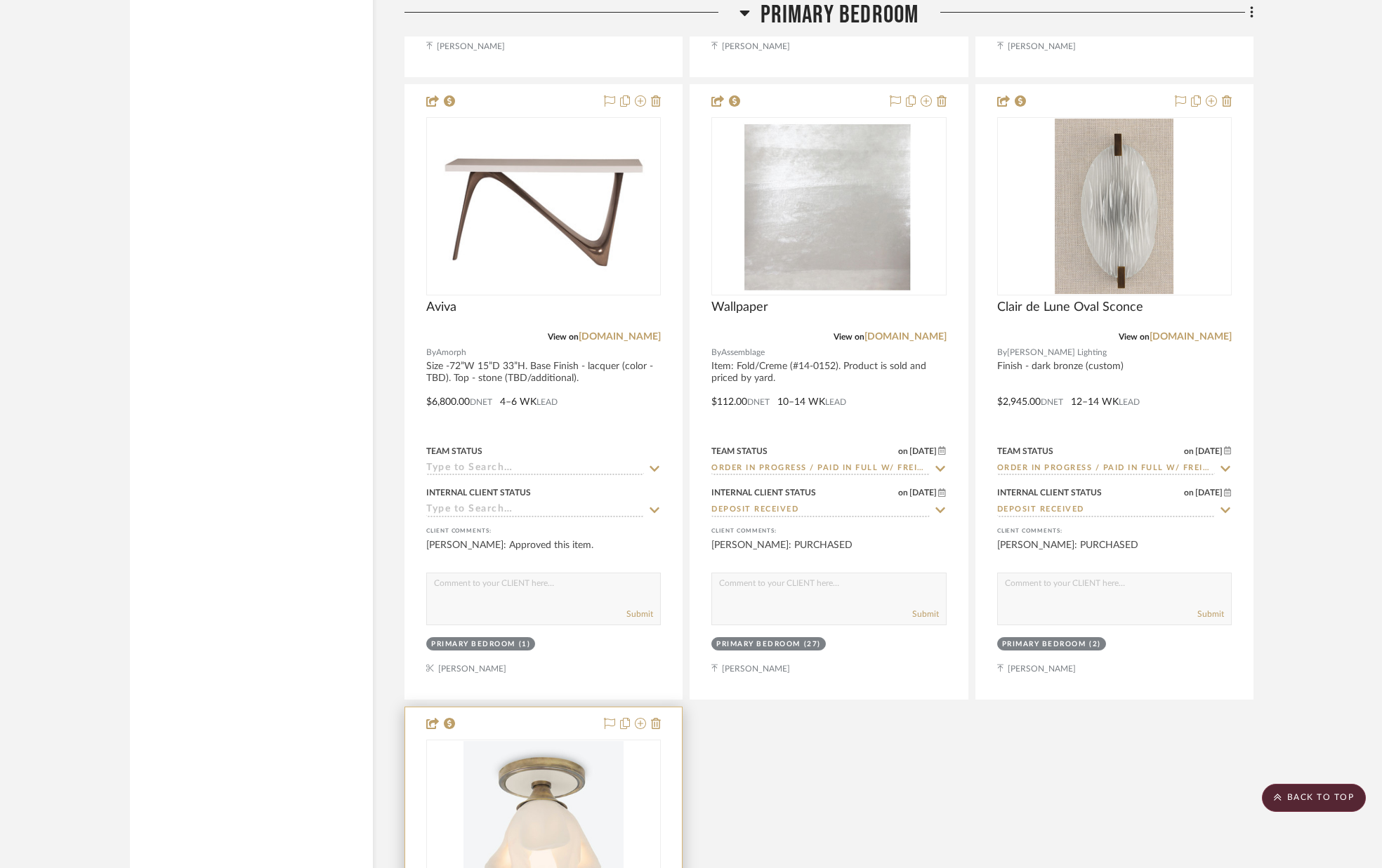
drag, startPoint x: 1069, startPoint y: 340, endPoint x: 491, endPoint y: 859, distance: 776.8
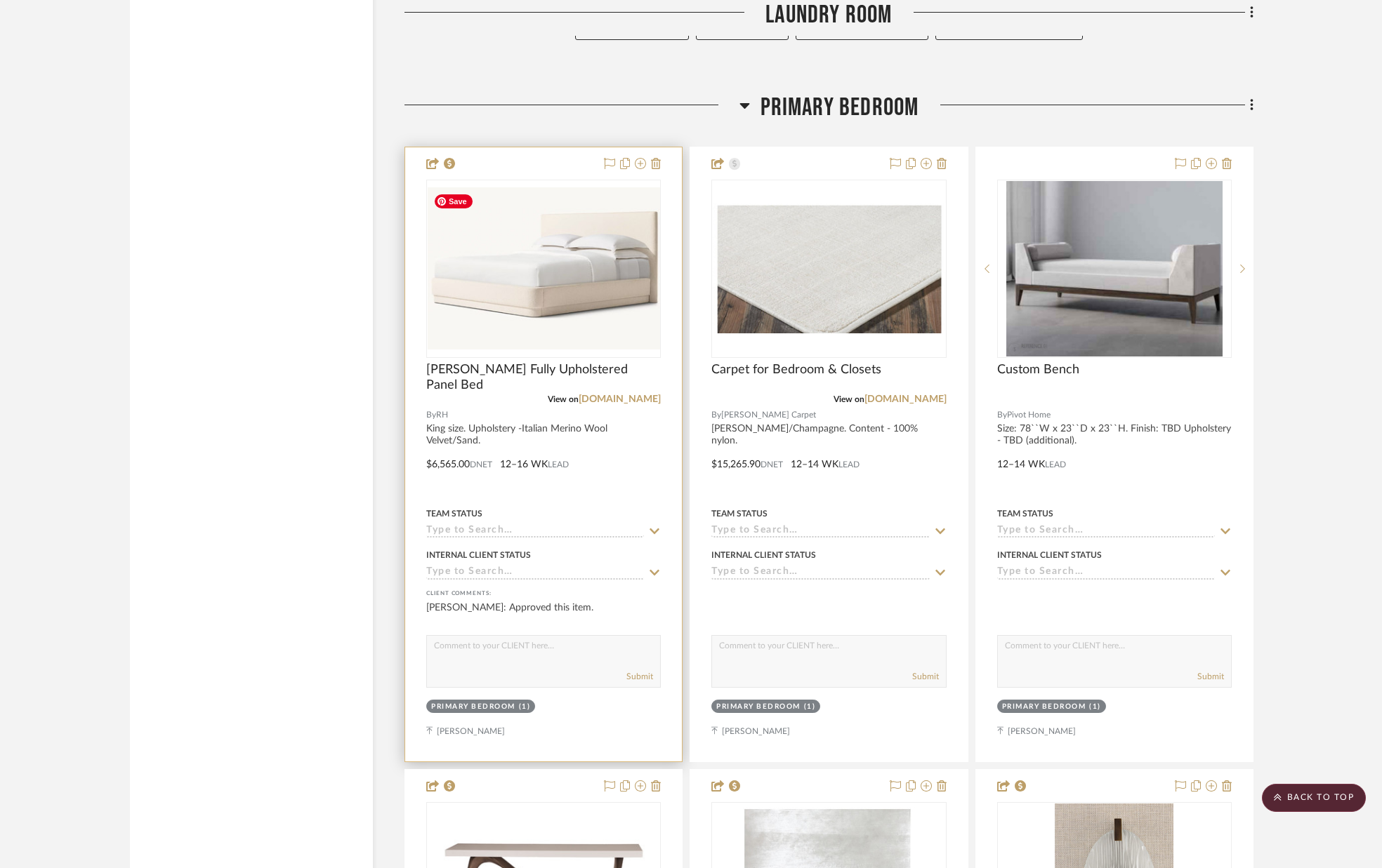
scroll to position [6351, 0]
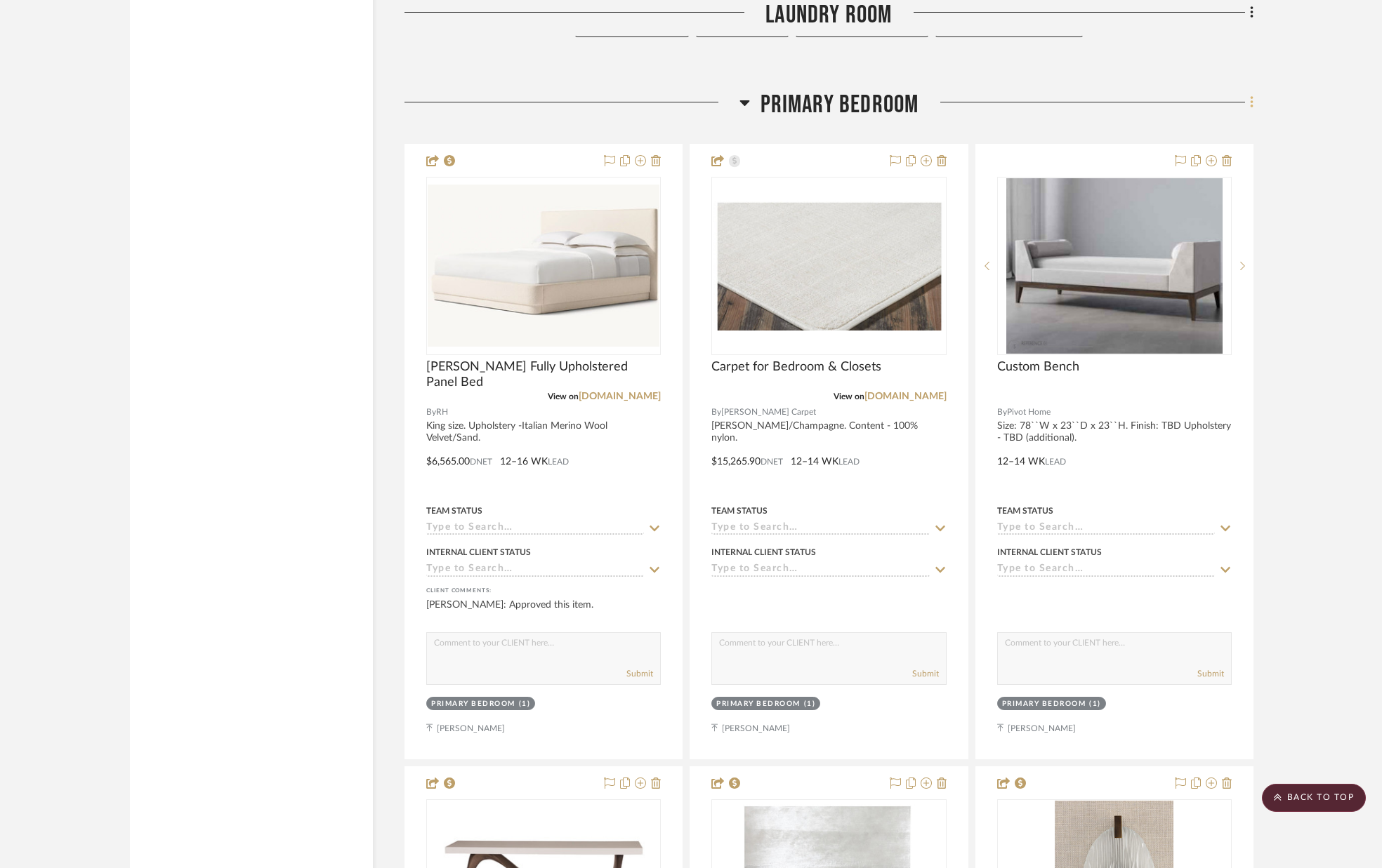
click at [1250, 106] on icon at bounding box center [1252, 102] width 4 height 15
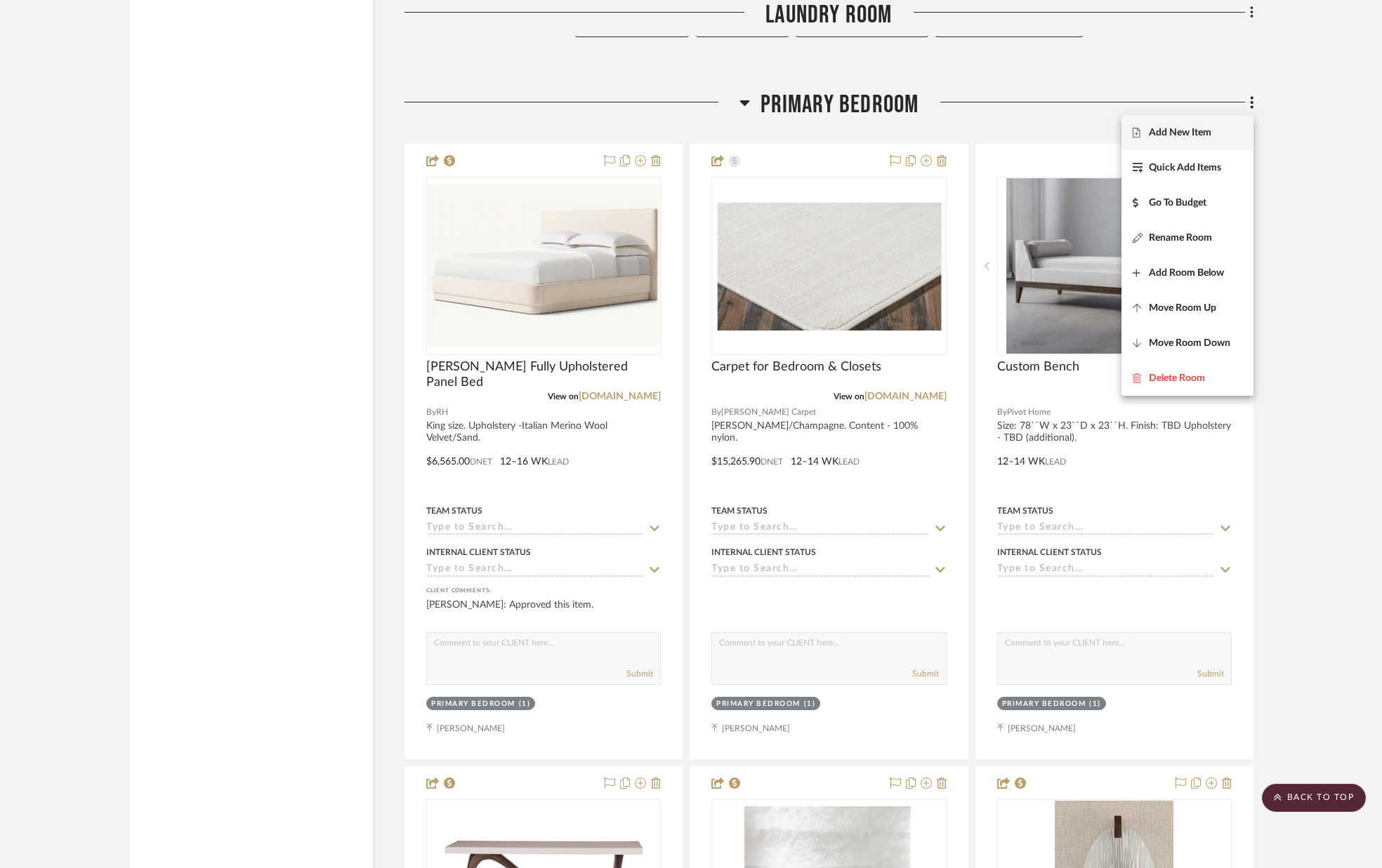
click at [1215, 127] on span "Add New Item" at bounding box center [1187, 132] width 109 height 12
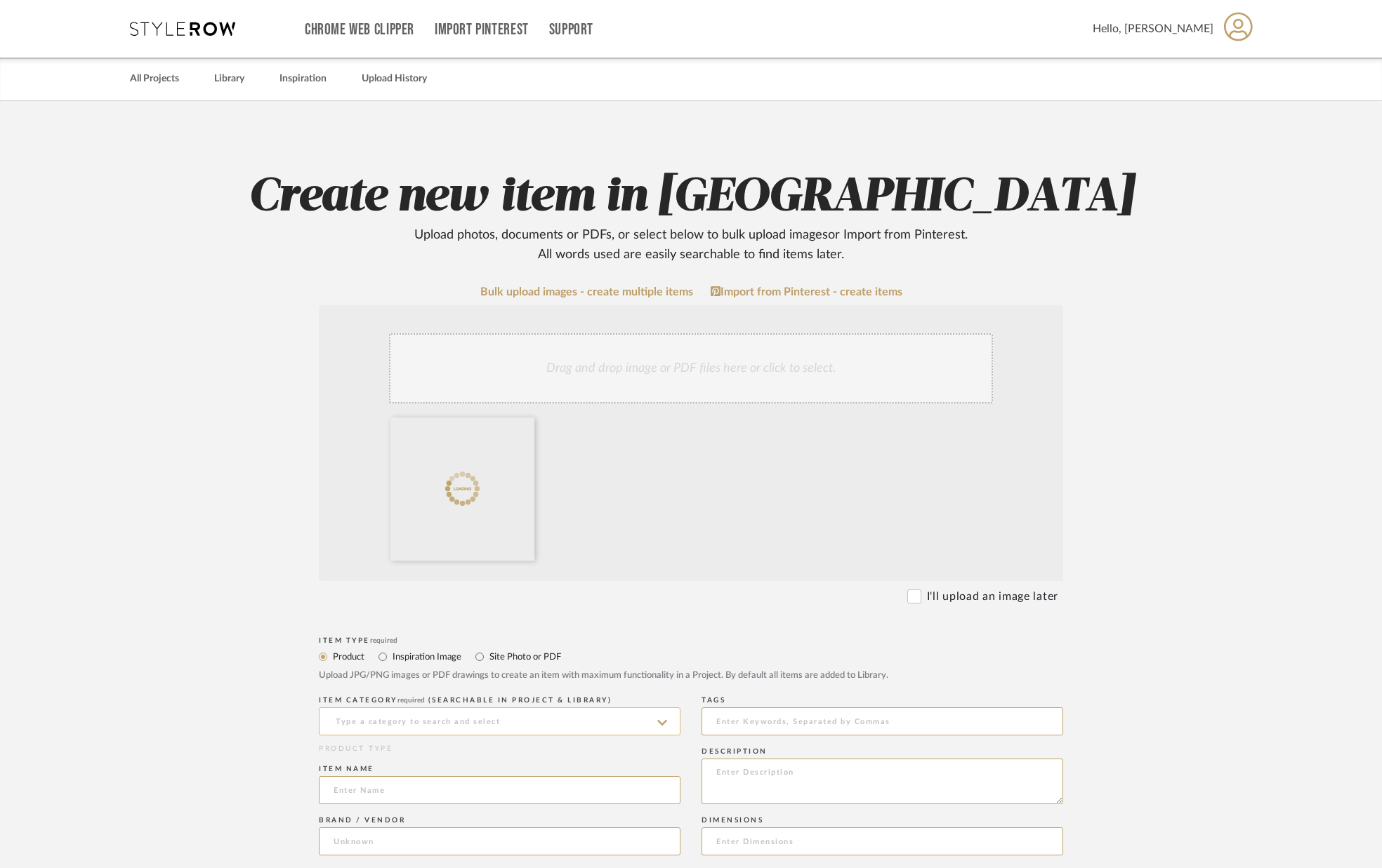
click at [459, 724] on input at bounding box center [499, 721] width 361 height 28
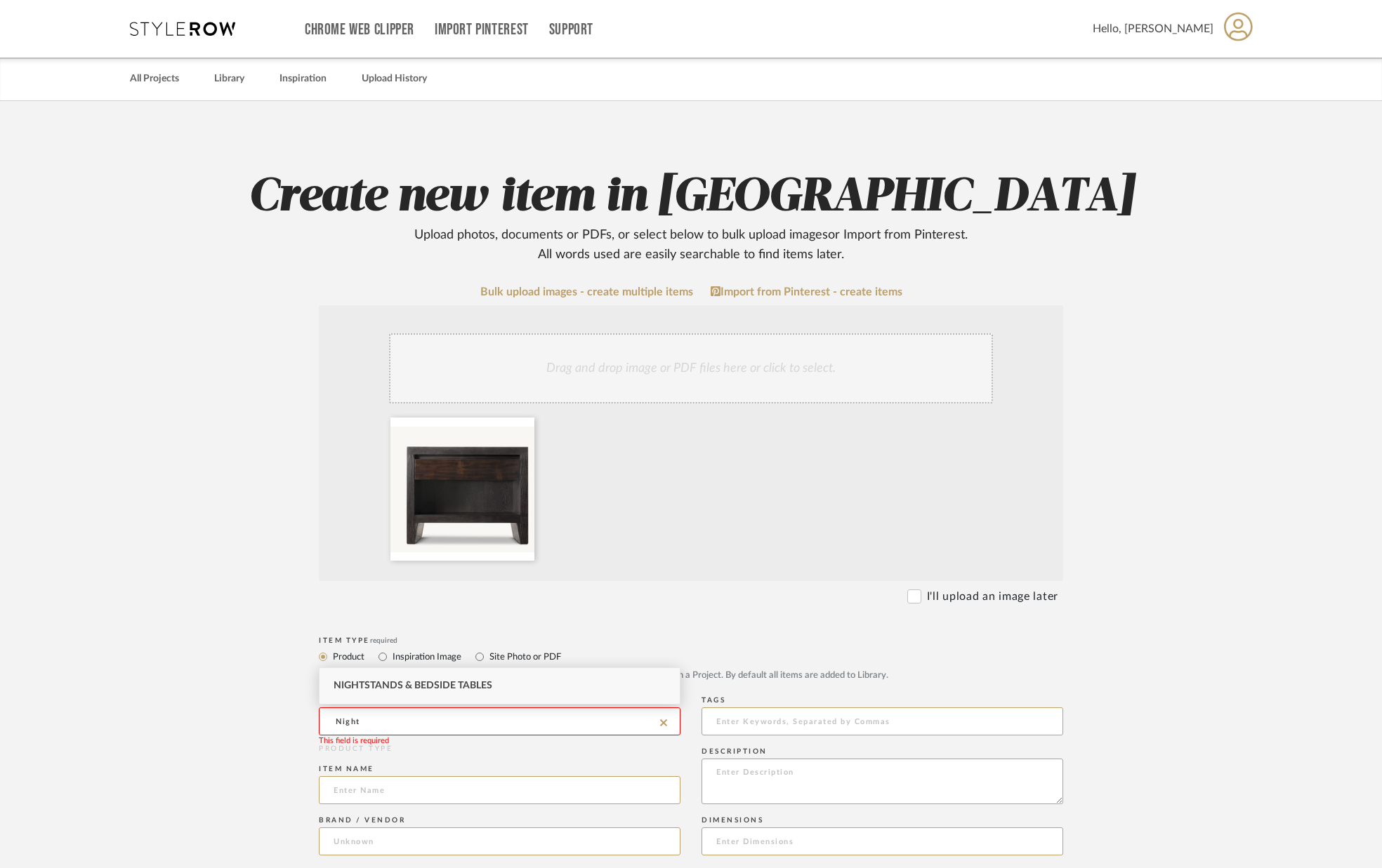
click at [453, 688] on span "Nightstands‎‎‏‏‎ & Bedside Tables" at bounding box center [412, 686] width 159 height 10
type input "Nightstands‎‎‏‏‎ & Bedside Tables"
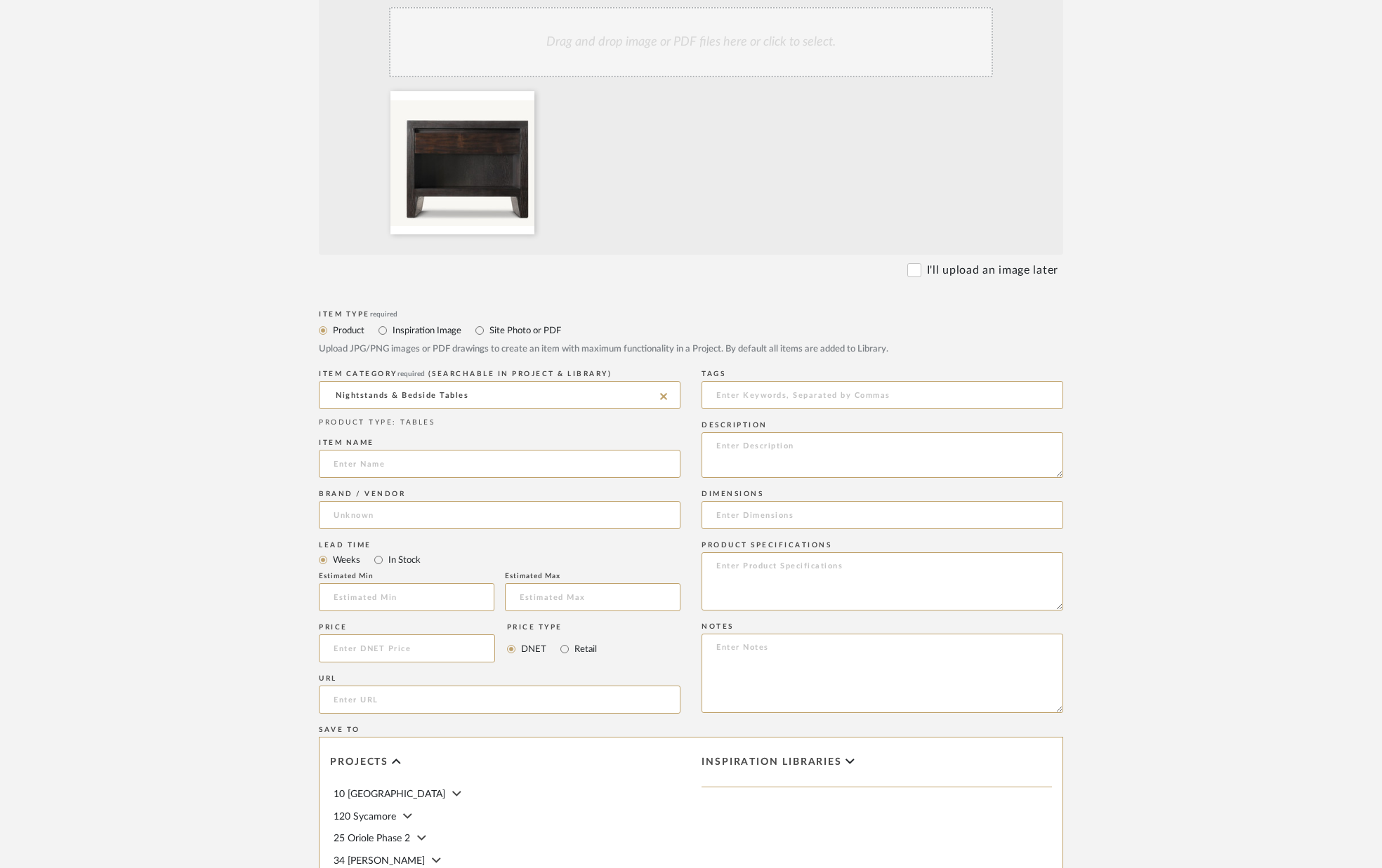
scroll to position [329, 0]
click at [423, 466] on input at bounding box center [499, 461] width 361 height 28
type input "Wyeth Split Bamboo Nightstand (2)"
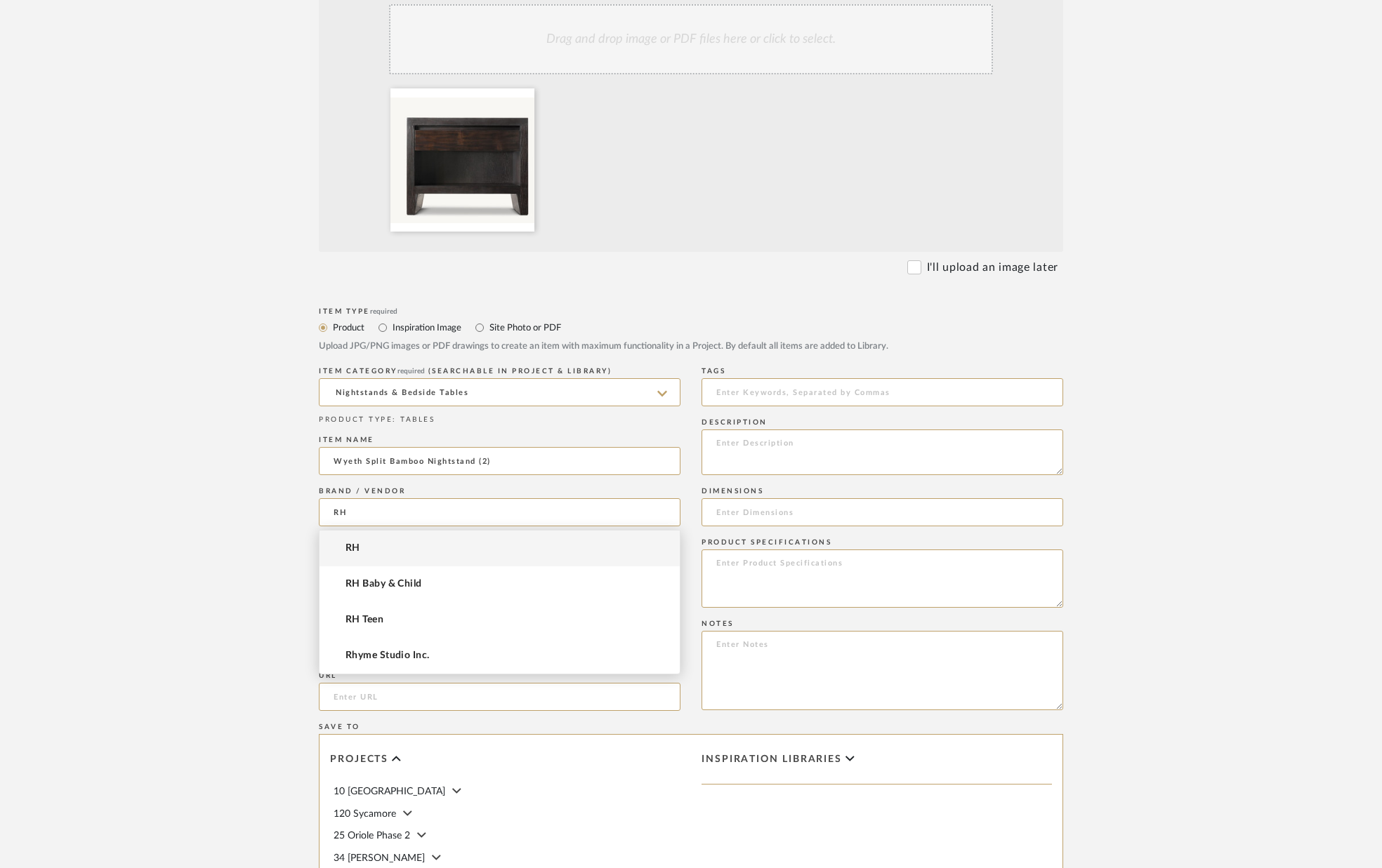
type input "RH"
click at [369, 544] on mat-option "RH" at bounding box center [499, 548] width 360 height 35
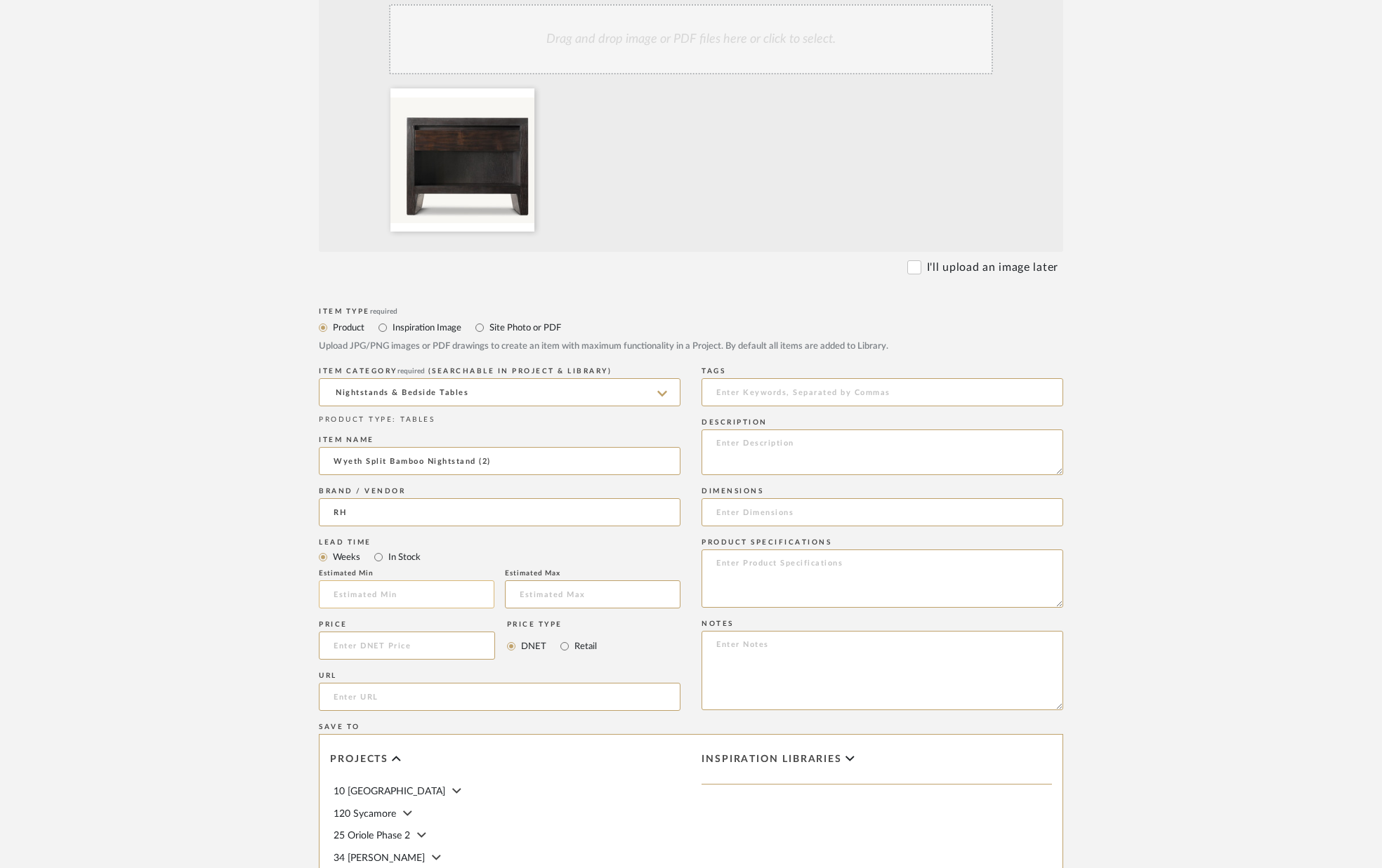
click at [367, 595] on input "text" at bounding box center [406, 594] width 175 height 28
type input "4"
click at [548, 596] on input "text" at bounding box center [592, 594] width 175 height 28
type input "6"
click at [364, 638] on input at bounding box center [406, 646] width 176 height 28
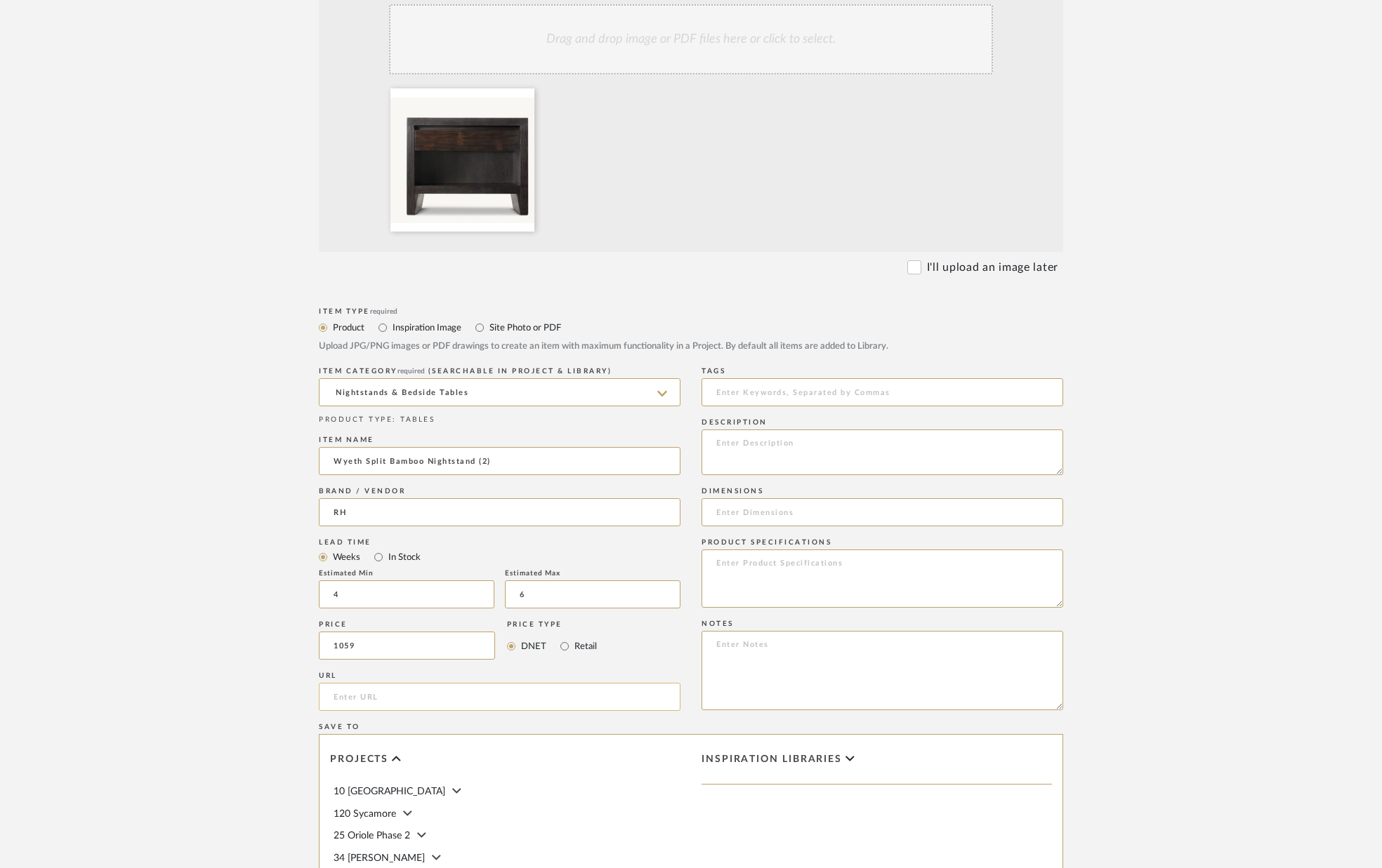
type input "$1,059.00"
click at [441, 696] on input "url" at bounding box center [499, 696] width 361 height 28
paste input "[URL][DOMAIN_NAME]"
type input "[URL][DOMAIN_NAME]"
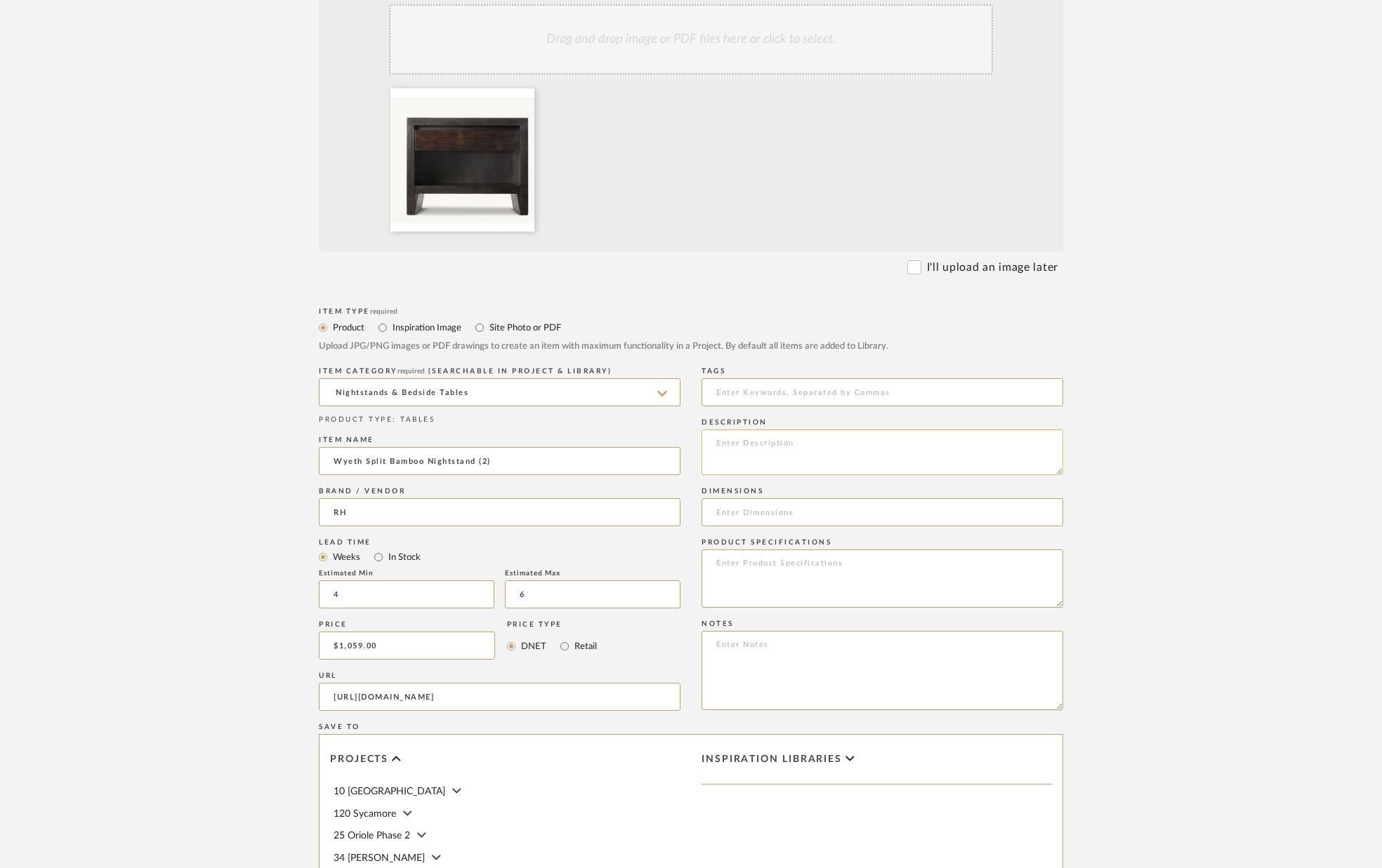
scroll to position [0, 0]
click at [760, 458] on textarea at bounding box center [881, 452] width 361 height 46
type textarea "Size: 30``W x20``D x 24``H Finish - Espresso Bamboo."
click at [474, 462] on input "Wyeth Split Bamboo Nightstand (2)" at bounding box center [499, 461] width 361 height 28
type input "Wyeth Split Bamboo Nightstand with 1 Drawer (2)"
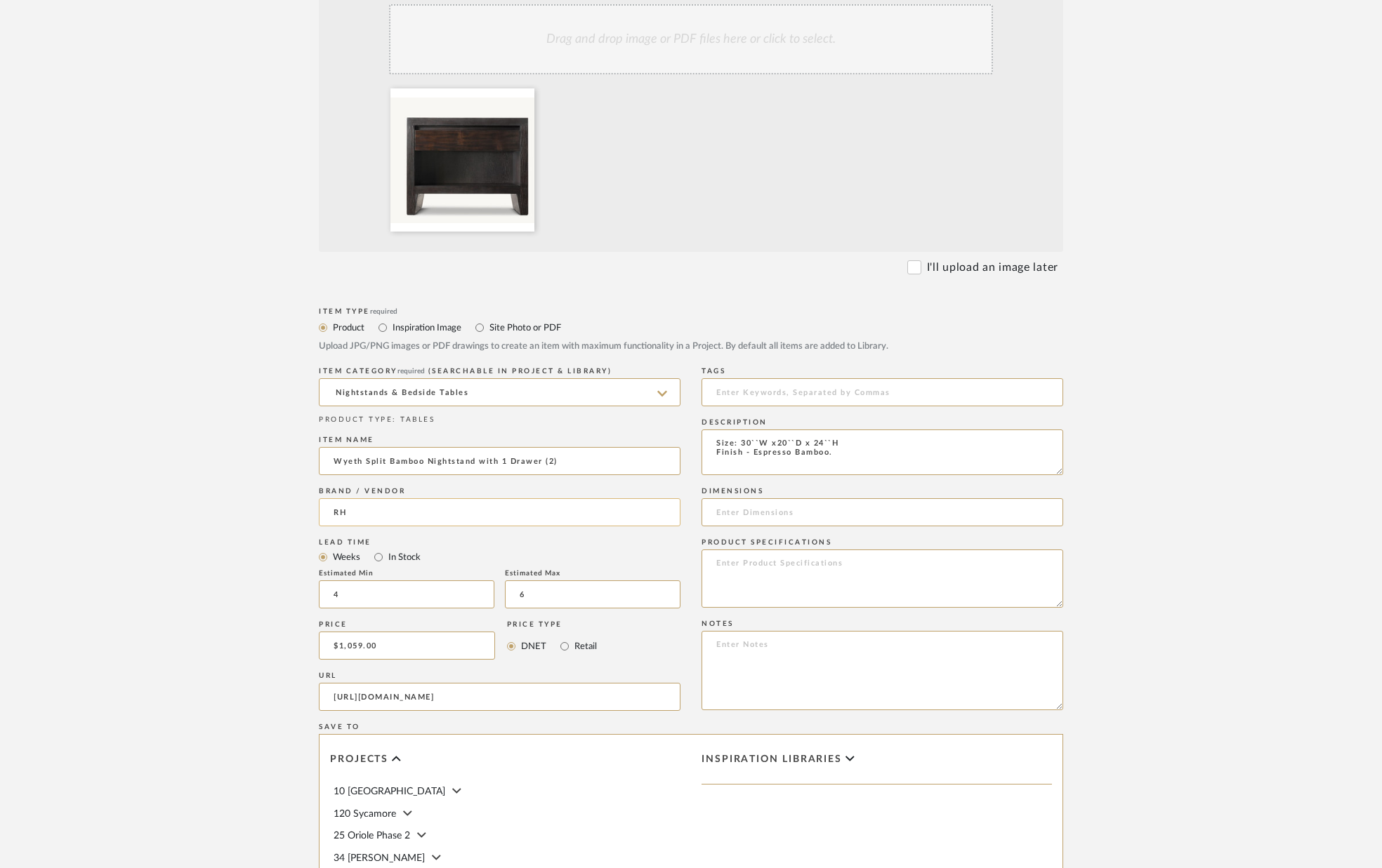
click at [478, 509] on input "RH" at bounding box center [499, 512] width 361 height 28
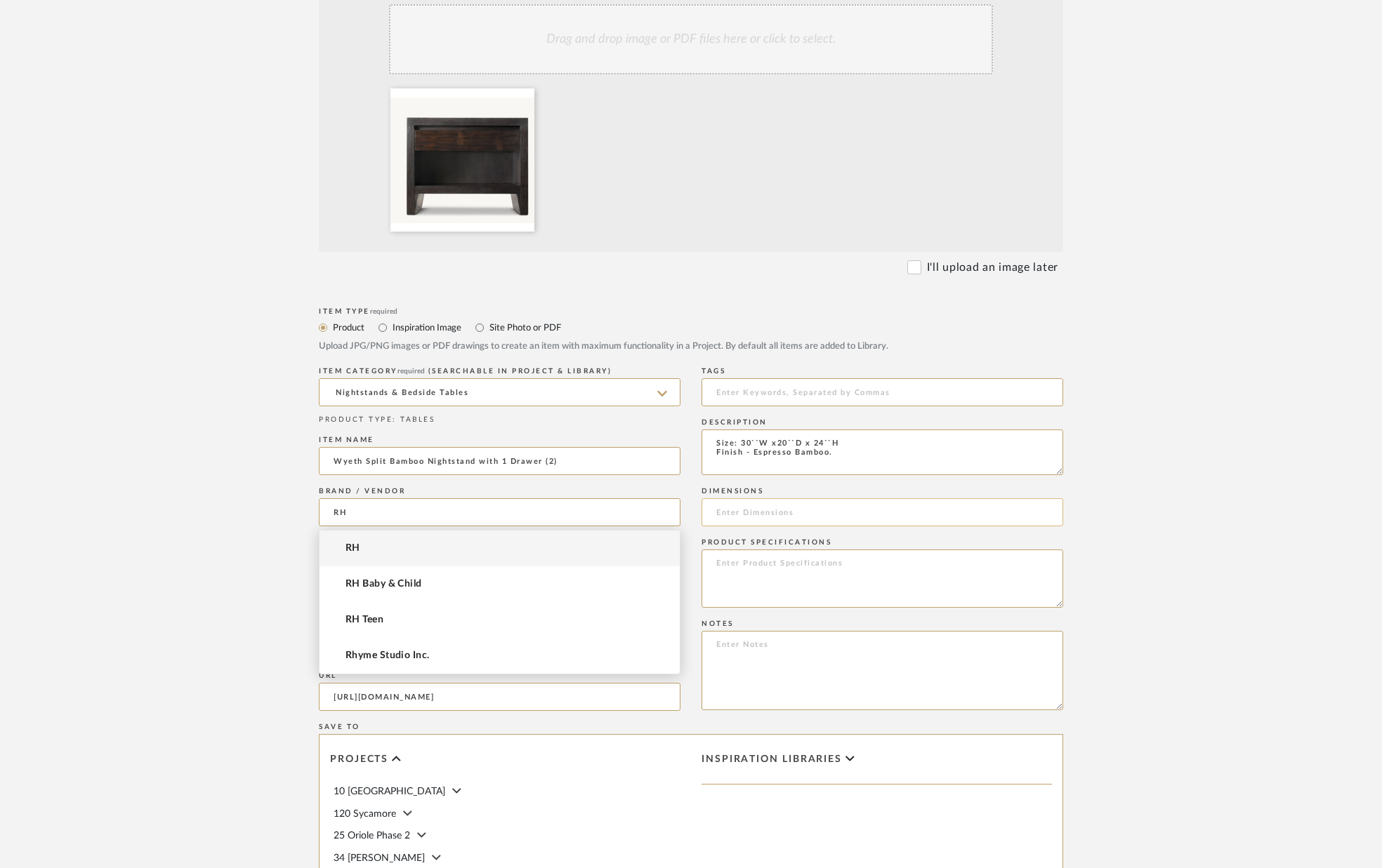
click at [827, 511] on input at bounding box center [881, 512] width 361 height 28
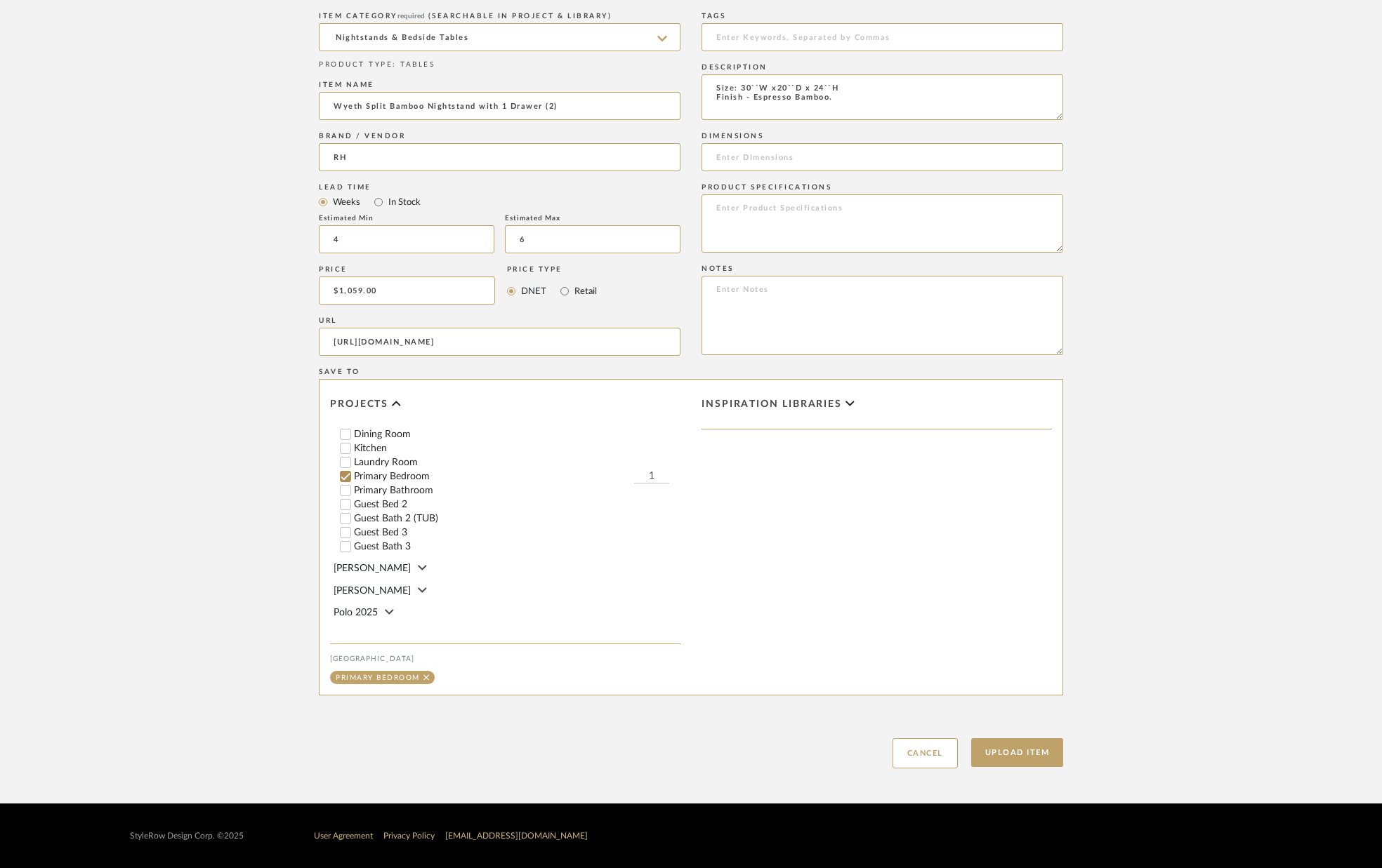
scroll to position [329, 0]
click at [655, 467] on input "1" at bounding box center [651, 473] width 35 height 14
type input "2"
click at [1023, 751] on button "Upload Item" at bounding box center [1018, 753] width 93 height 29
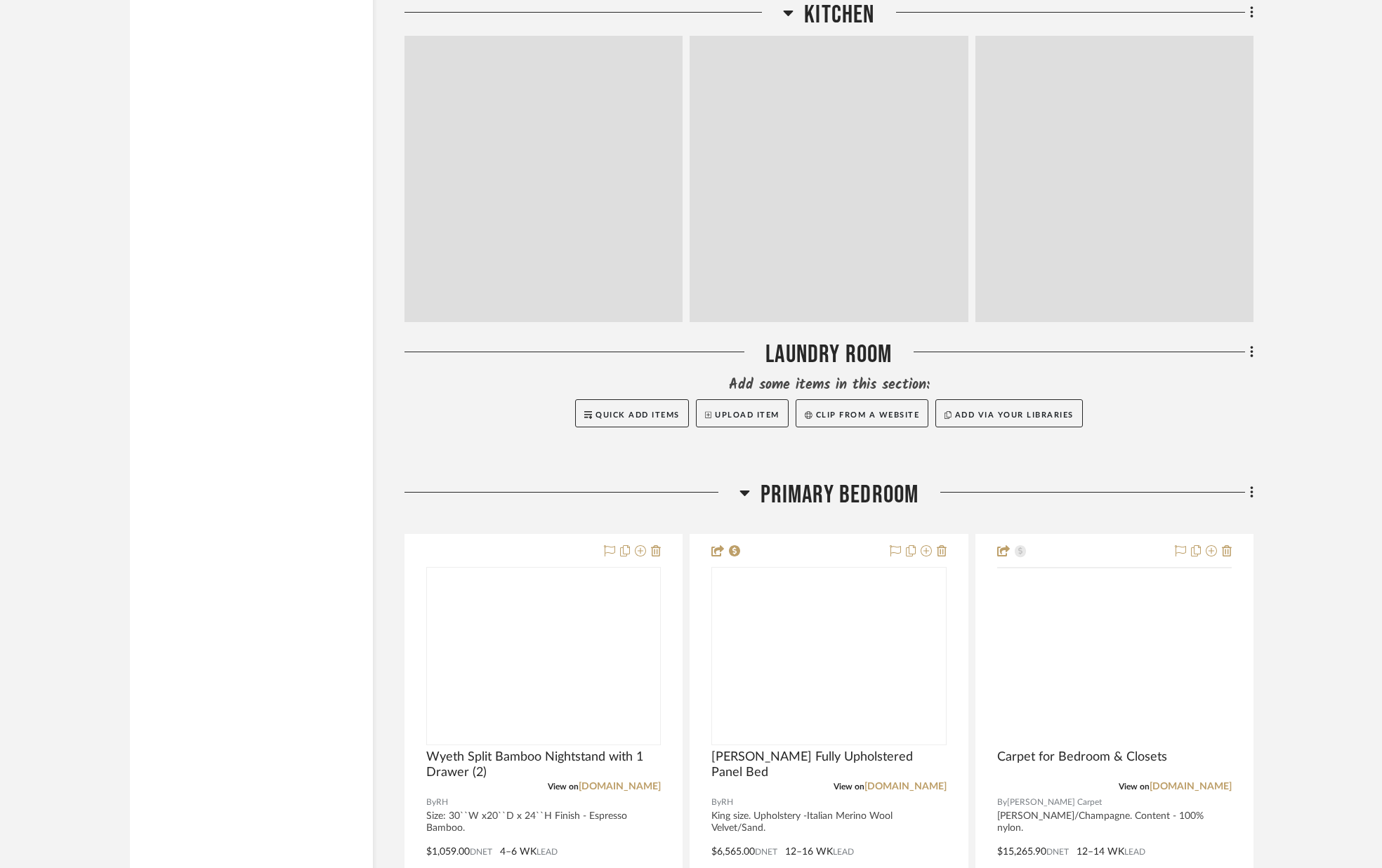
scroll to position [6431, 0]
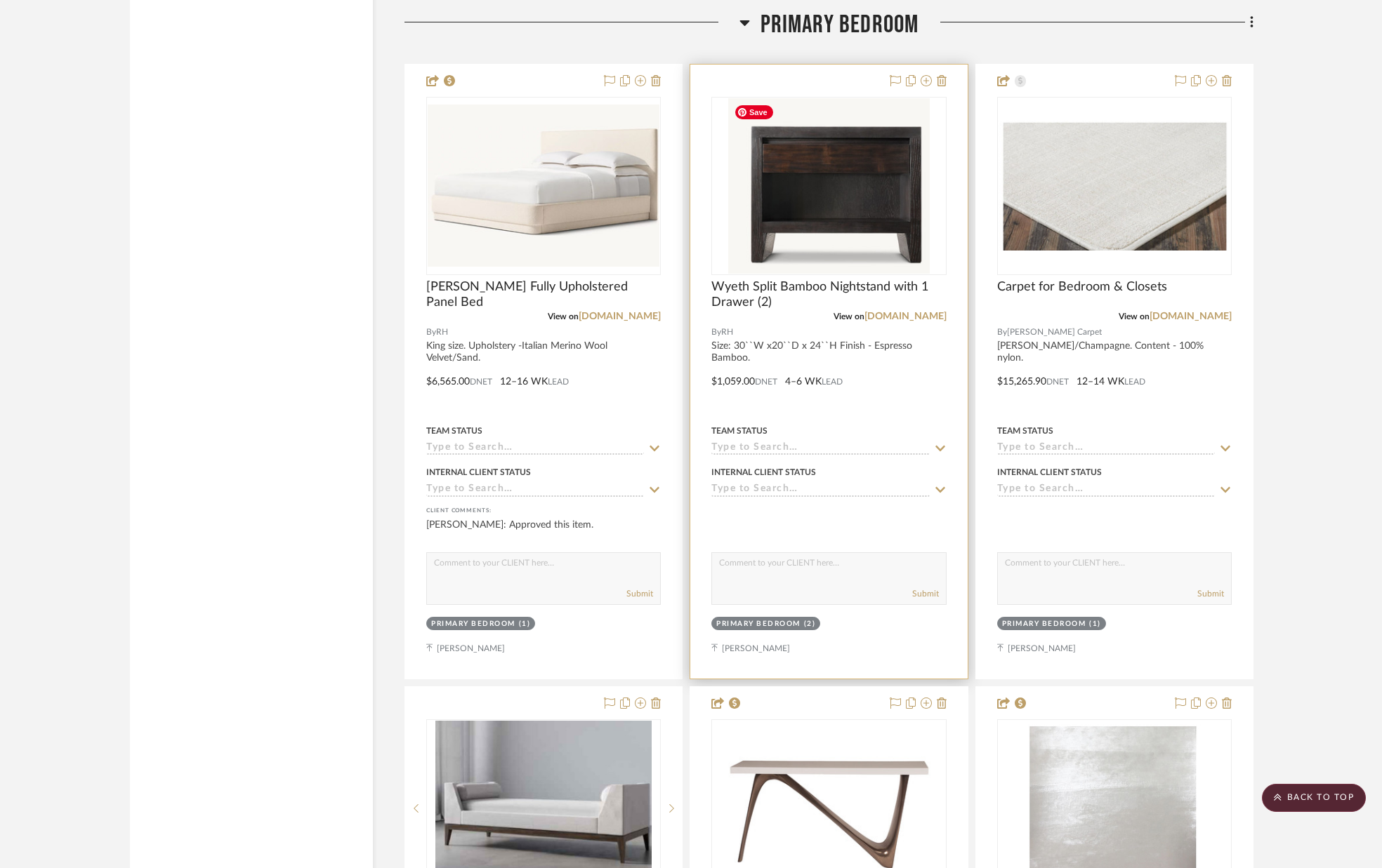
click at [836, 159] on img "0" at bounding box center [829, 186] width 201 height 175
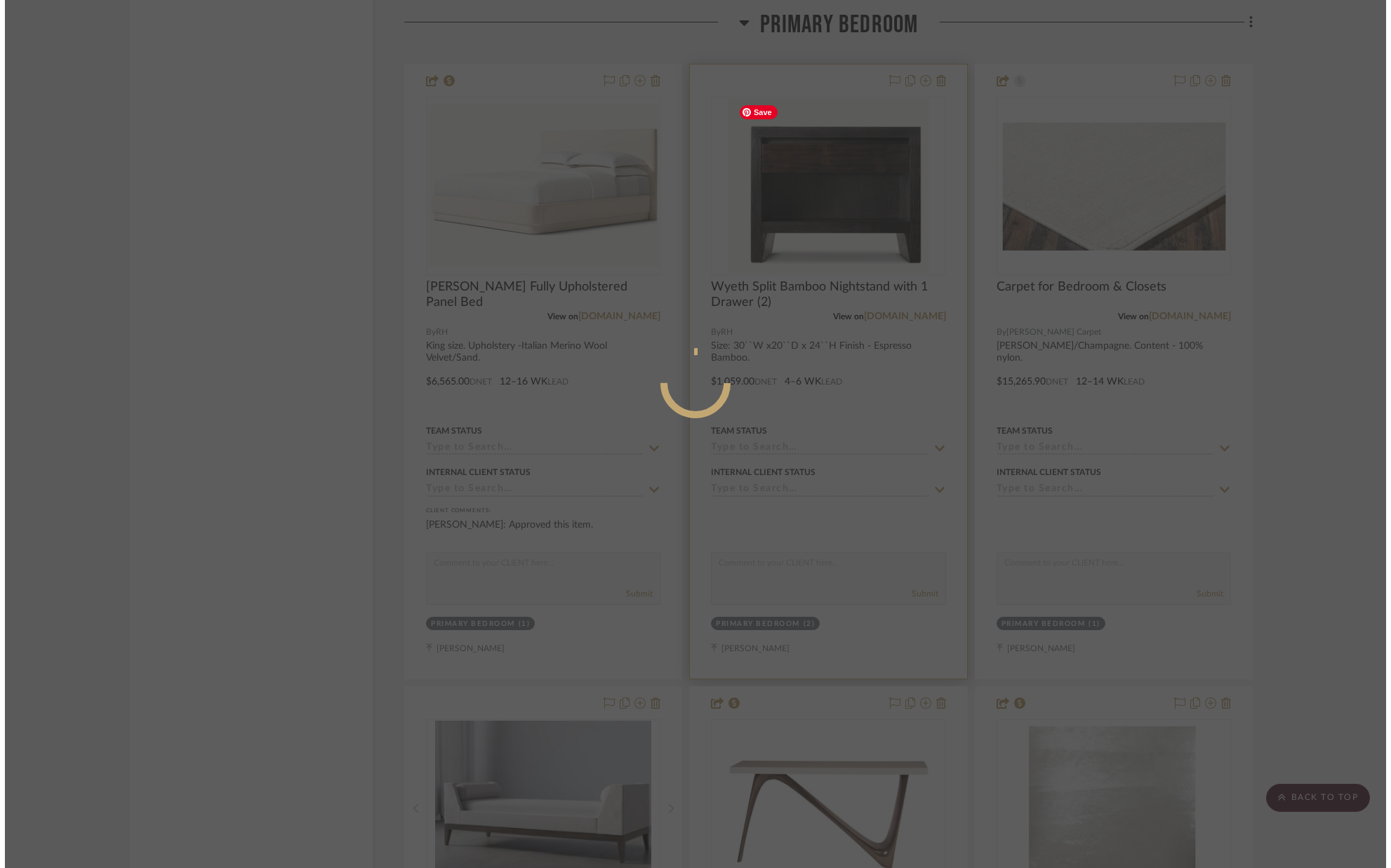
scroll to position [0, 0]
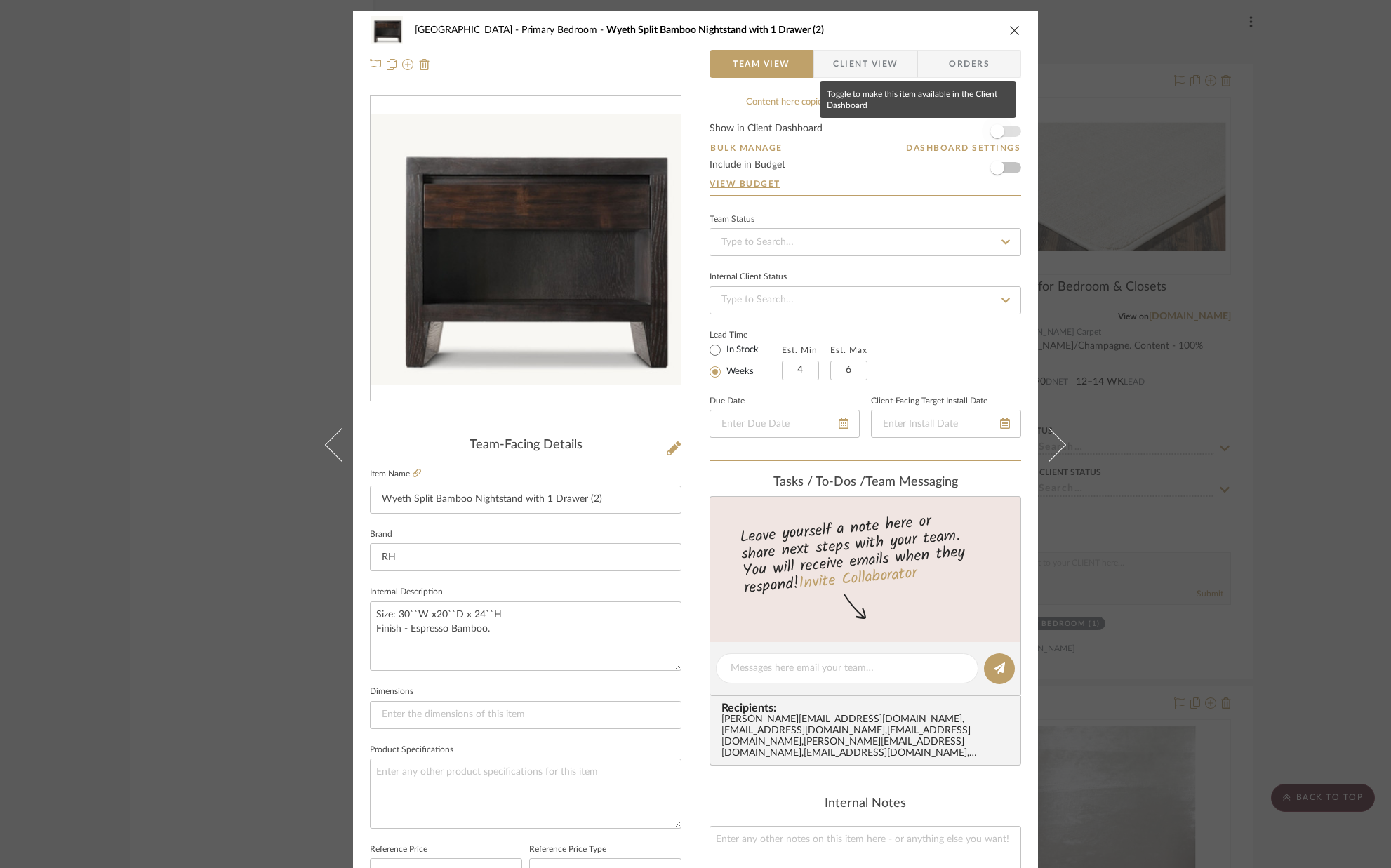
click at [1007, 134] on span "button" at bounding box center [997, 131] width 31 height 31
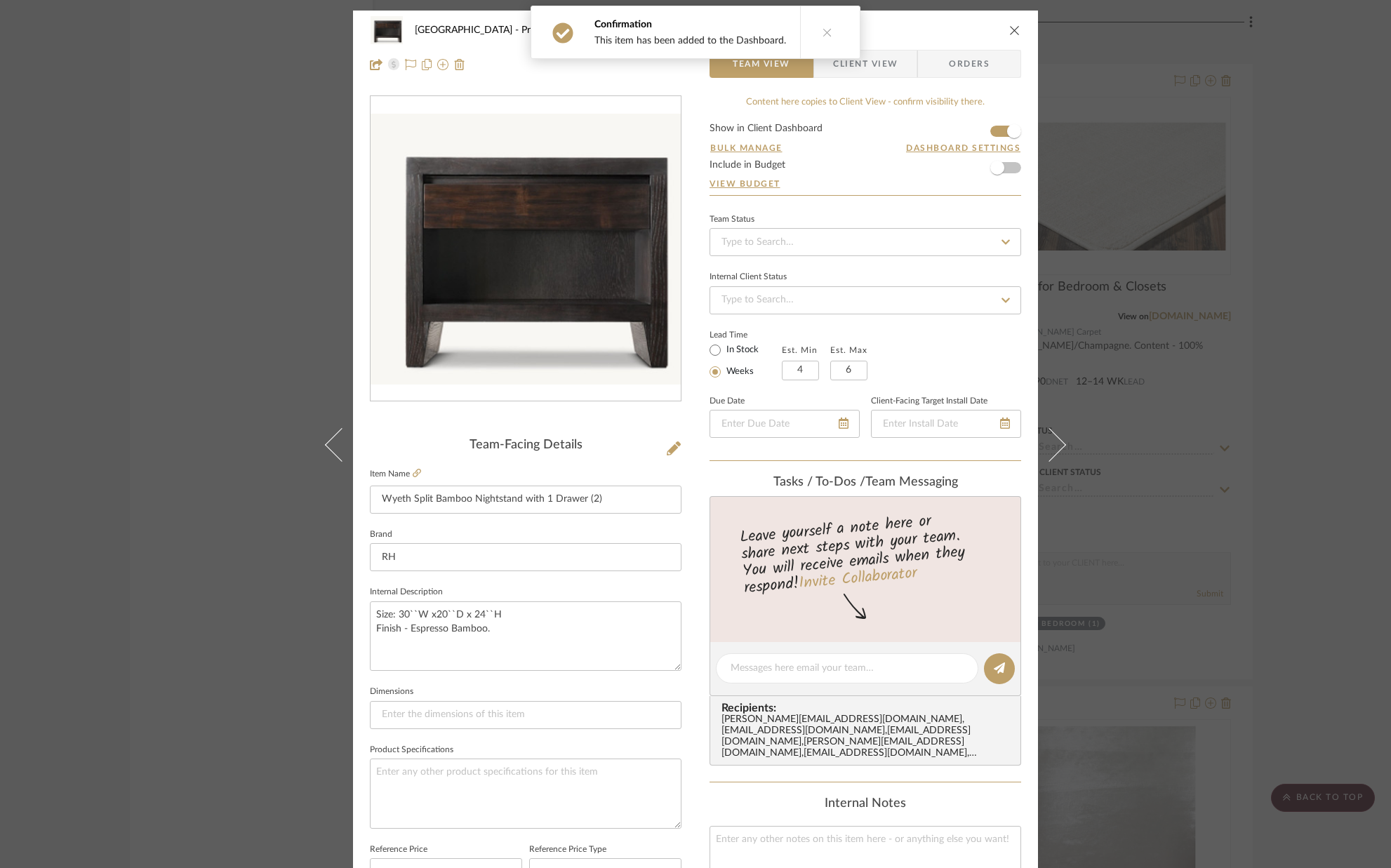
click at [888, 72] on span "Client View" at bounding box center [865, 64] width 64 height 28
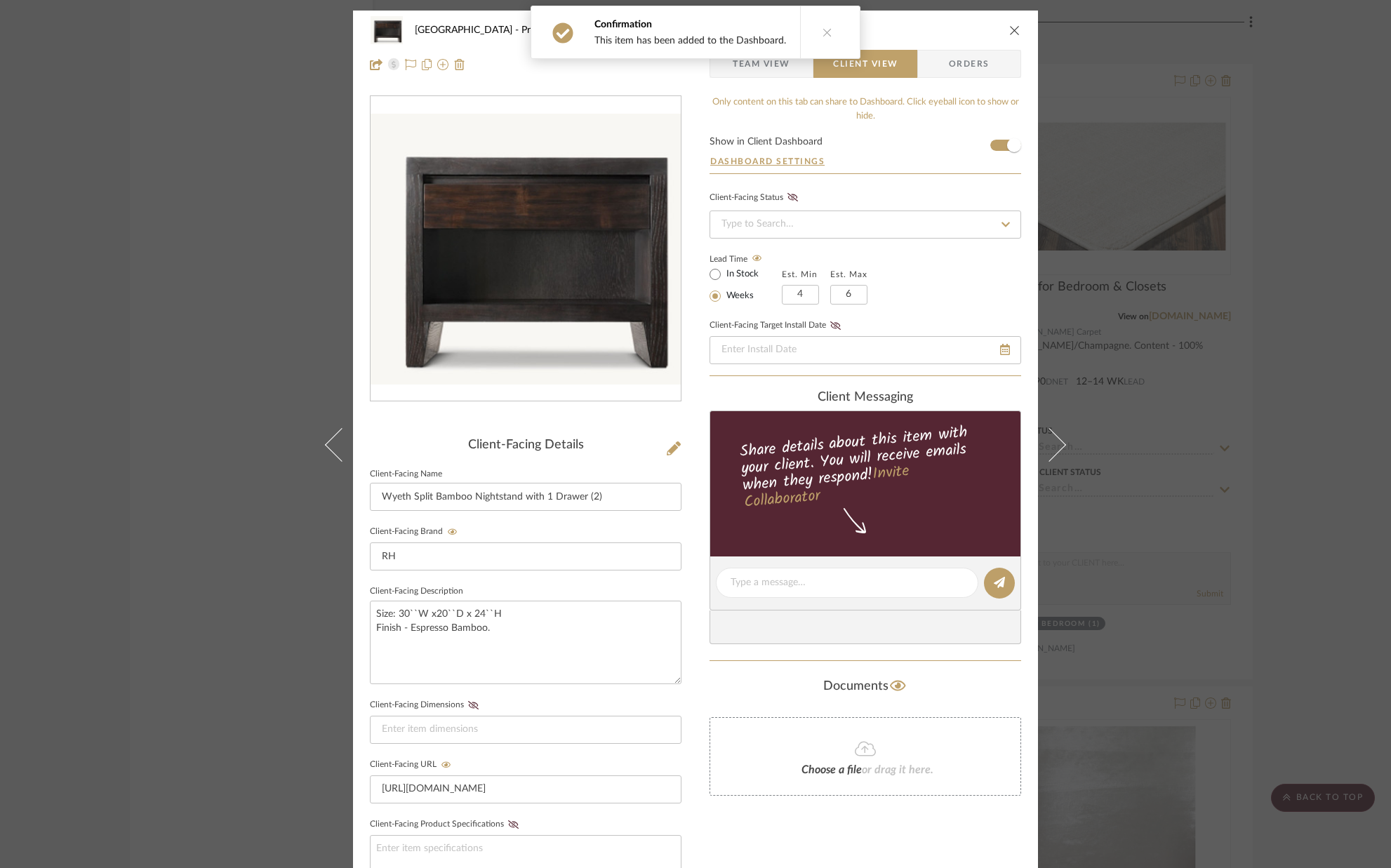
click at [1014, 27] on icon "close" at bounding box center [1015, 30] width 12 height 12
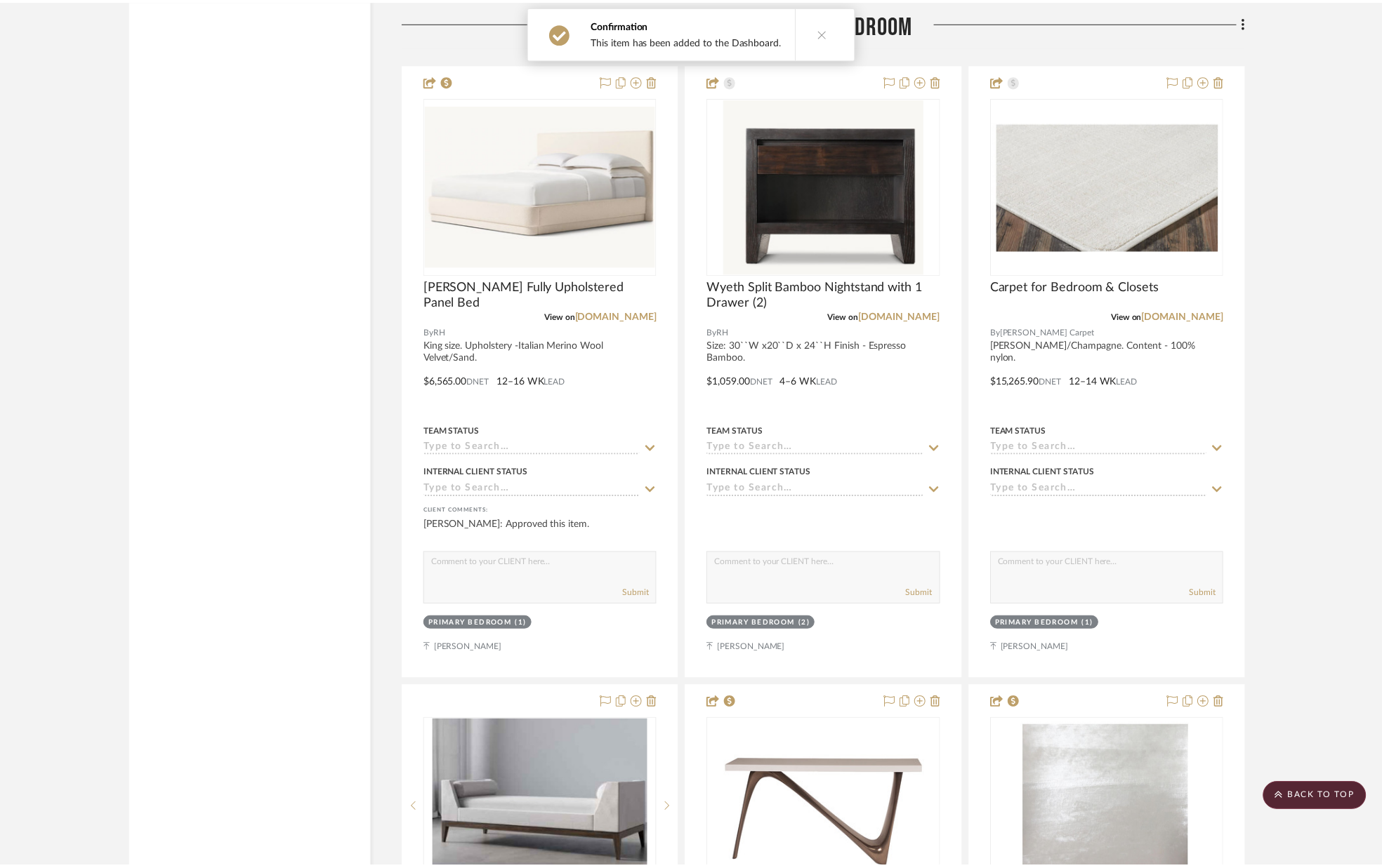
scroll to position [6431, 0]
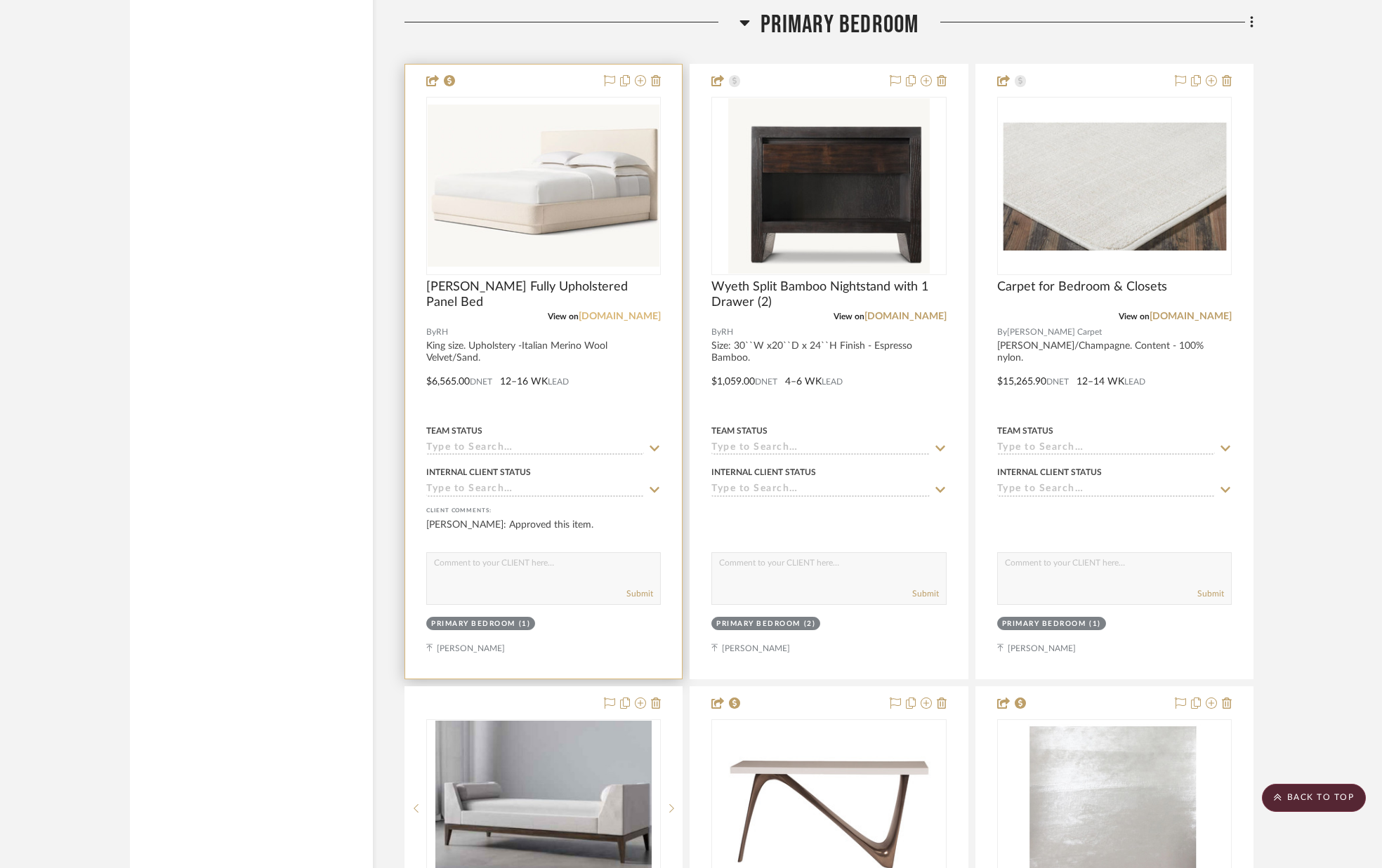
click at [648, 317] on link "[DOMAIN_NAME]" at bounding box center [619, 316] width 82 height 10
click at [536, 225] on img "0" at bounding box center [543, 185] width 232 height 161
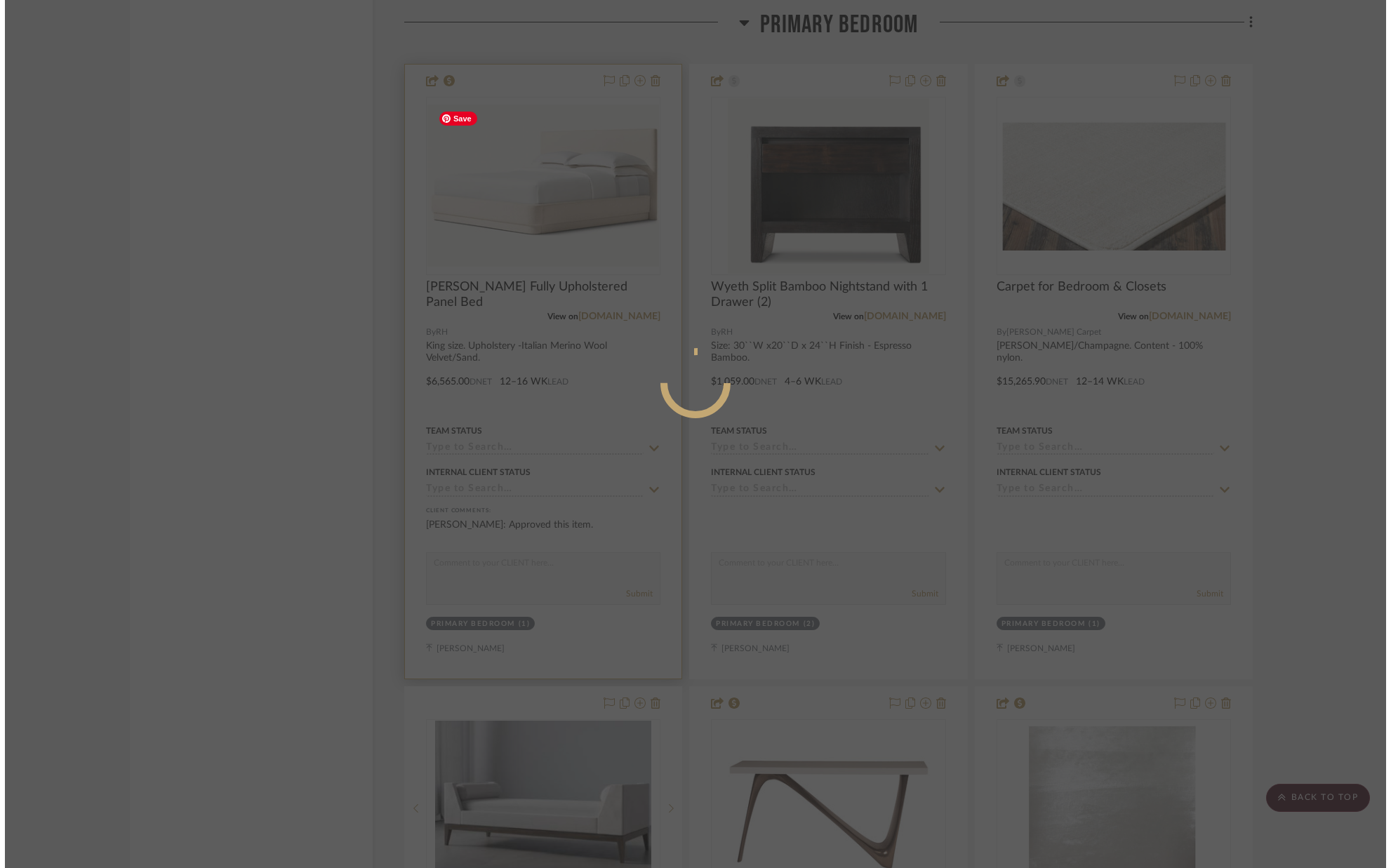
scroll to position [0, 0]
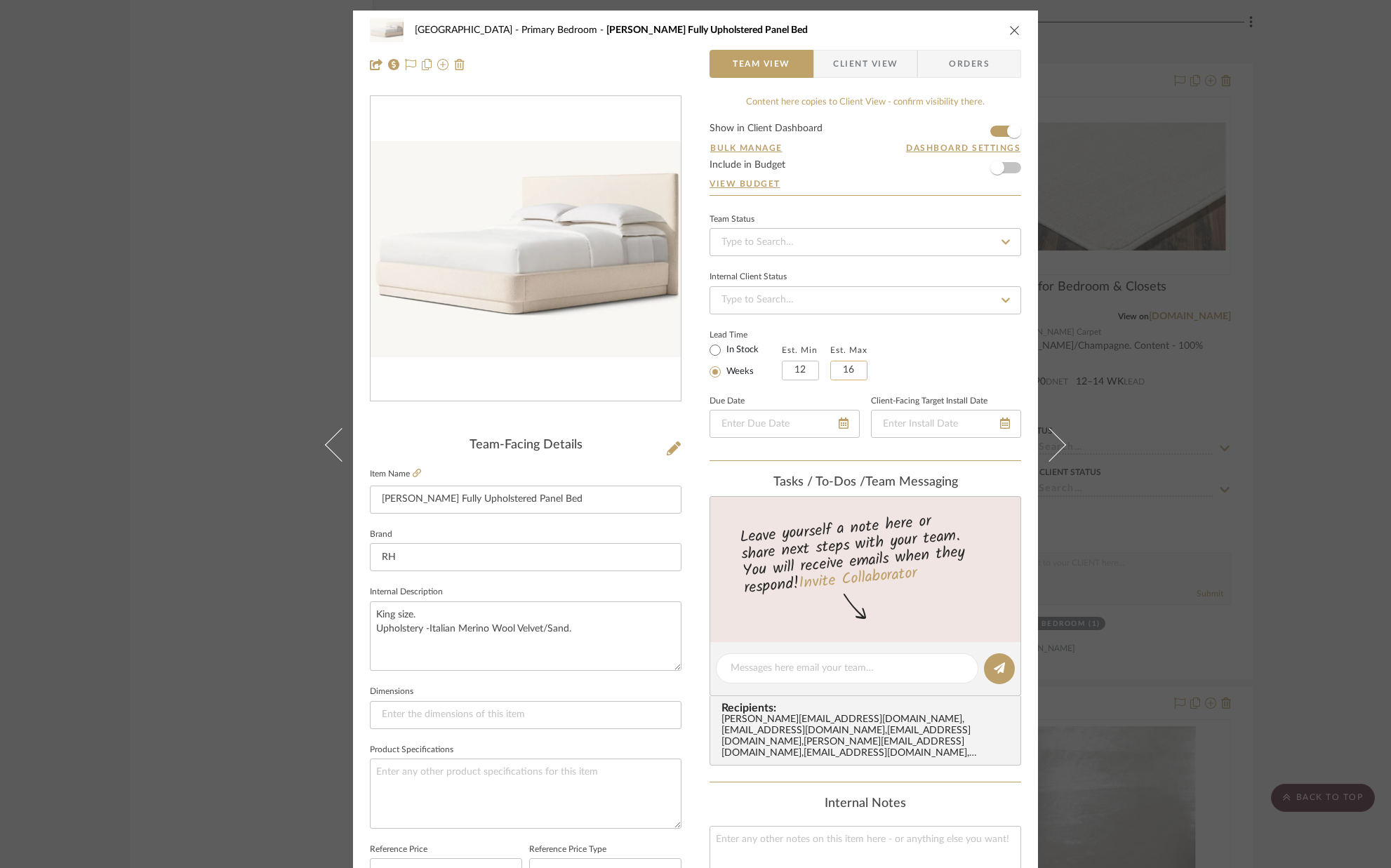
click at [854, 368] on input "16" at bounding box center [849, 370] width 37 height 20
type input "14"
click at [939, 346] on div "Lead Time In Stock Weeks Est. Min 12 Est. Max 14" at bounding box center [865, 353] width 311 height 55
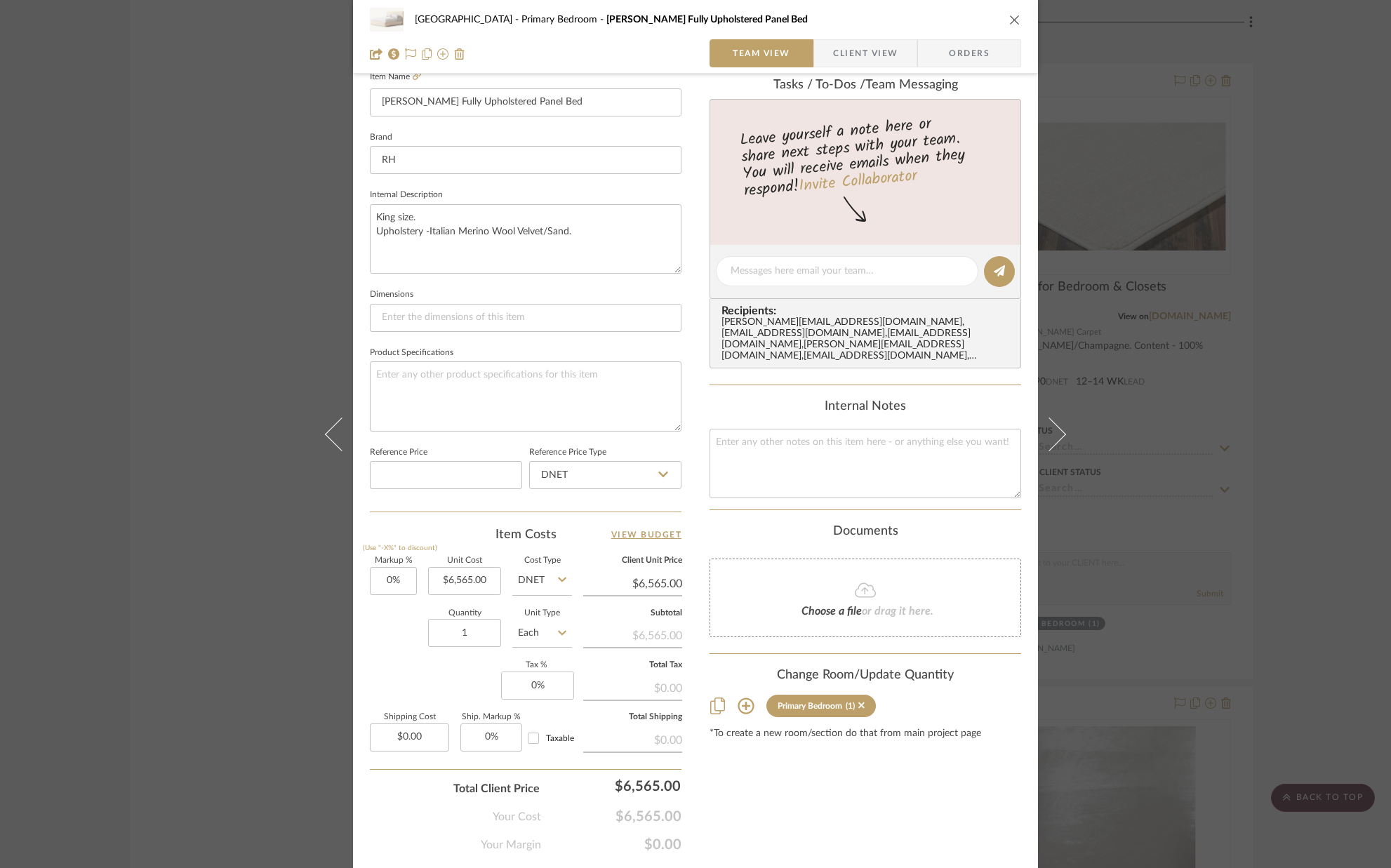
scroll to position [400, 0]
click at [1009, 23] on button "close" at bounding box center [1014, 19] width 12 height 12
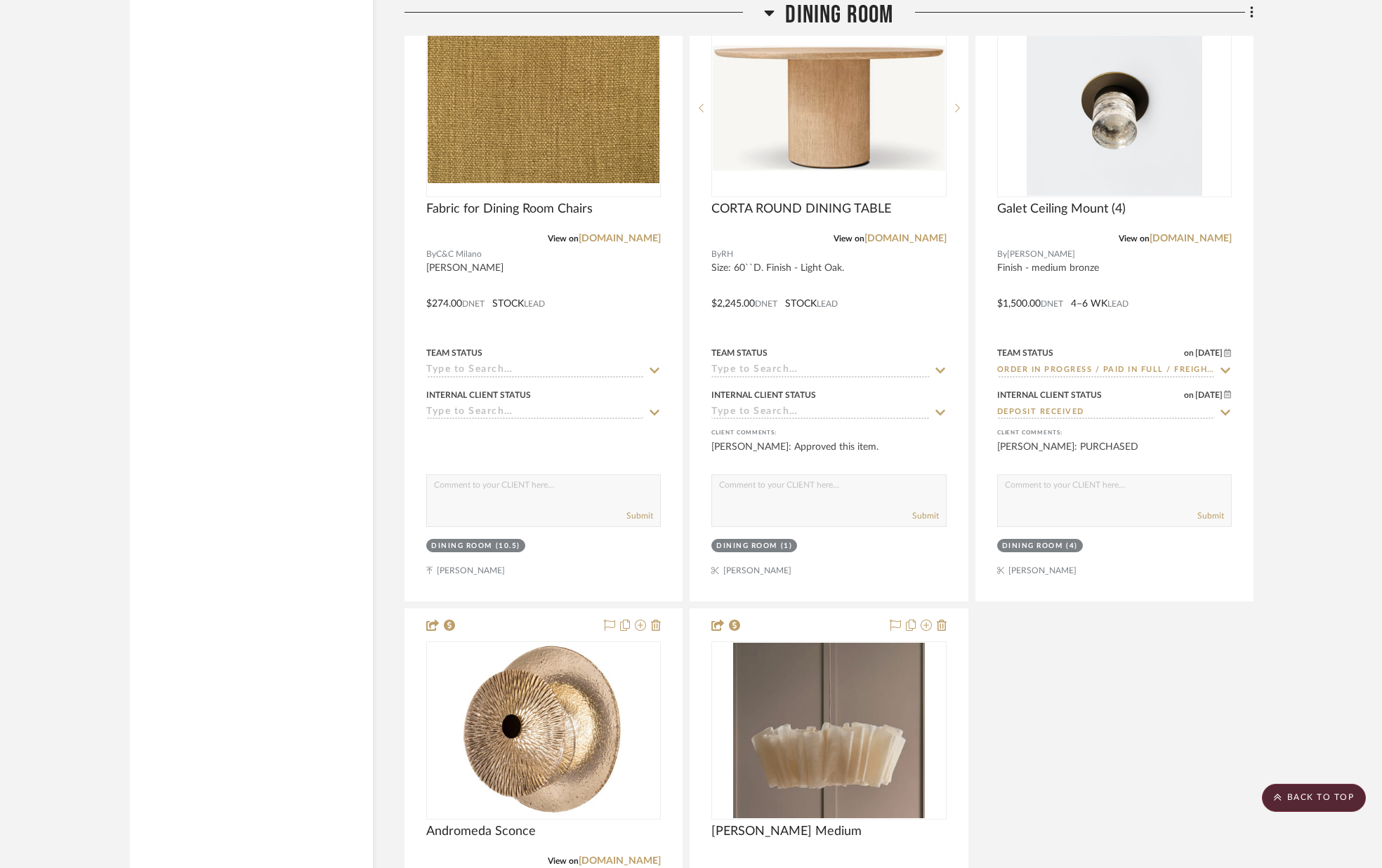
scroll to position [4314, 0]
